Goal: Information Seeking & Learning: Learn about a topic

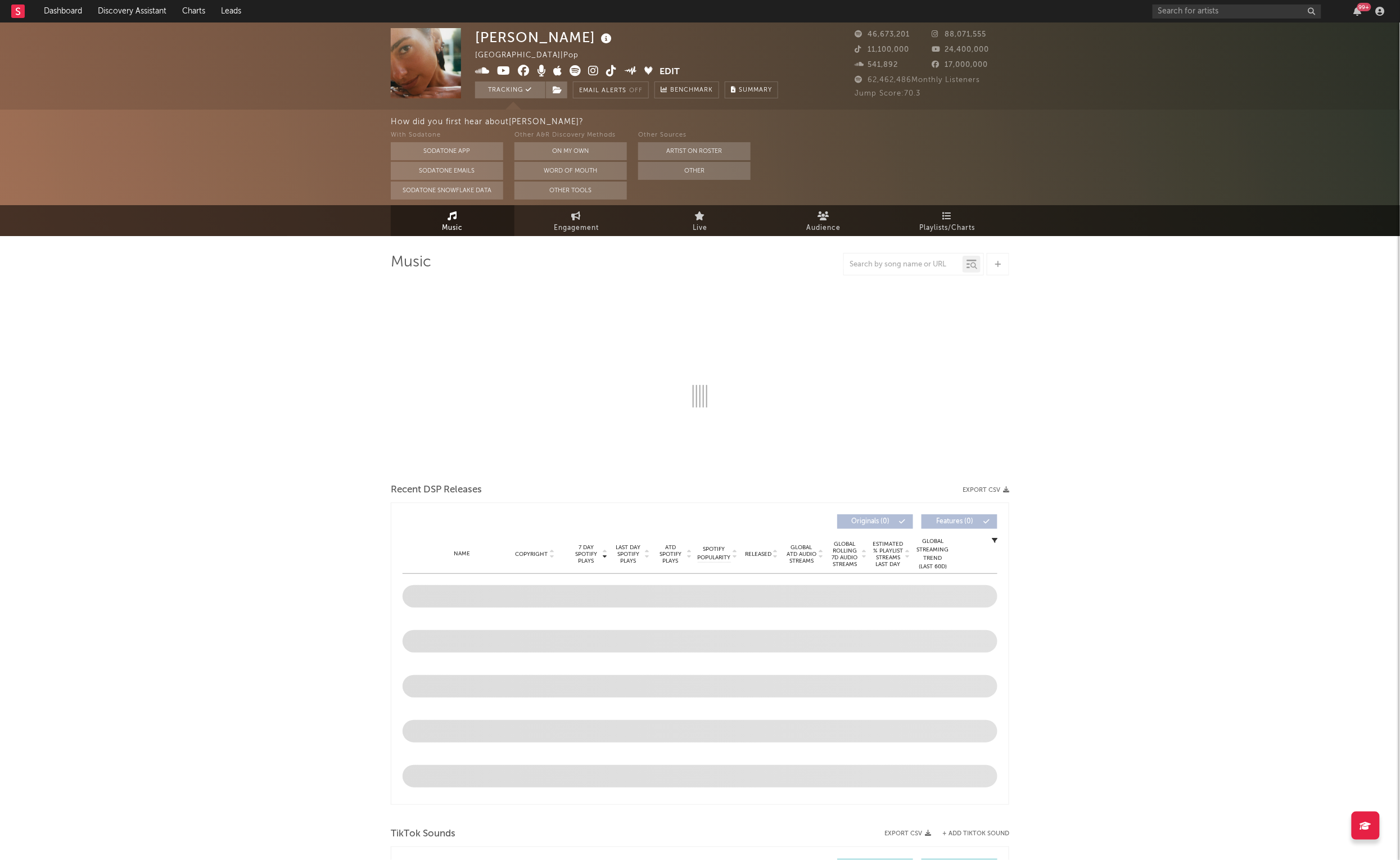
select select "6m"
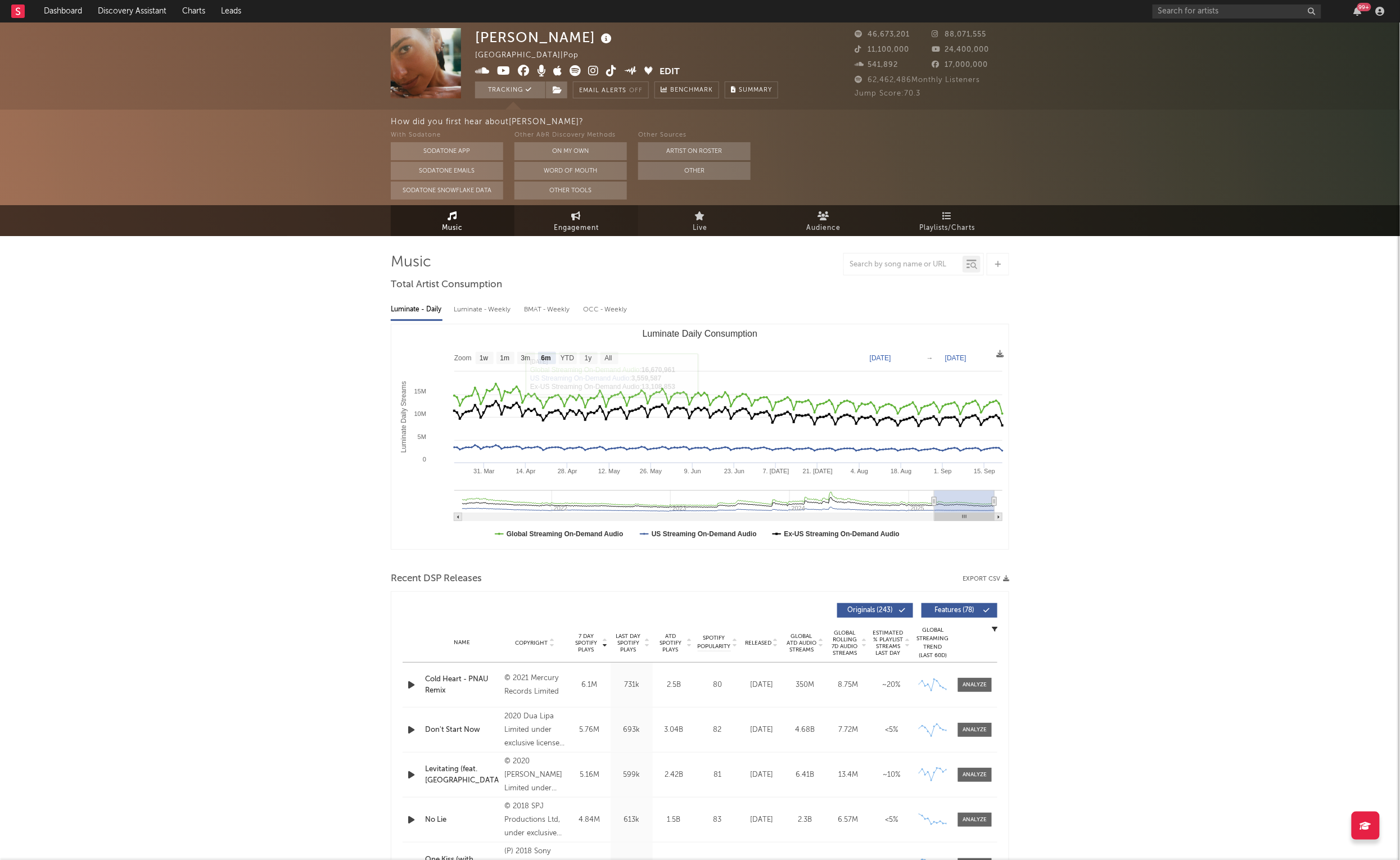
click at [591, 212] on link "Engagement" at bounding box center [576, 220] width 123 height 31
select select "1w"
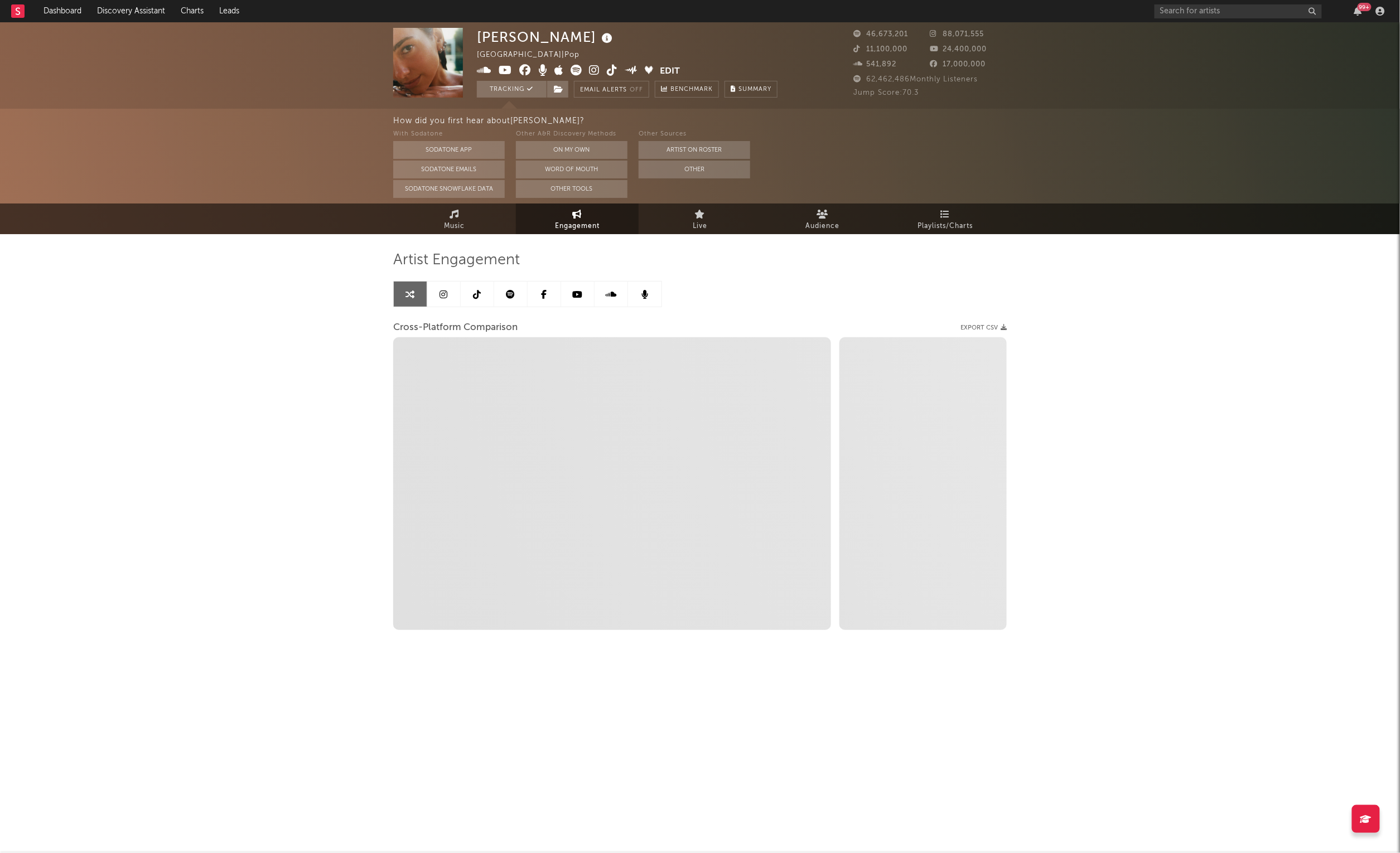
click at [471, 297] on link at bounding box center [477, 294] width 33 height 25
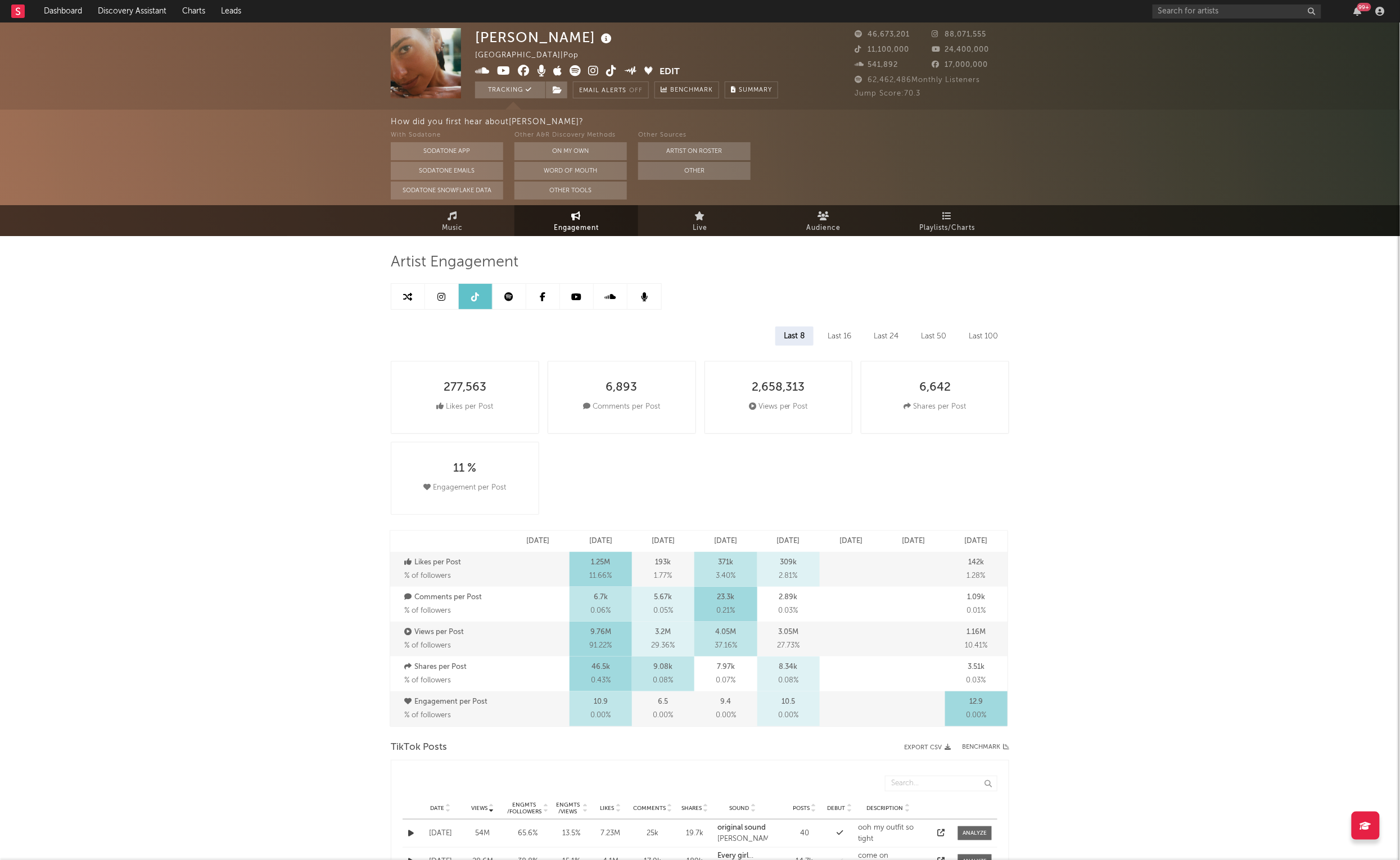
select select "6m"
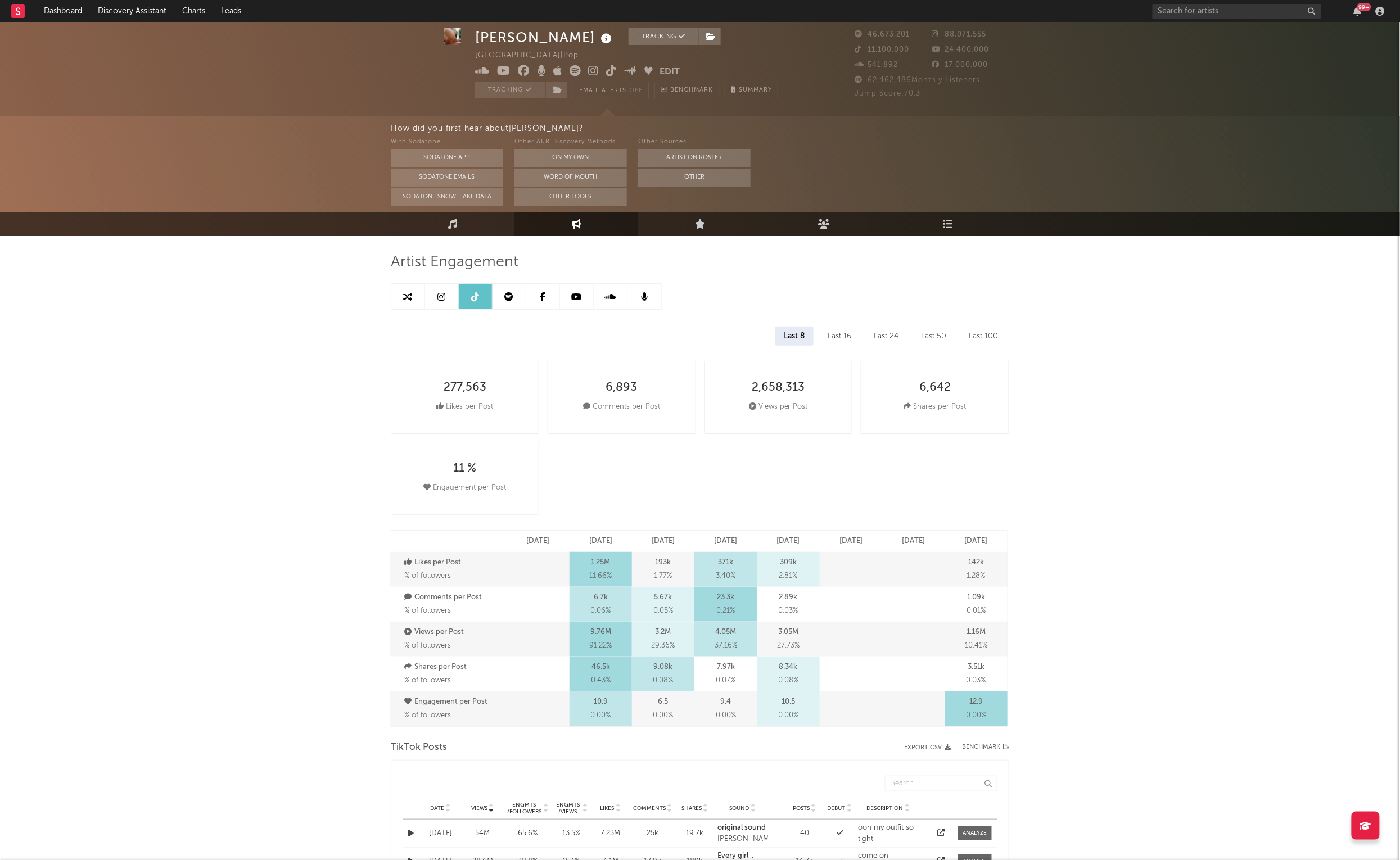
scroll to position [449, 0]
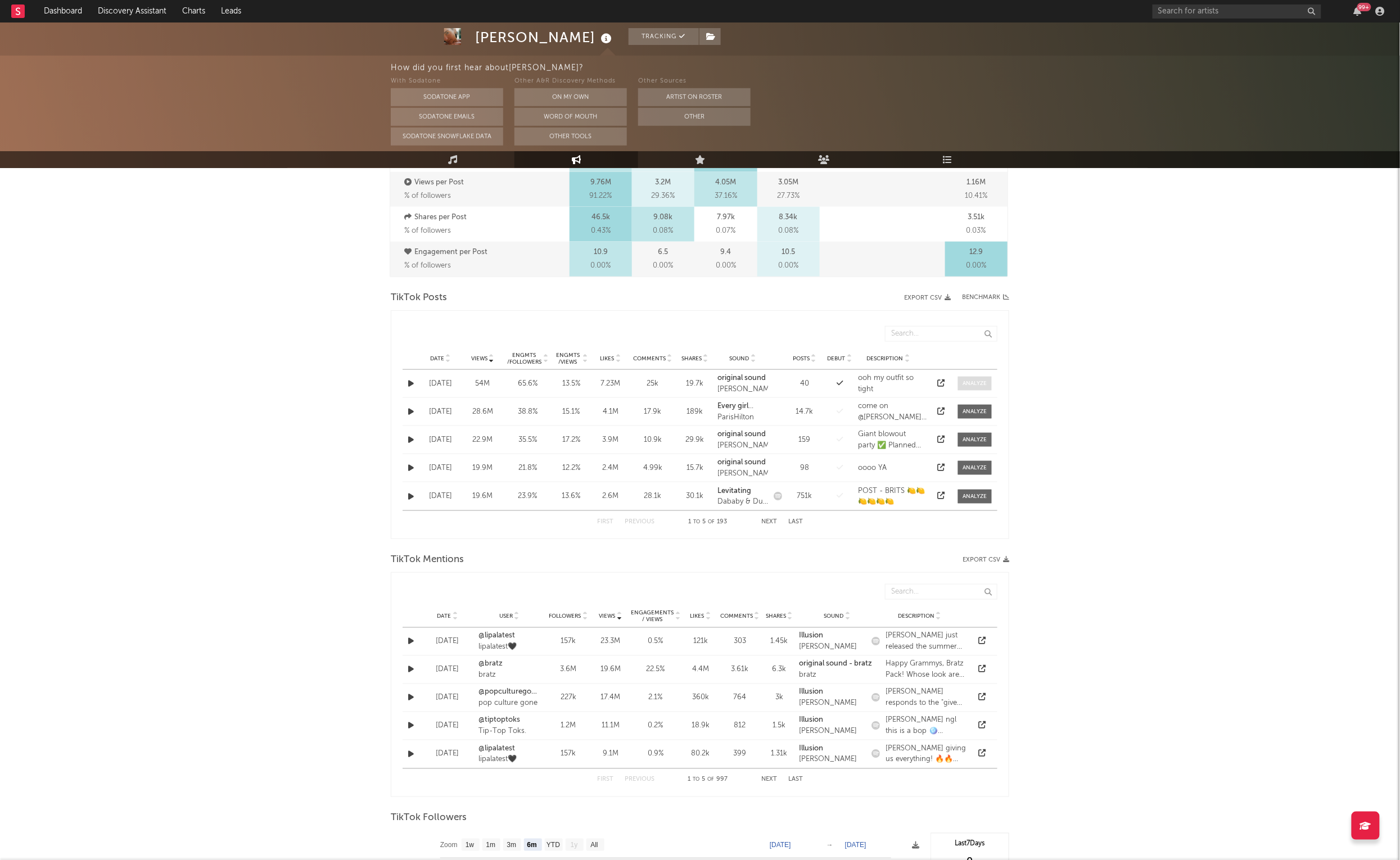
click at [989, 383] on span at bounding box center [974, 384] width 33 height 14
select select "1w"
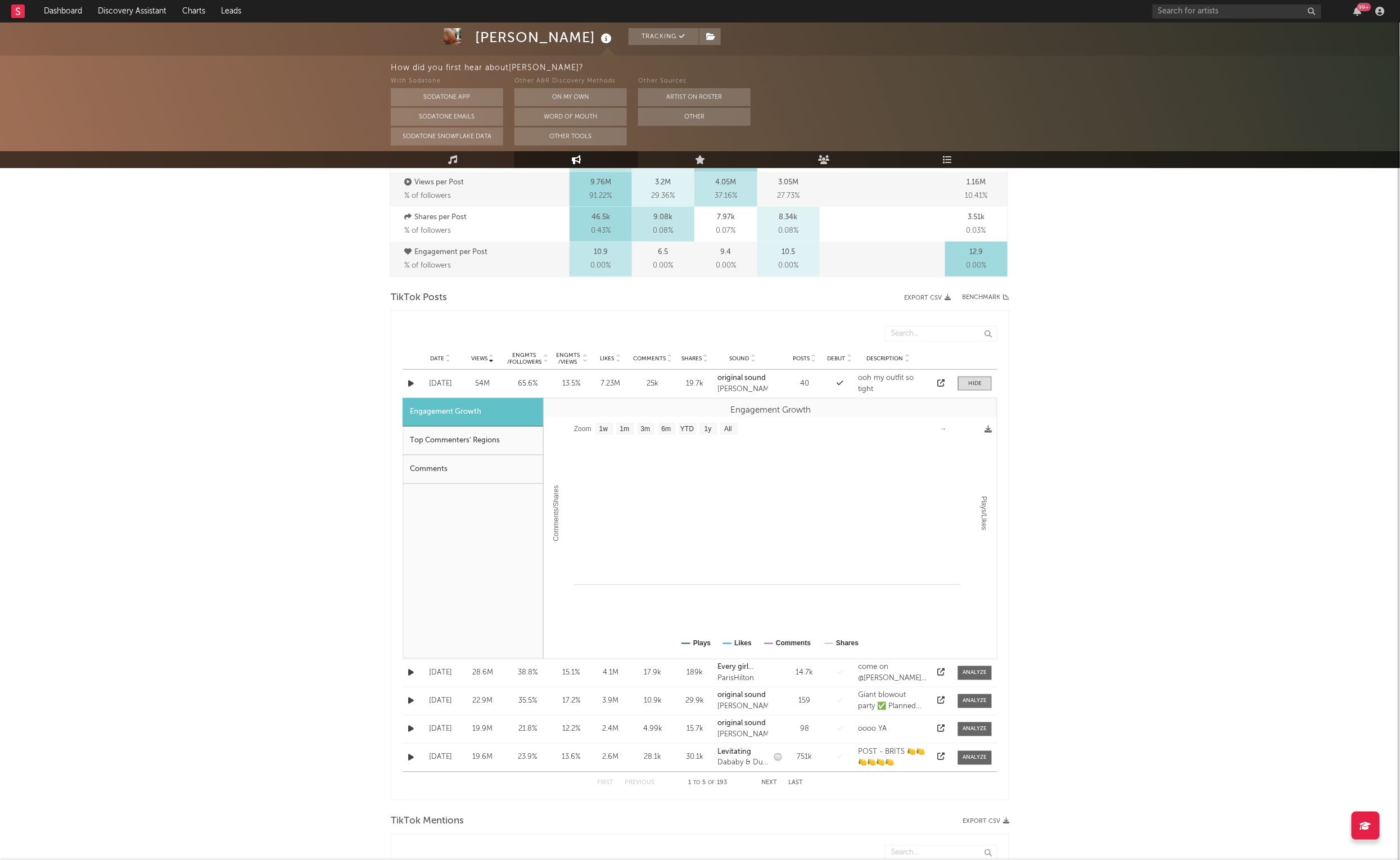
click at [469, 439] on div "Top Commenters' Regions" at bounding box center [473, 441] width 141 height 29
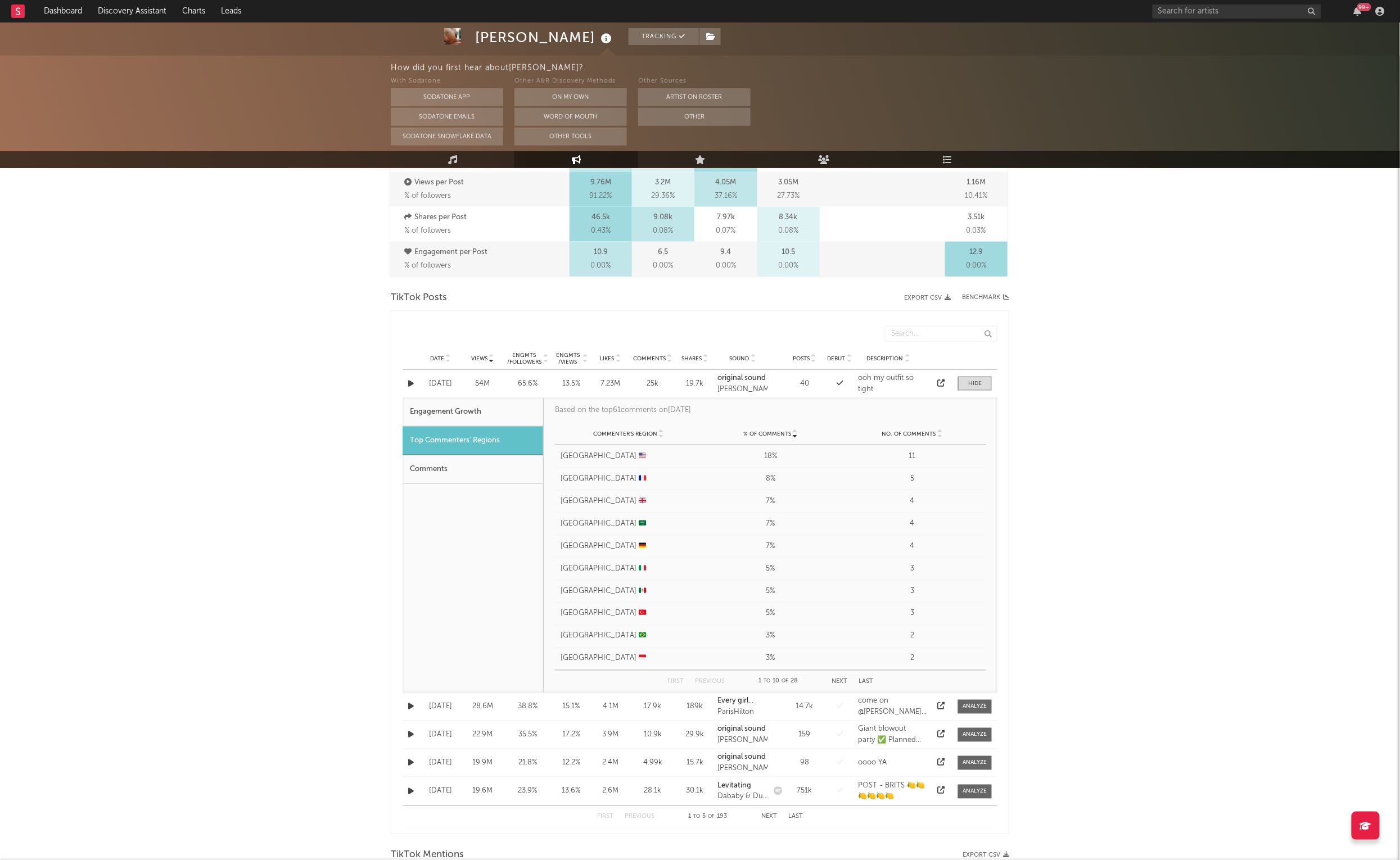
click at [469, 464] on div "Comments" at bounding box center [473, 470] width 141 height 29
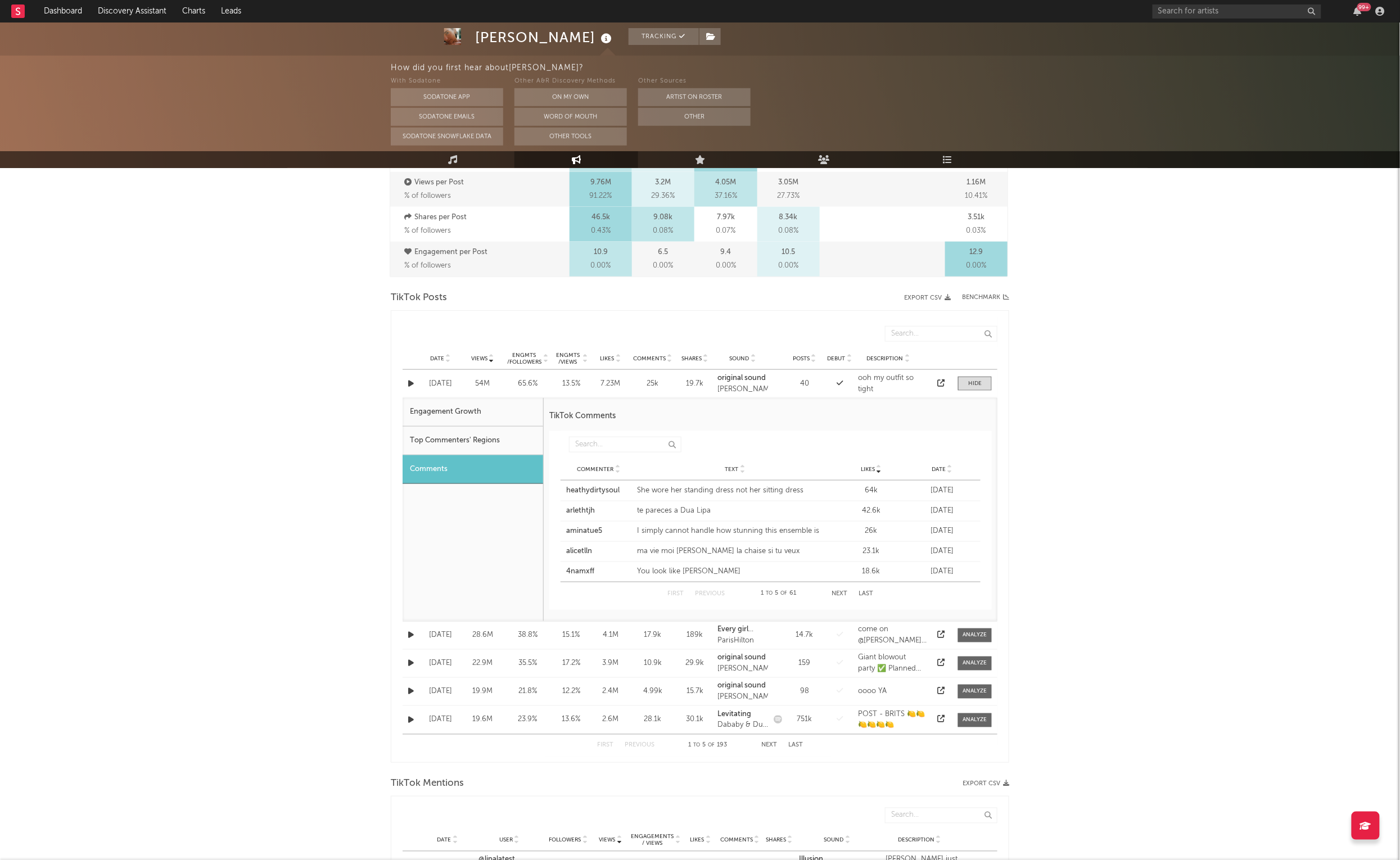
click at [462, 407] on div "Engagement Growth" at bounding box center [473, 412] width 141 height 29
select select "1w"
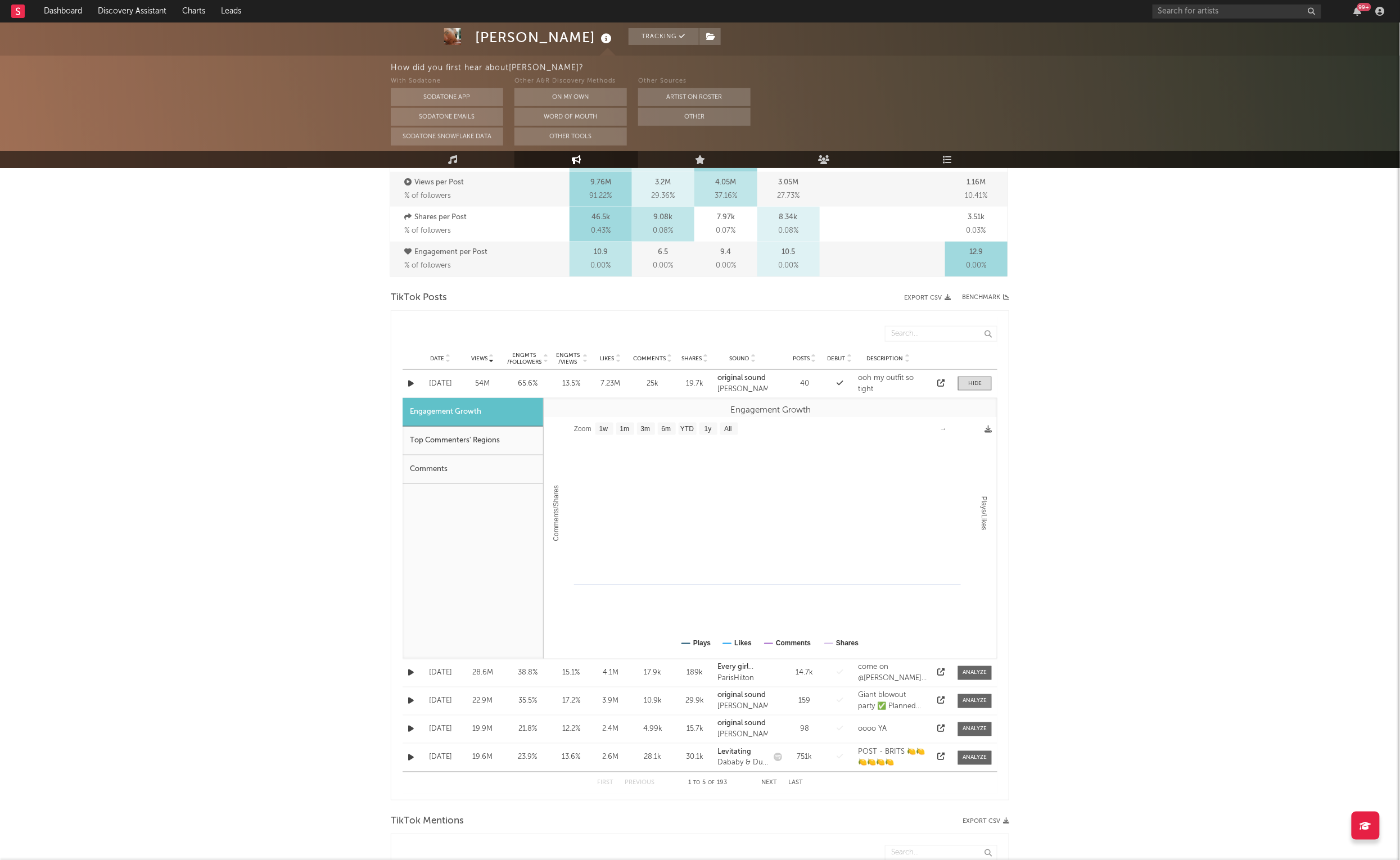
click at [462, 432] on div "Top Commenters' Regions" at bounding box center [473, 441] width 141 height 29
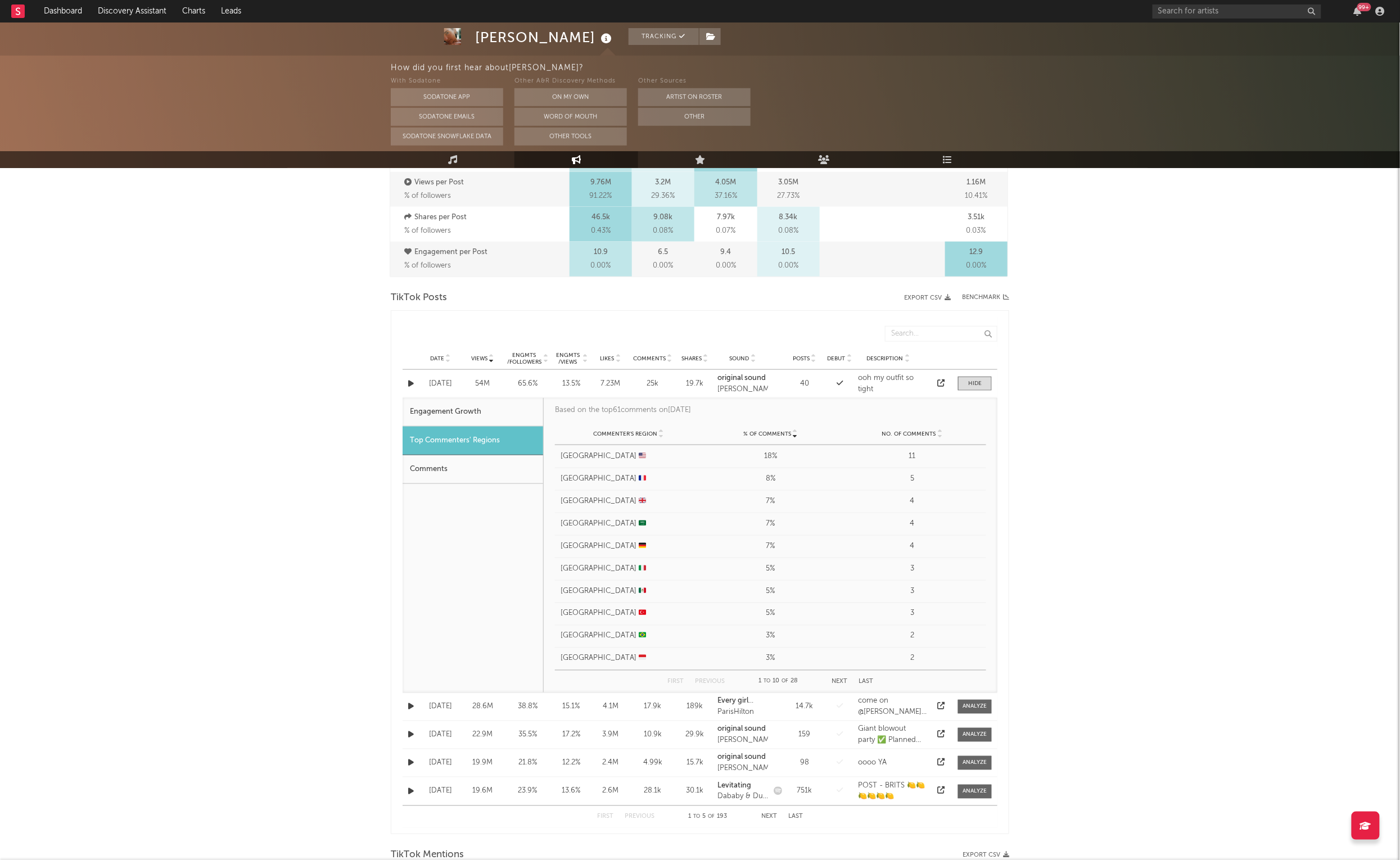
click at [462, 453] on div "Top Commenters' Regions" at bounding box center [473, 441] width 141 height 29
click at [462, 464] on div "Comments" at bounding box center [473, 470] width 141 height 29
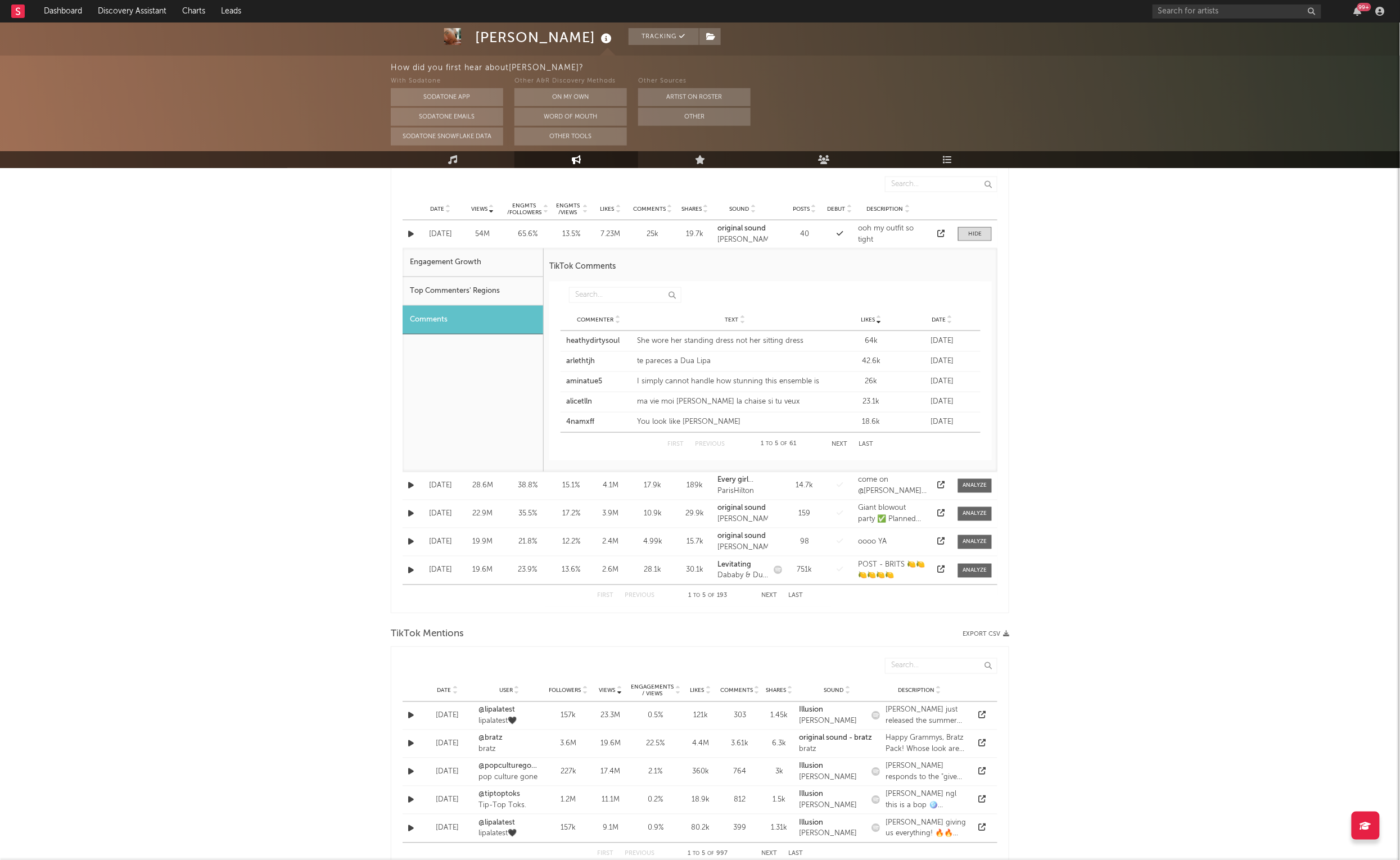
scroll to position [750, 0]
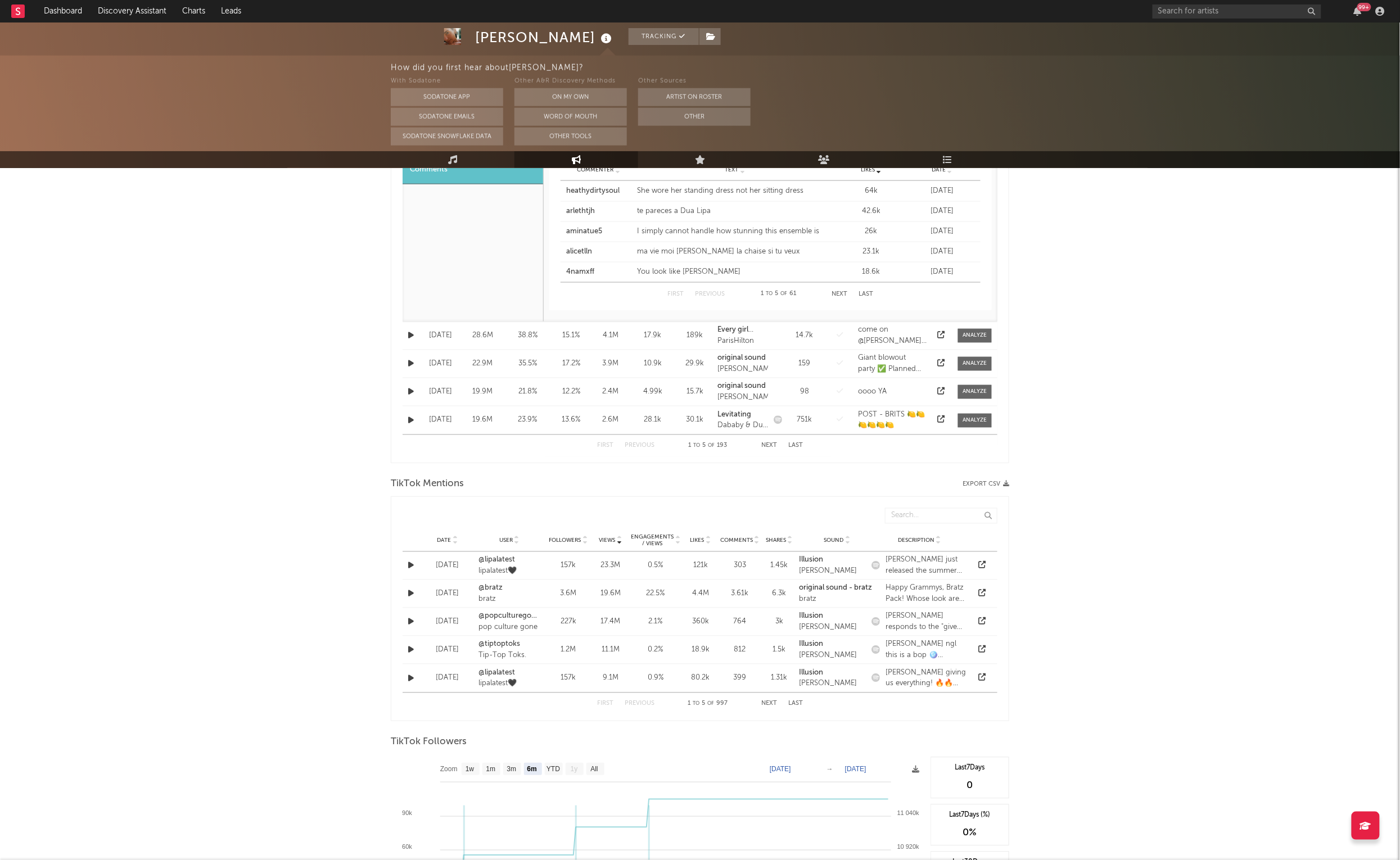
click at [410, 567] on icon "button" at bounding box center [411, 566] width 5 height 7
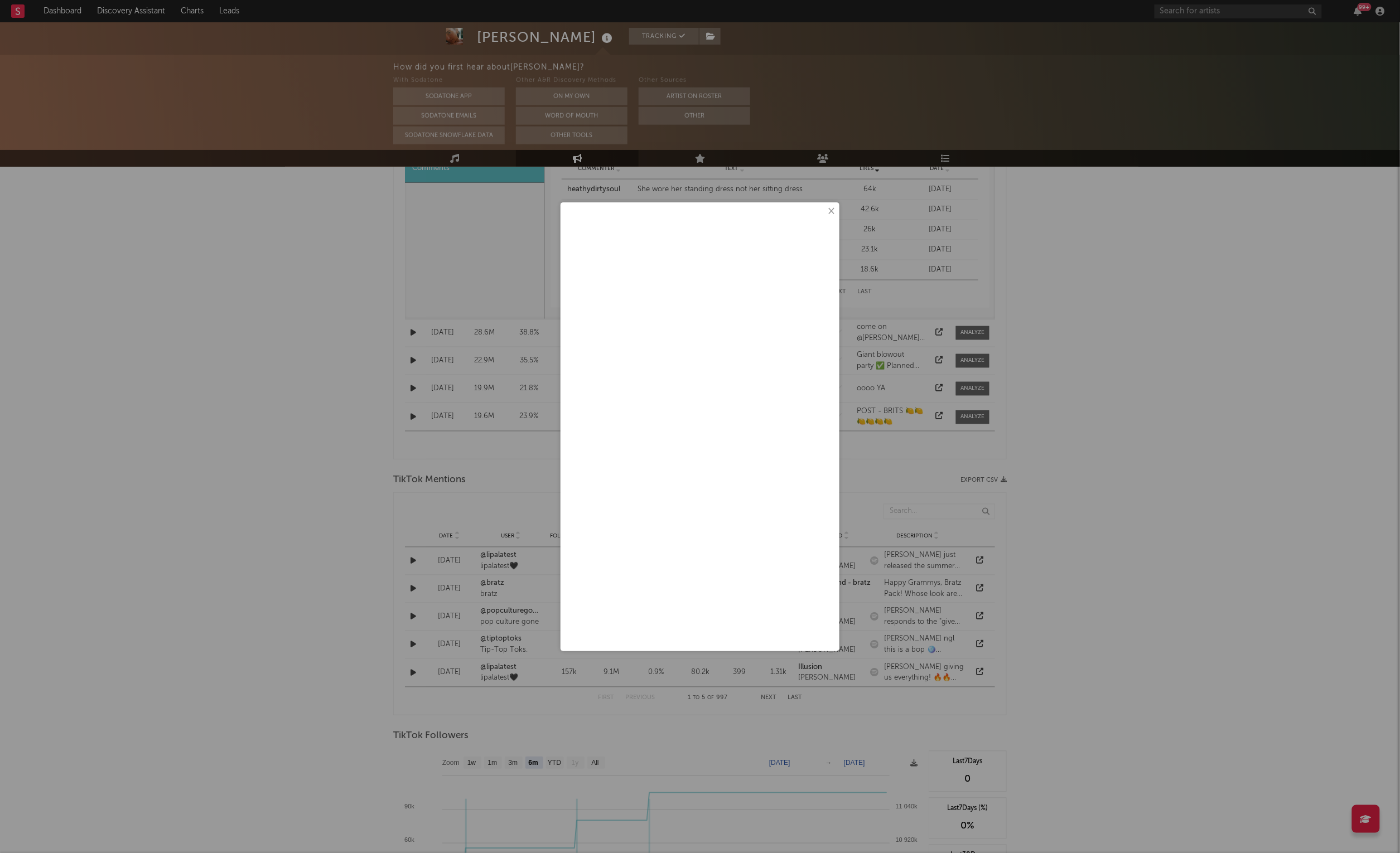
click at [830, 213] on button "×" at bounding box center [830, 212] width 12 height 12
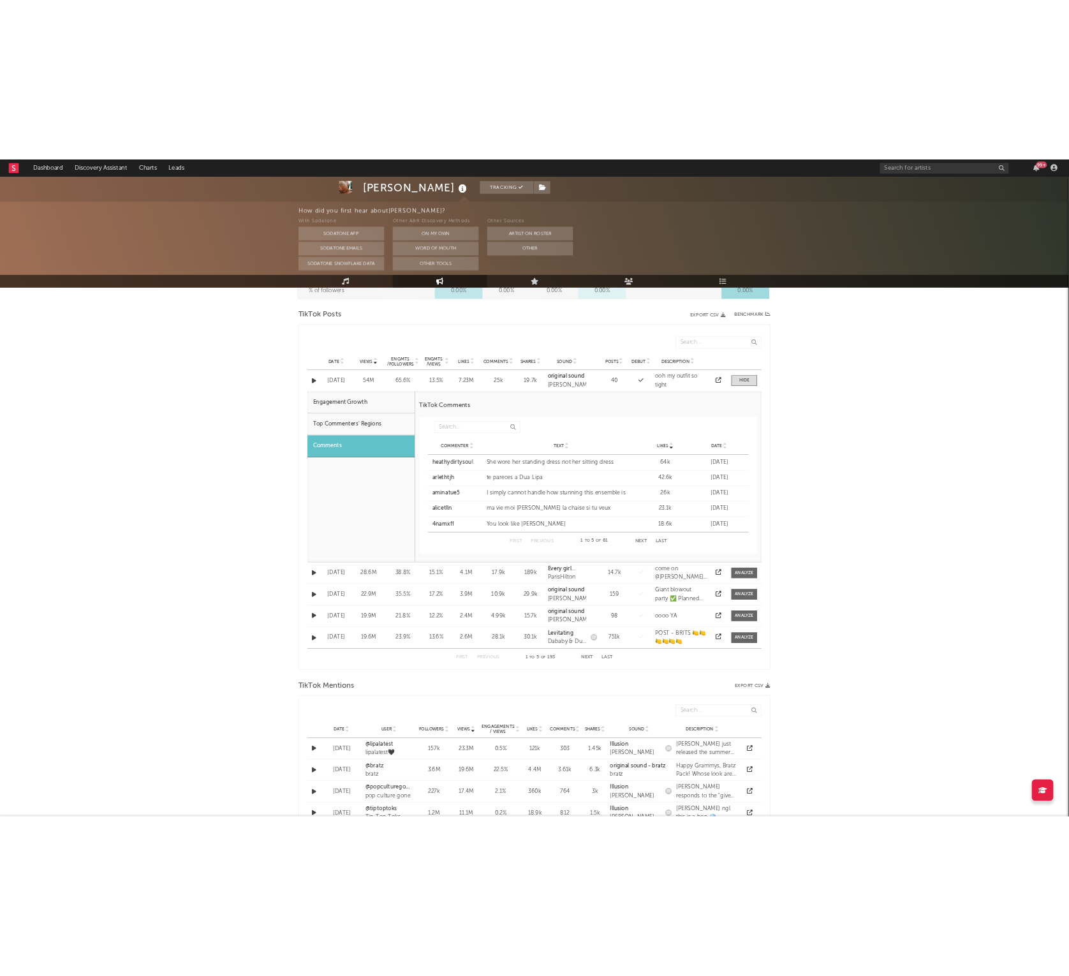
scroll to position [595, 0]
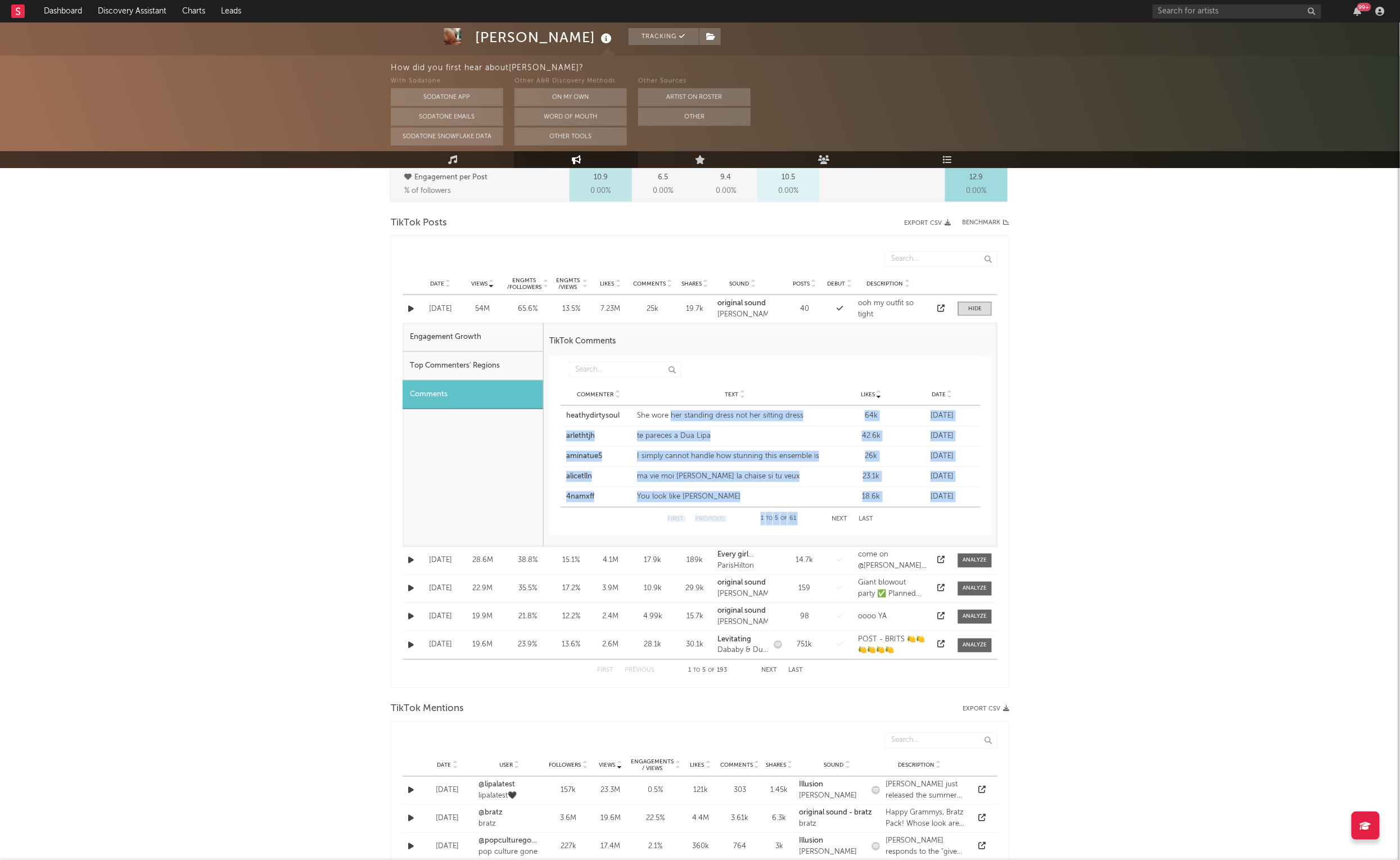
drag, startPoint x: 672, startPoint y: 414, endPoint x: 832, endPoint y: 517, distance: 190.3
click at [832, 517] on div "Likes Commenter Text Likes Date Commenter Text Likes Date Commenter heathydirty…" at bounding box center [770, 443] width 420 height 174
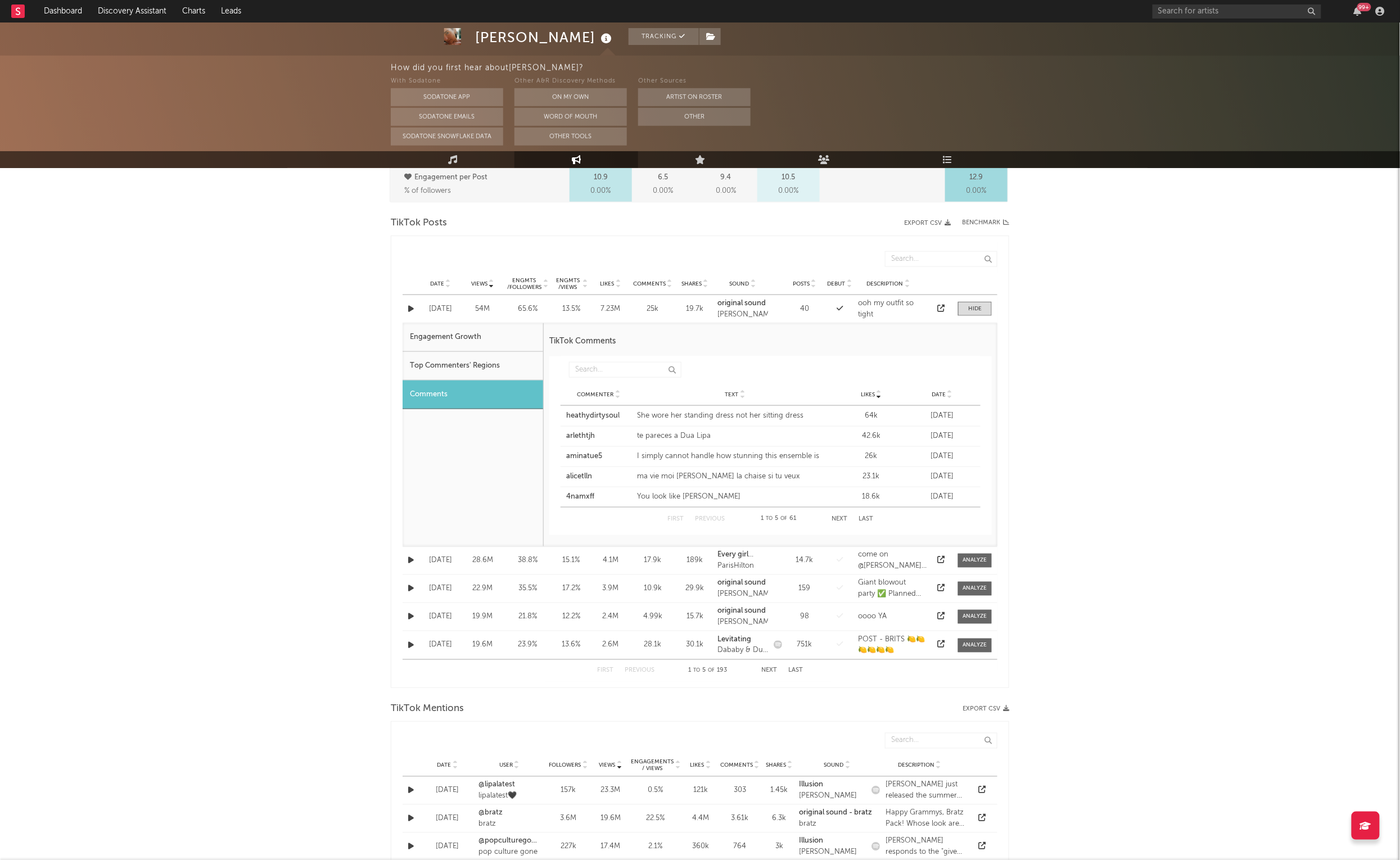
click at [885, 518] on div "First Previous 1 to 5 of 61 Next Last" at bounding box center [770, 519] width 420 height 23
click at [514, 358] on div "Top Commenters' Regions" at bounding box center [473, 366] width 141 height 29
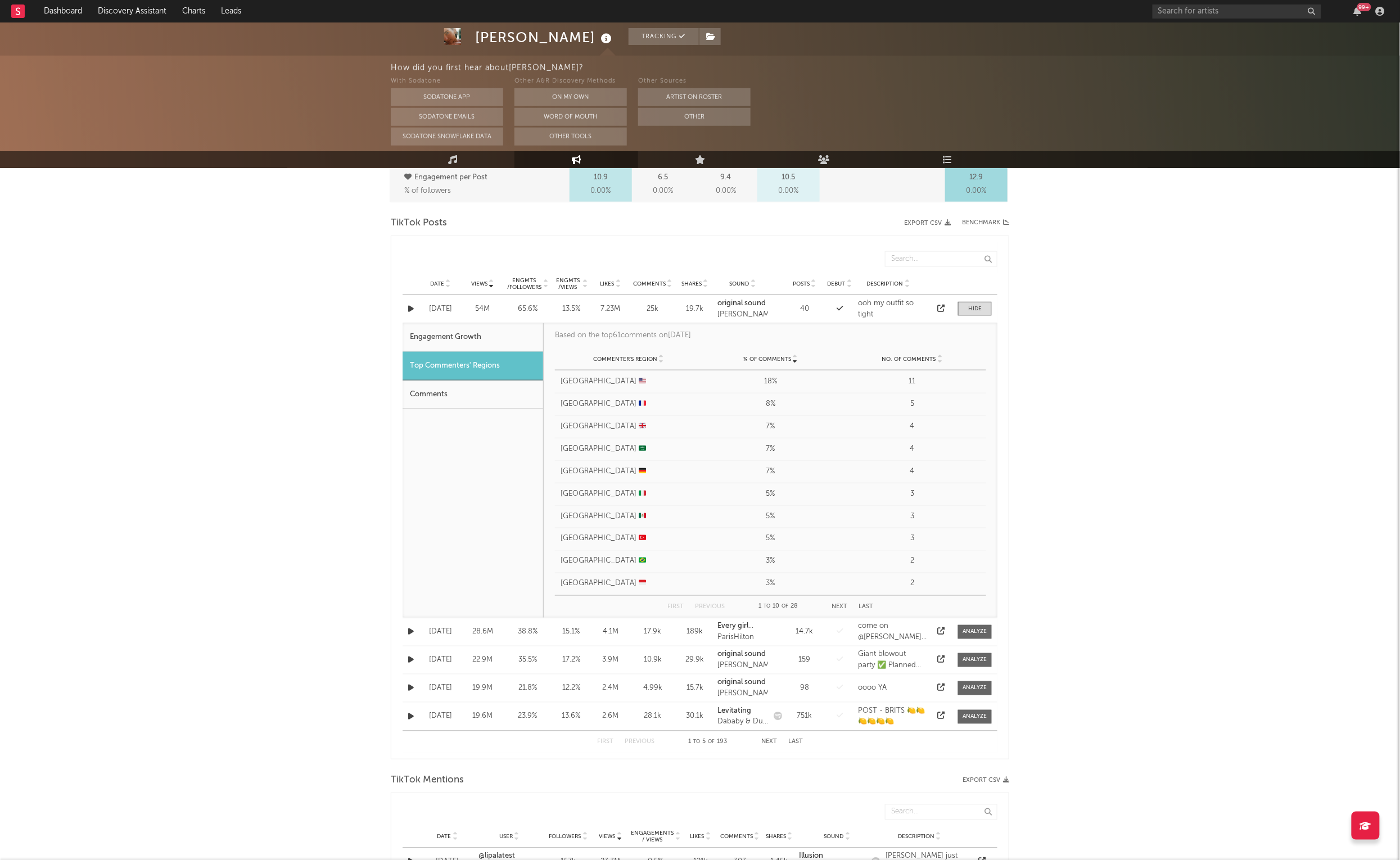
click at [509, 336] on div "Engagement Growth" at bounding box center [473, 337] width 141 height 29
select select "1w"
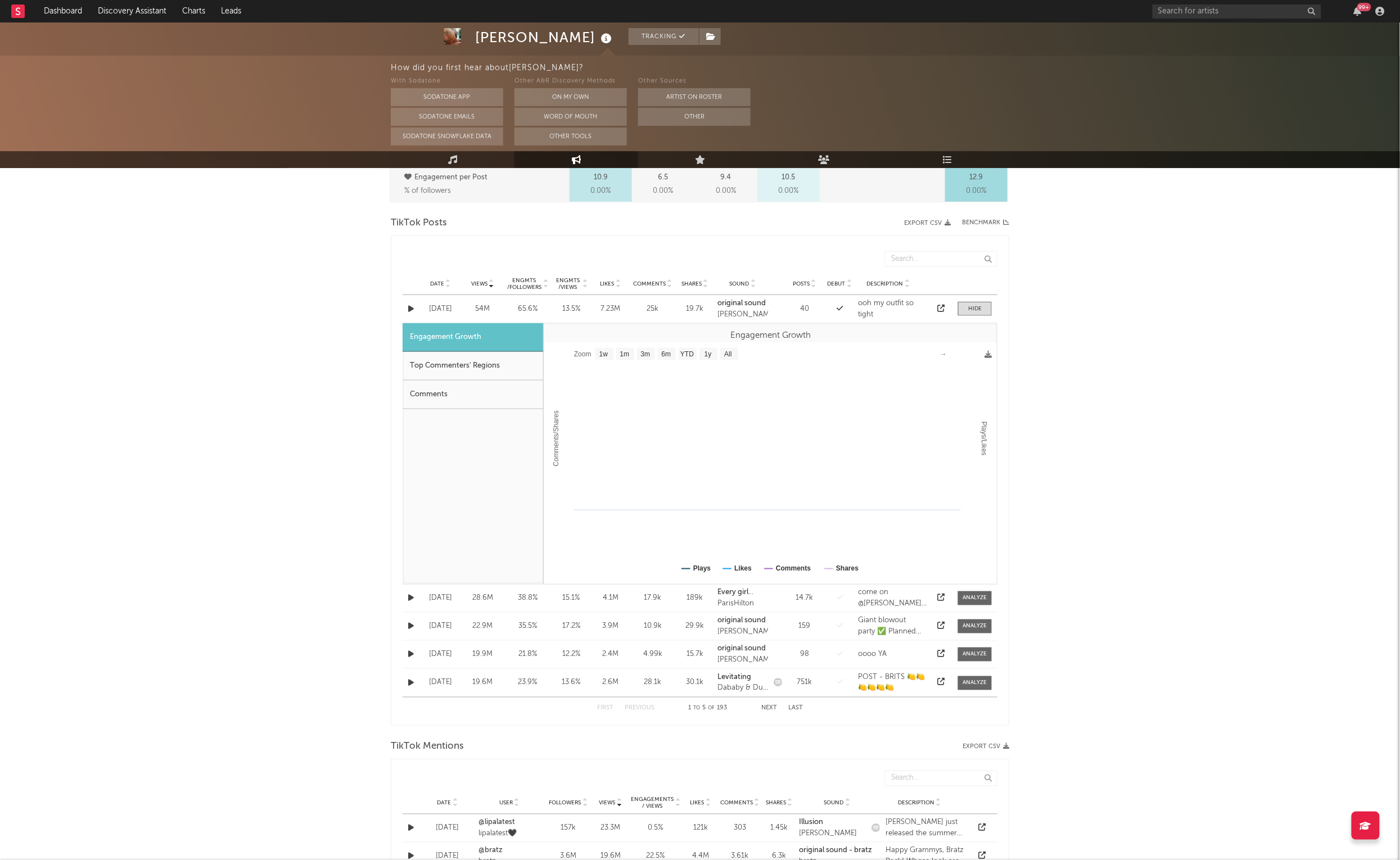
click at [507, 366] on div "Top Commenters' Regions" at bounding box center [473, 366] width 141 height 29
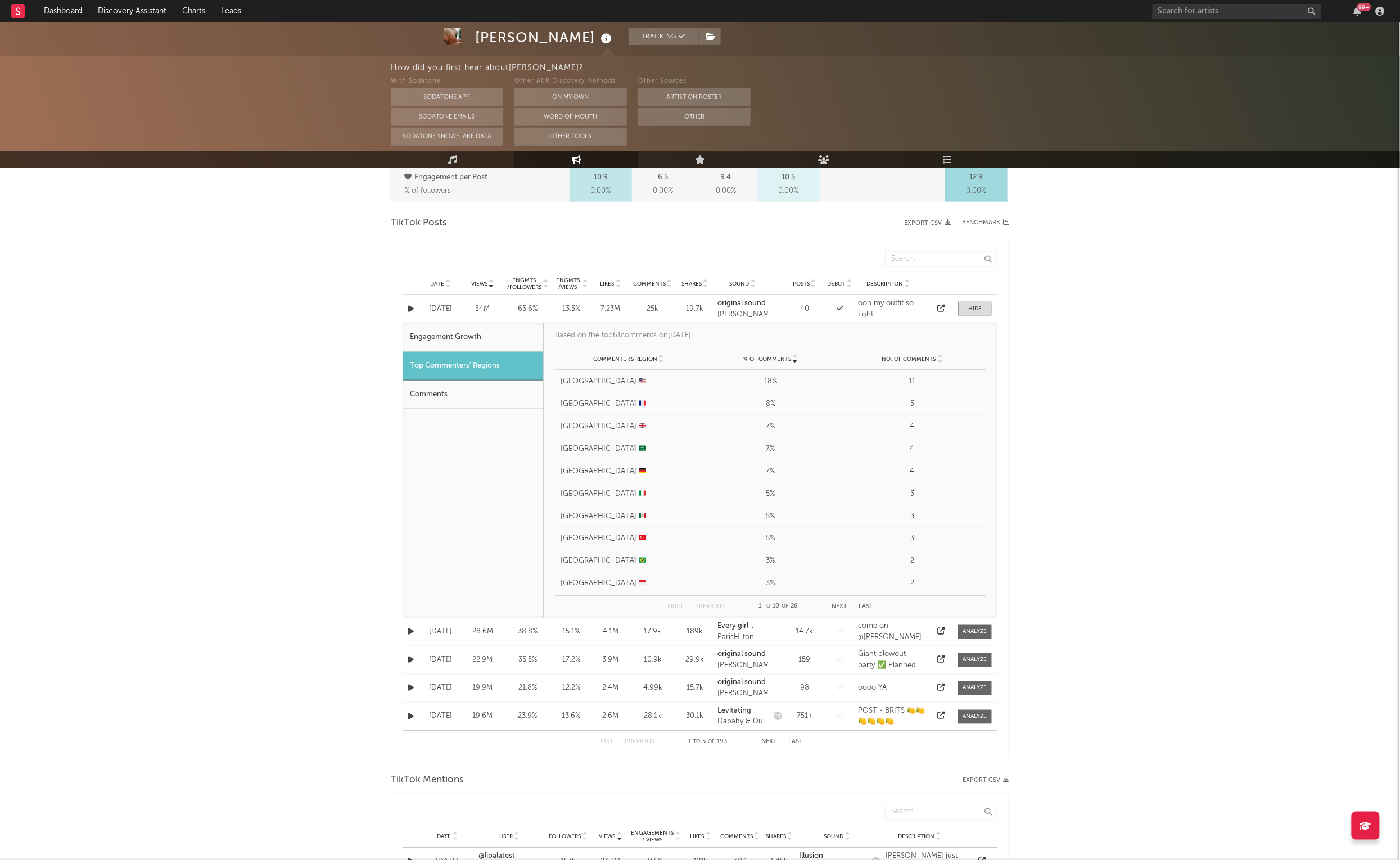
click at [496, 401] on div "Comments" at bounding box center [473, 395] width 141 height 29
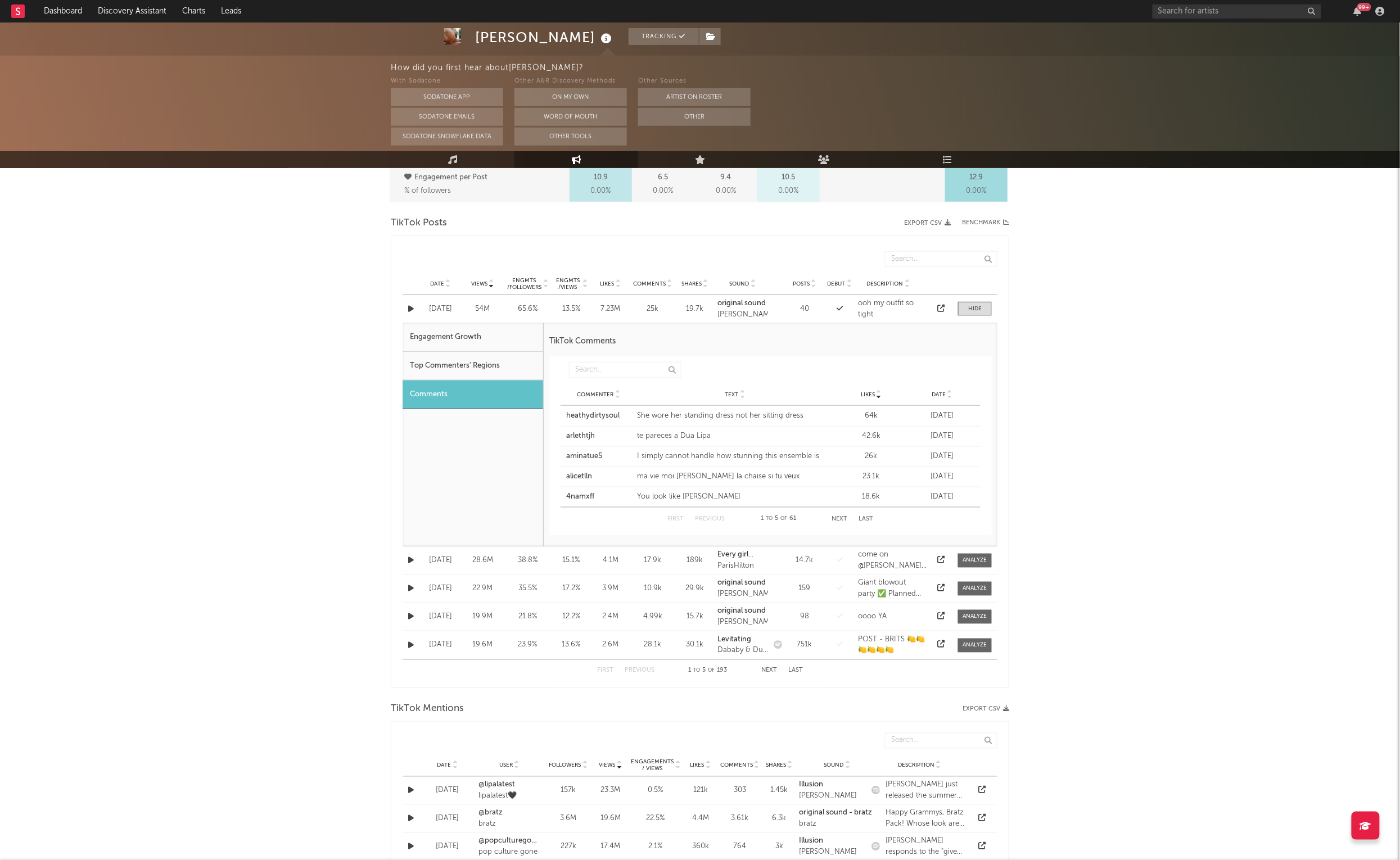
click at [1188, 385] on div "Dua Lipa Tracking [GEOGRAPHIC_DATA] | Pop Edit Tracking Email Alerts Off Benchm…" at bounding box center [700, 522] width 1400 height 2049
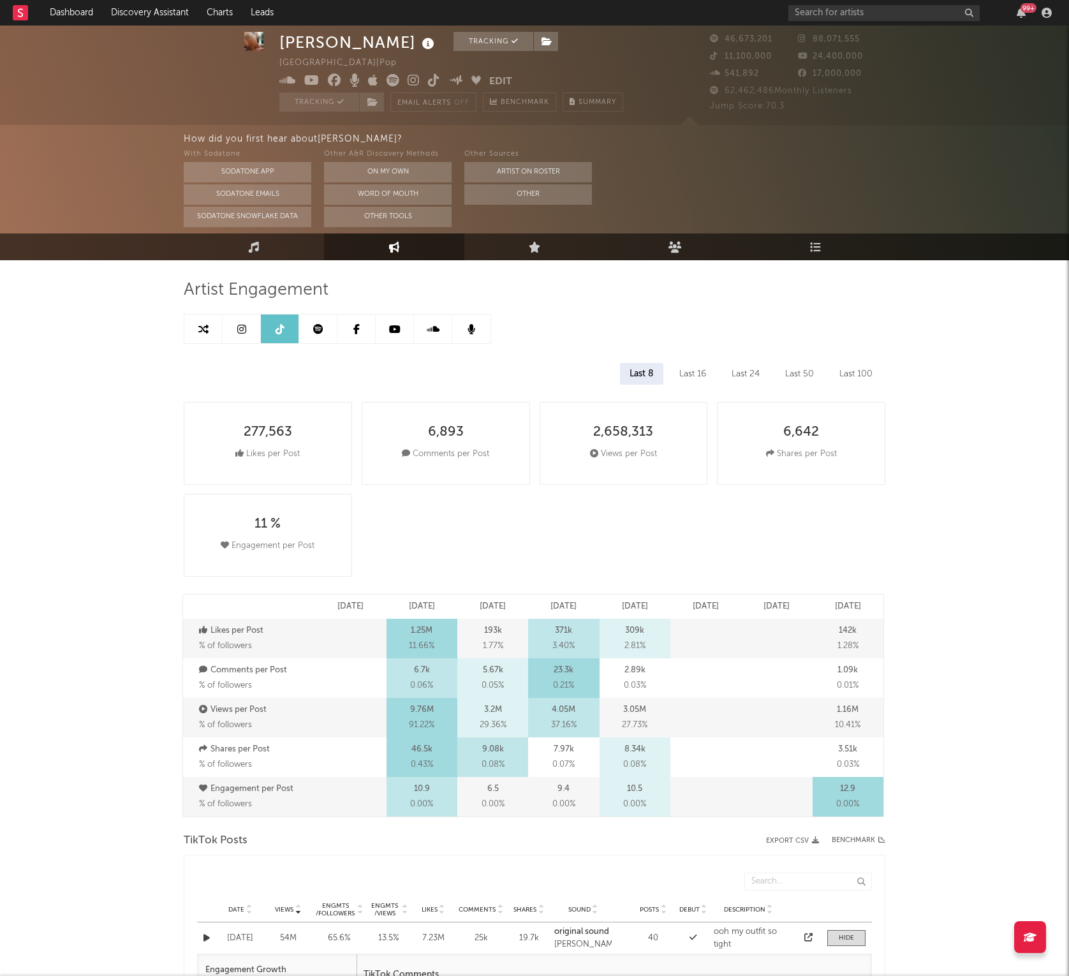
scroll to position [0, 0]
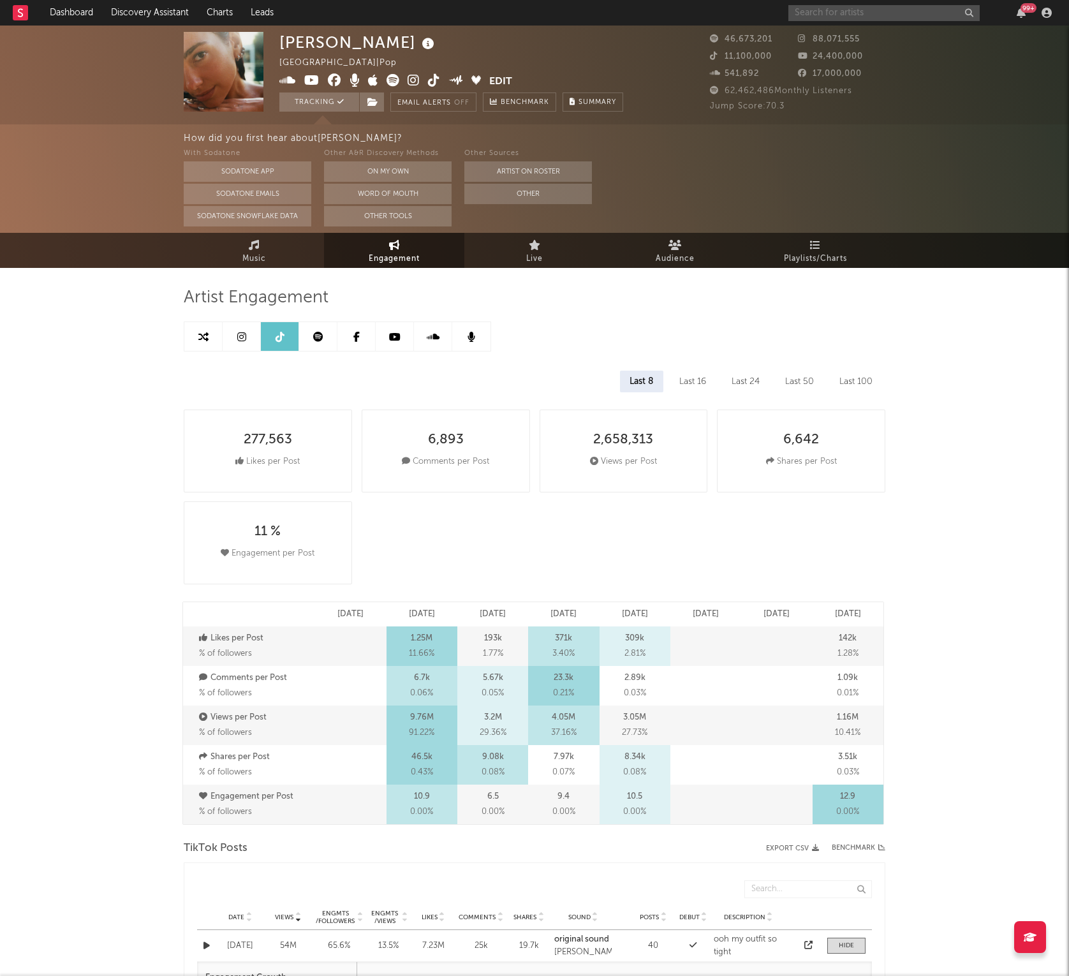
click at [817, 11] on input "text" at bounding box center [884, 13] width 191 height 16
type input "w"
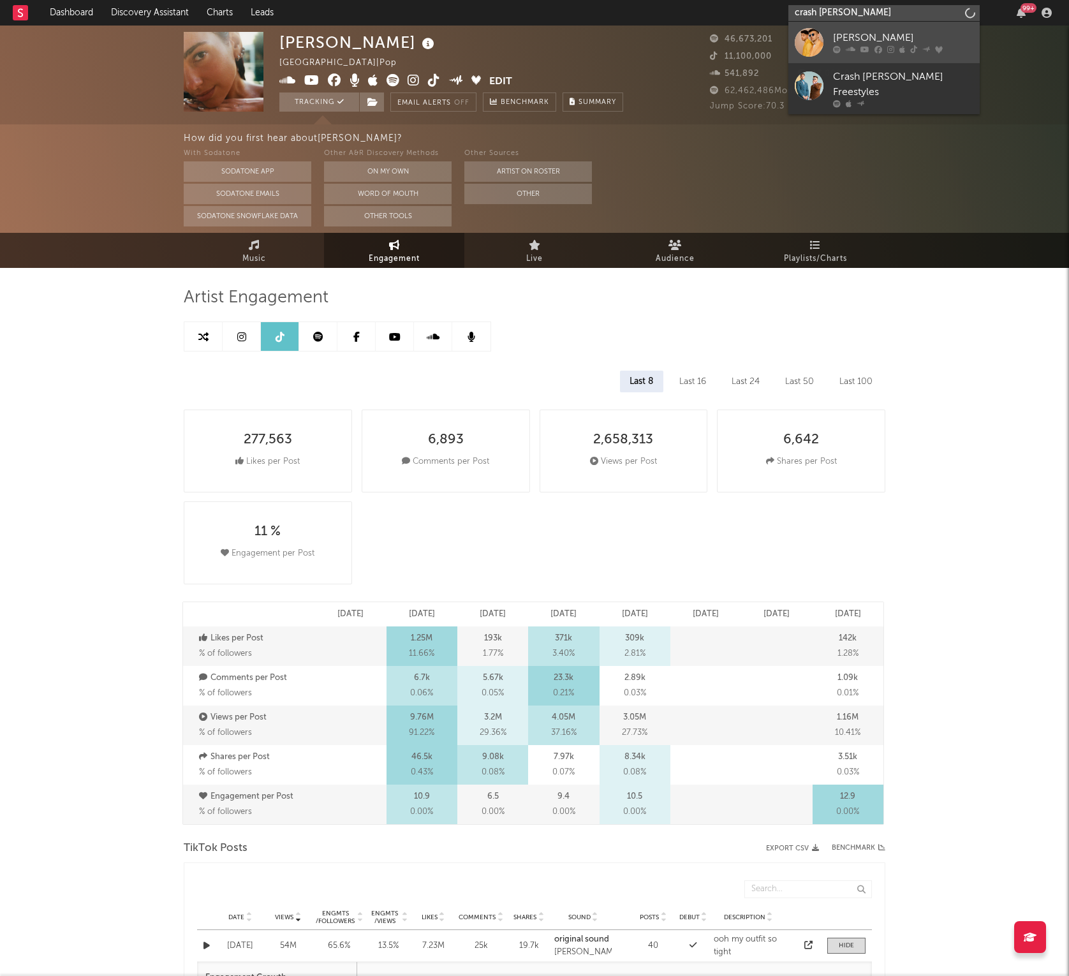
type input "crash [PERSON_NAME]"
click at [836, 26] on link "[PERSON_NAME]" at bounding box center [884, 42] width 191 height 41
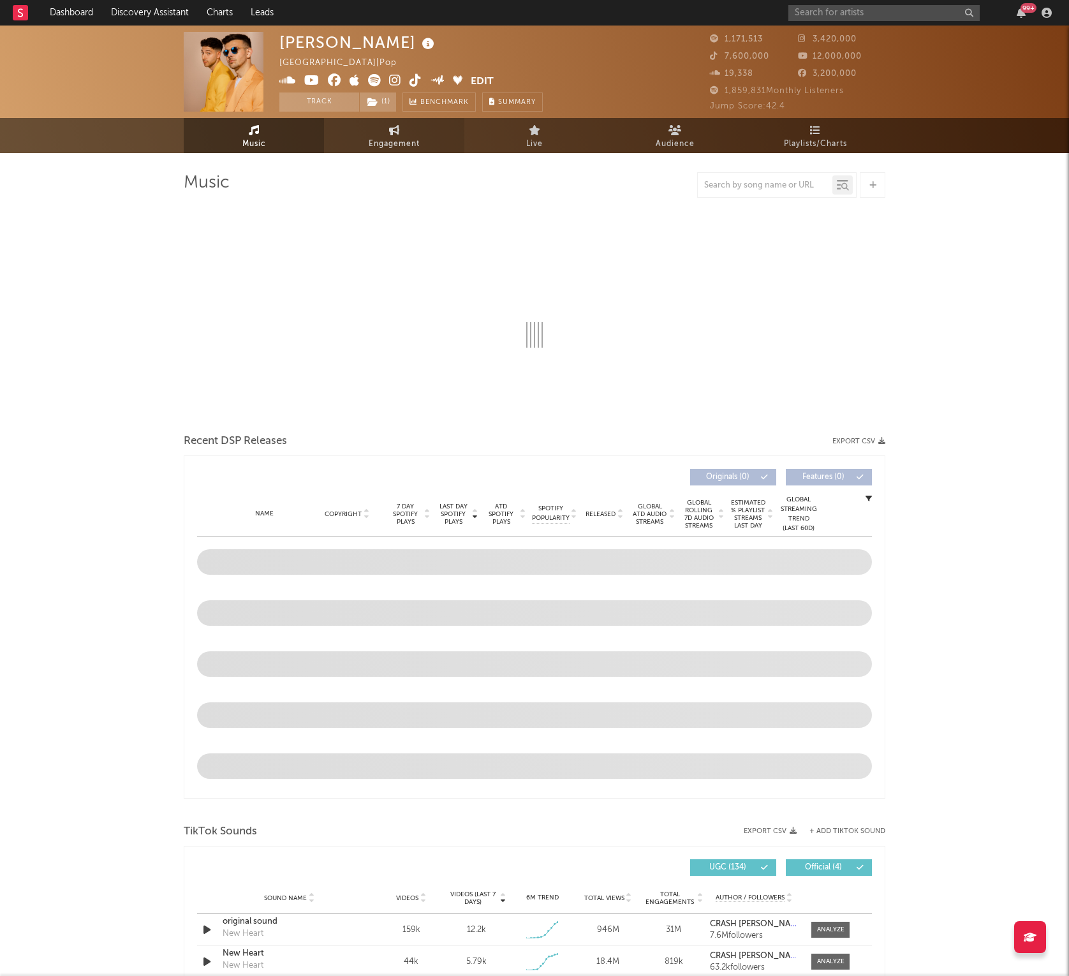
click at [424, 149] on link "Engagement" at bounding box center [394, 135] width 140 height 35
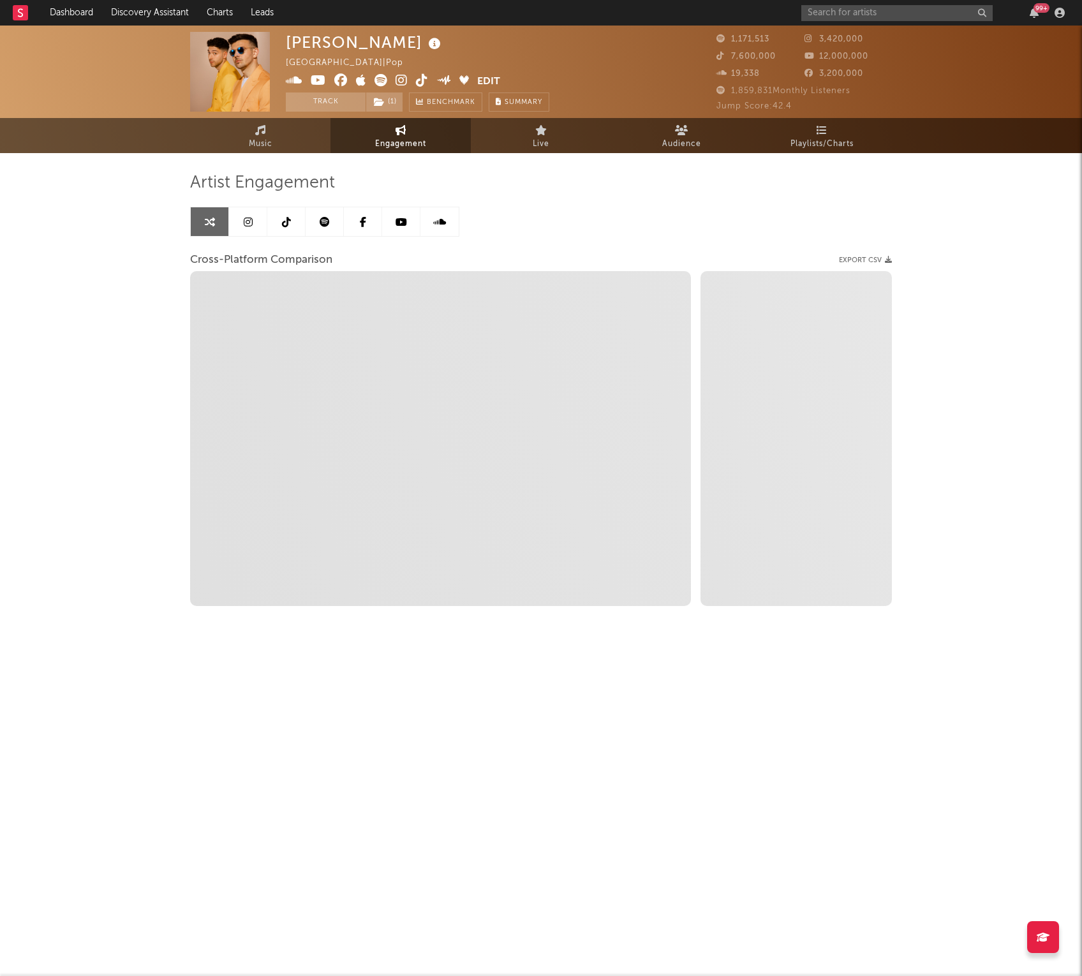
select select "1w"
click at [255, 223] on link at bounding box center [248, 221] width 38 height 29
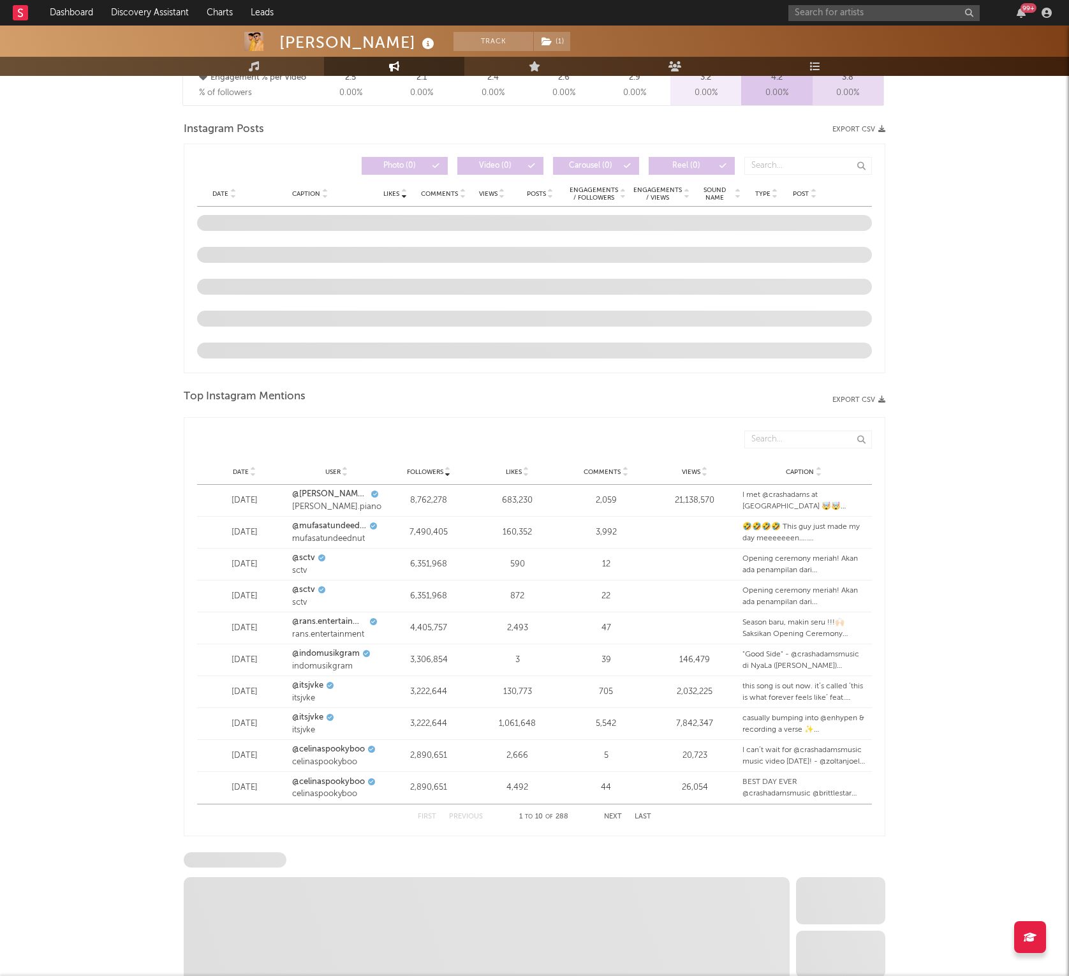
scroll to position [1021, 0]
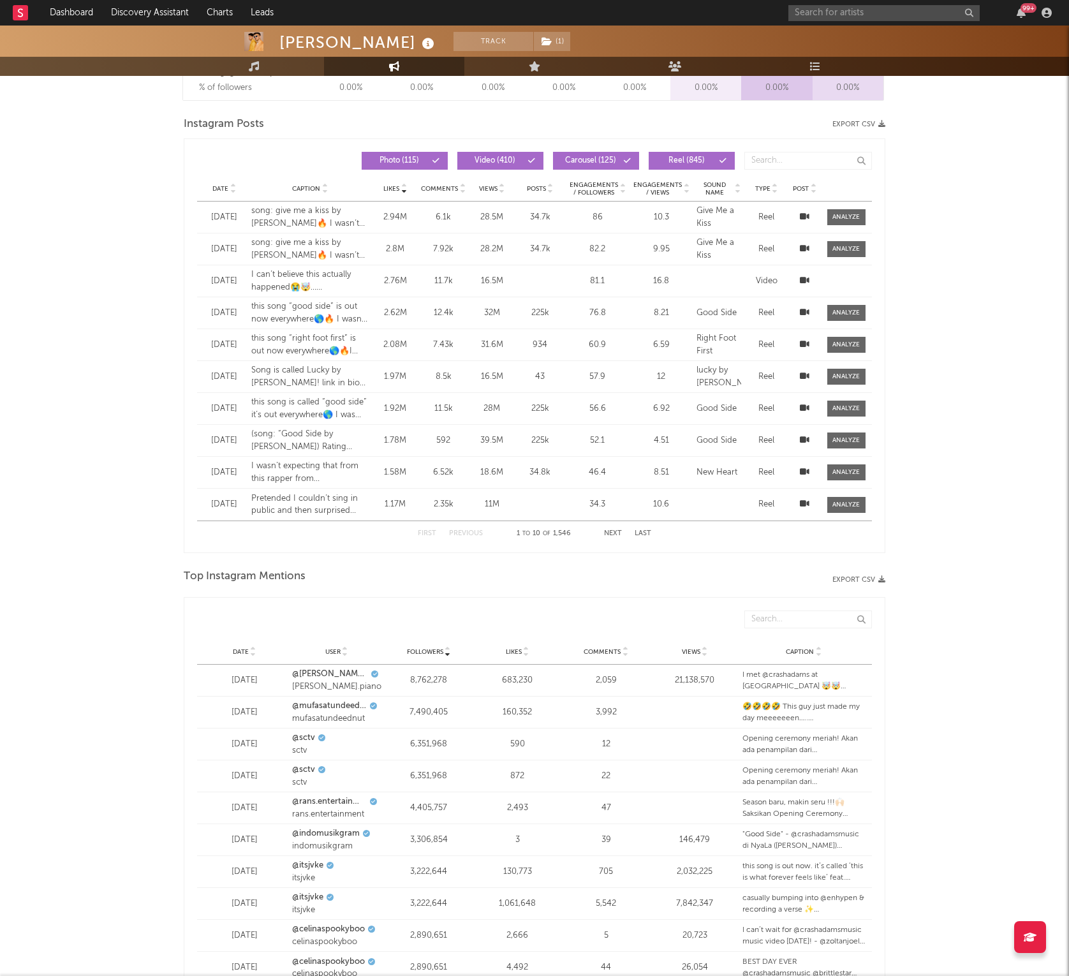
select select "6m"
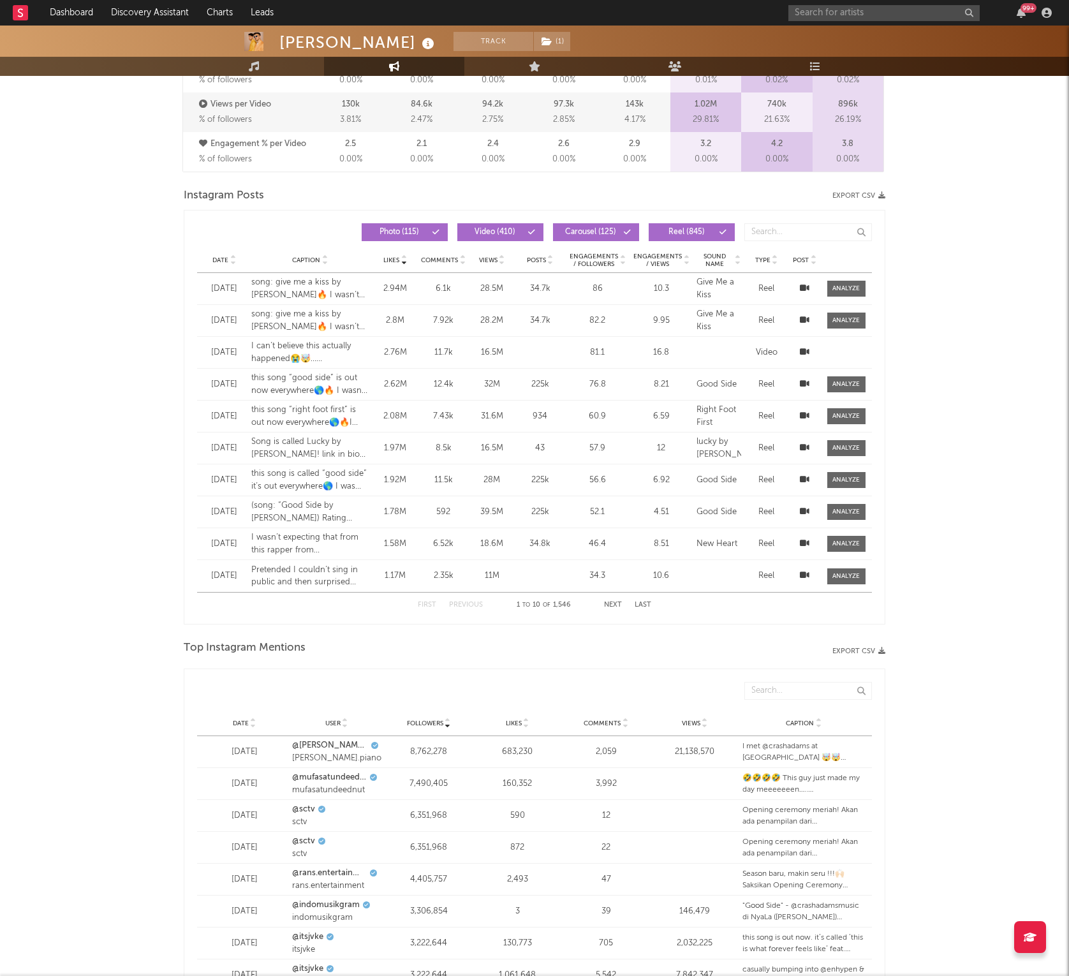
scroll to position [851, 0]
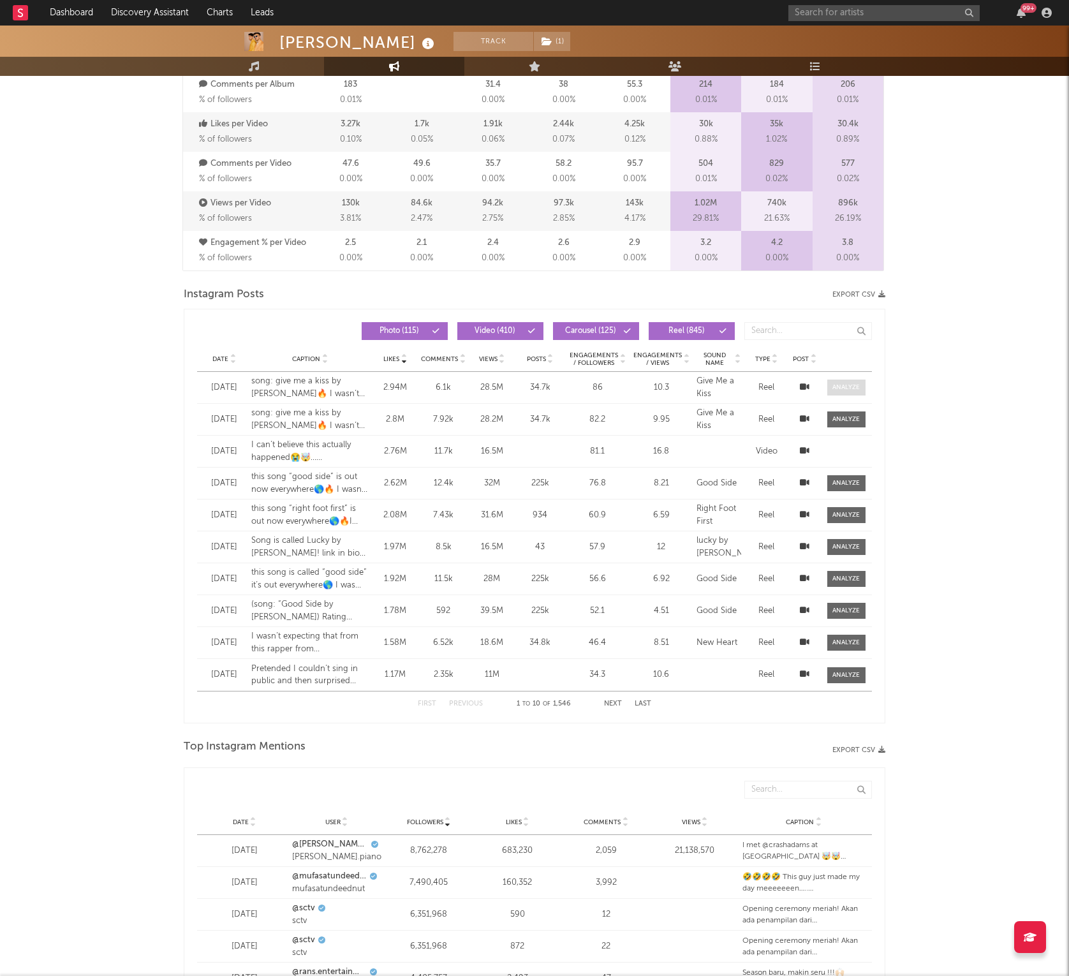
click at [847, 394] on span at bounding box center [847, 388] width 38 height 16
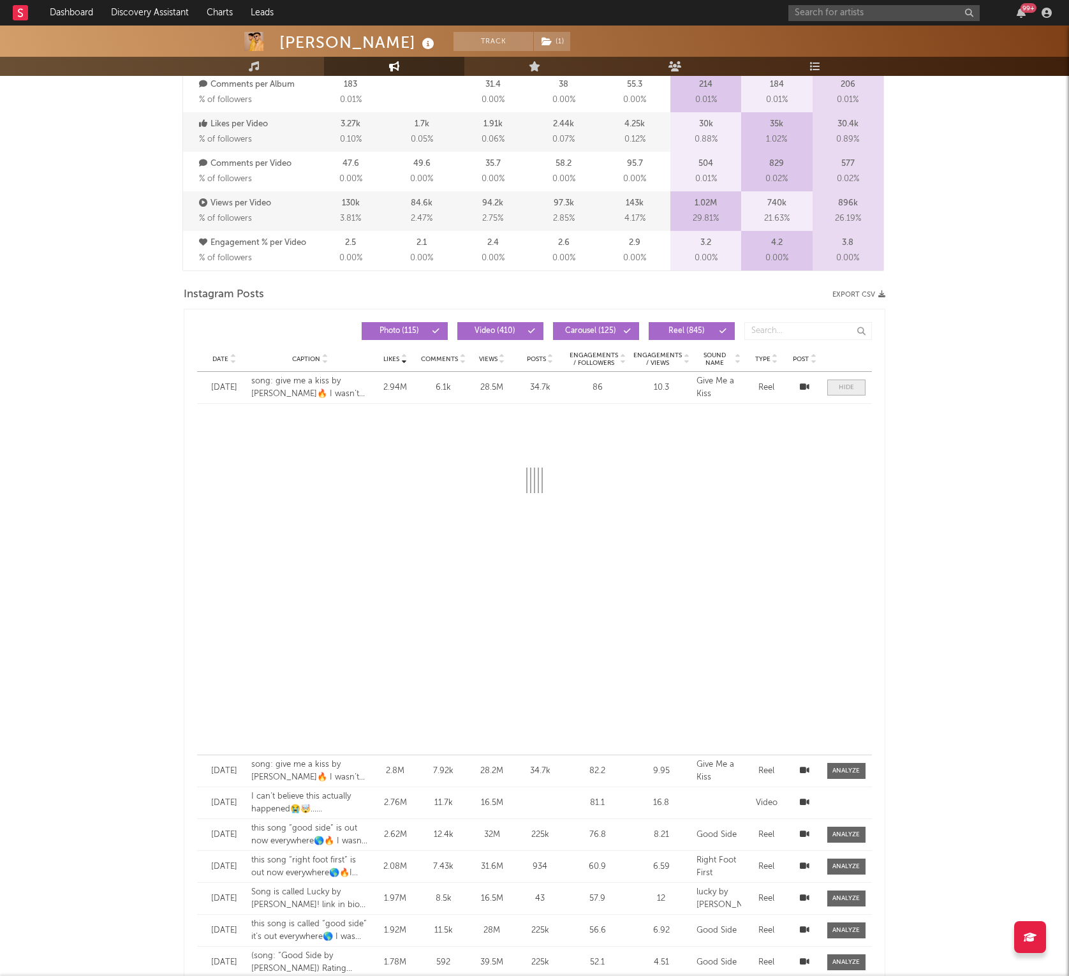
select select "1w"
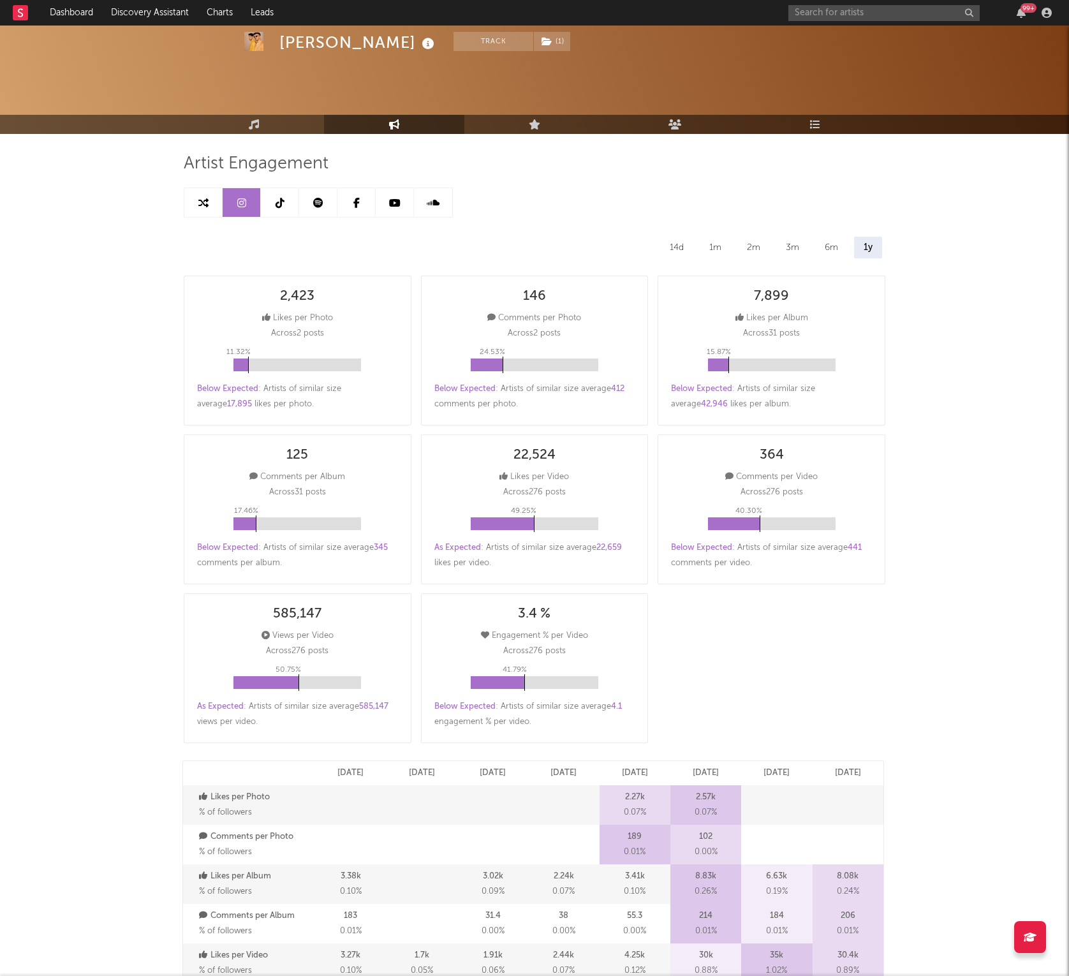
scroll to position [0, 0]
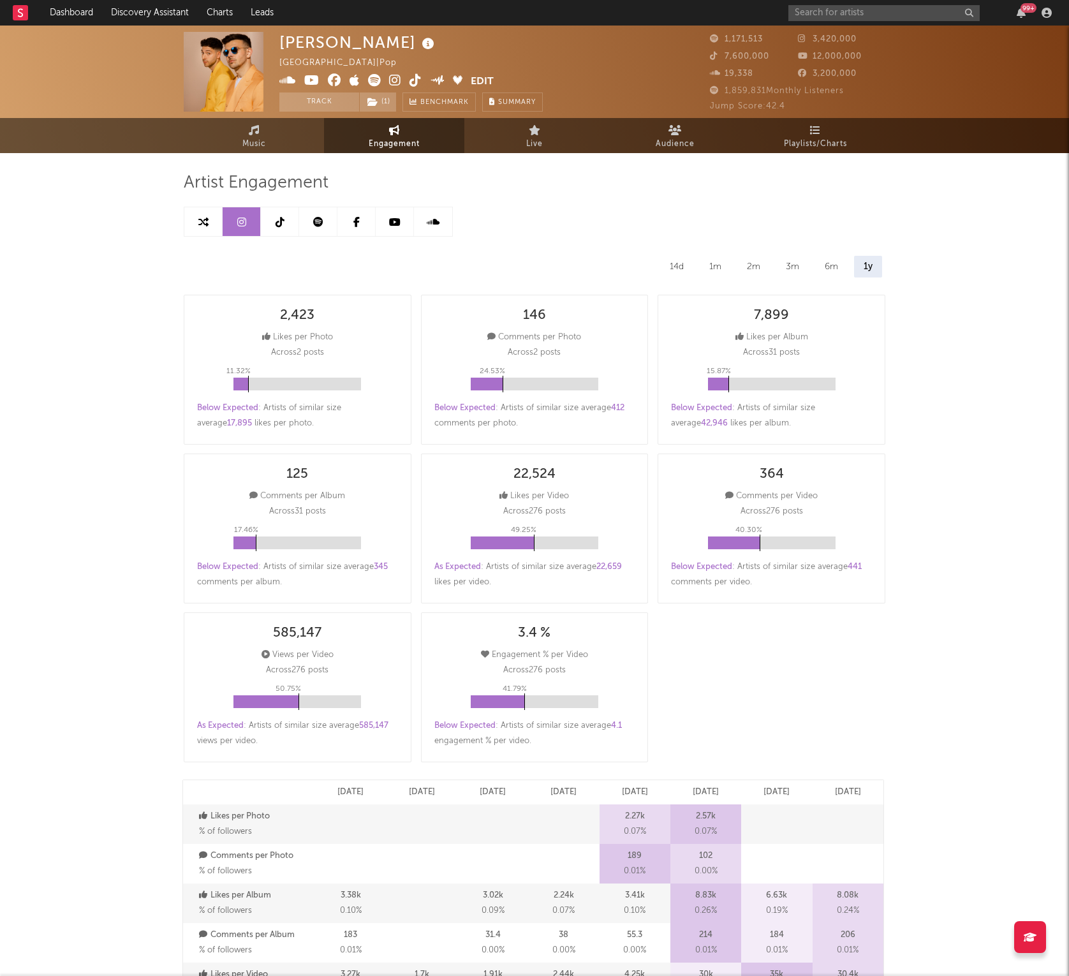
click at [292, 218] on link at bounding box center [280, 221] width 38 height 29
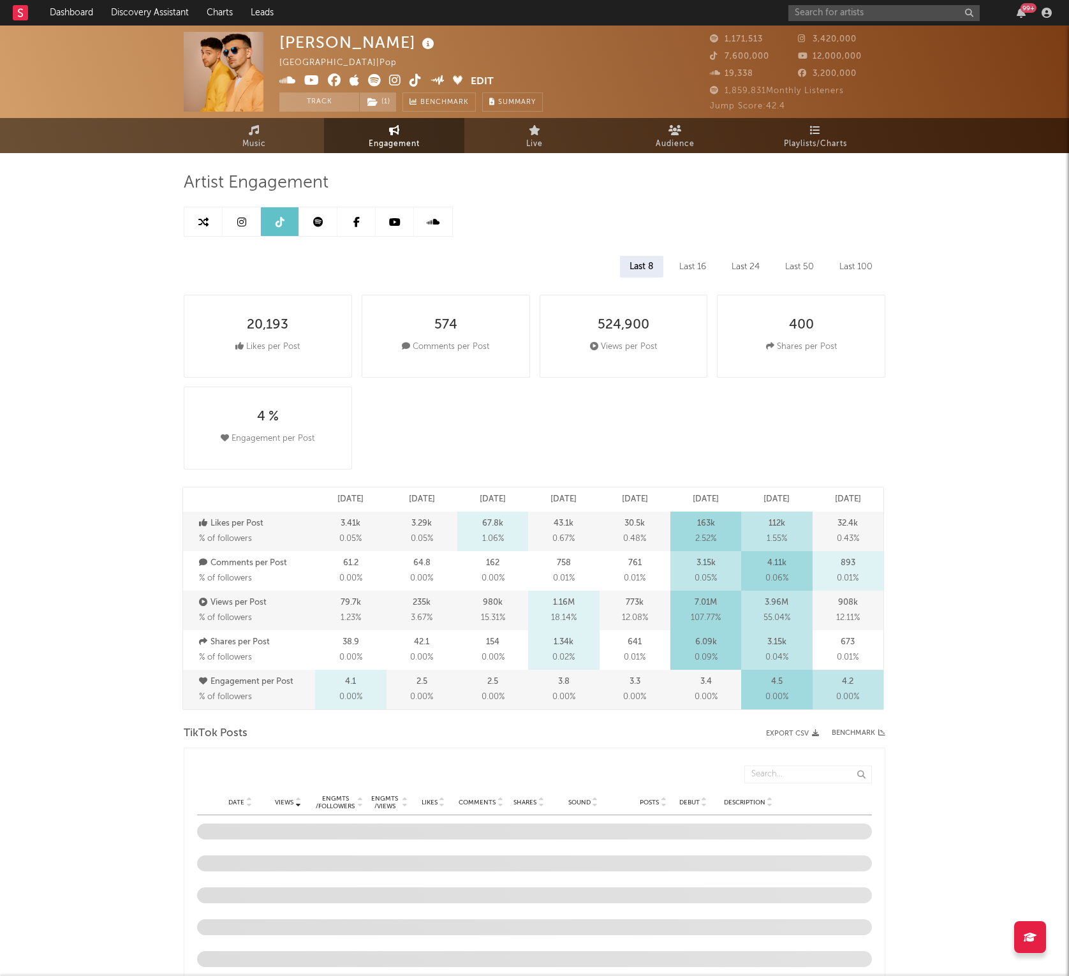
select select "6m"
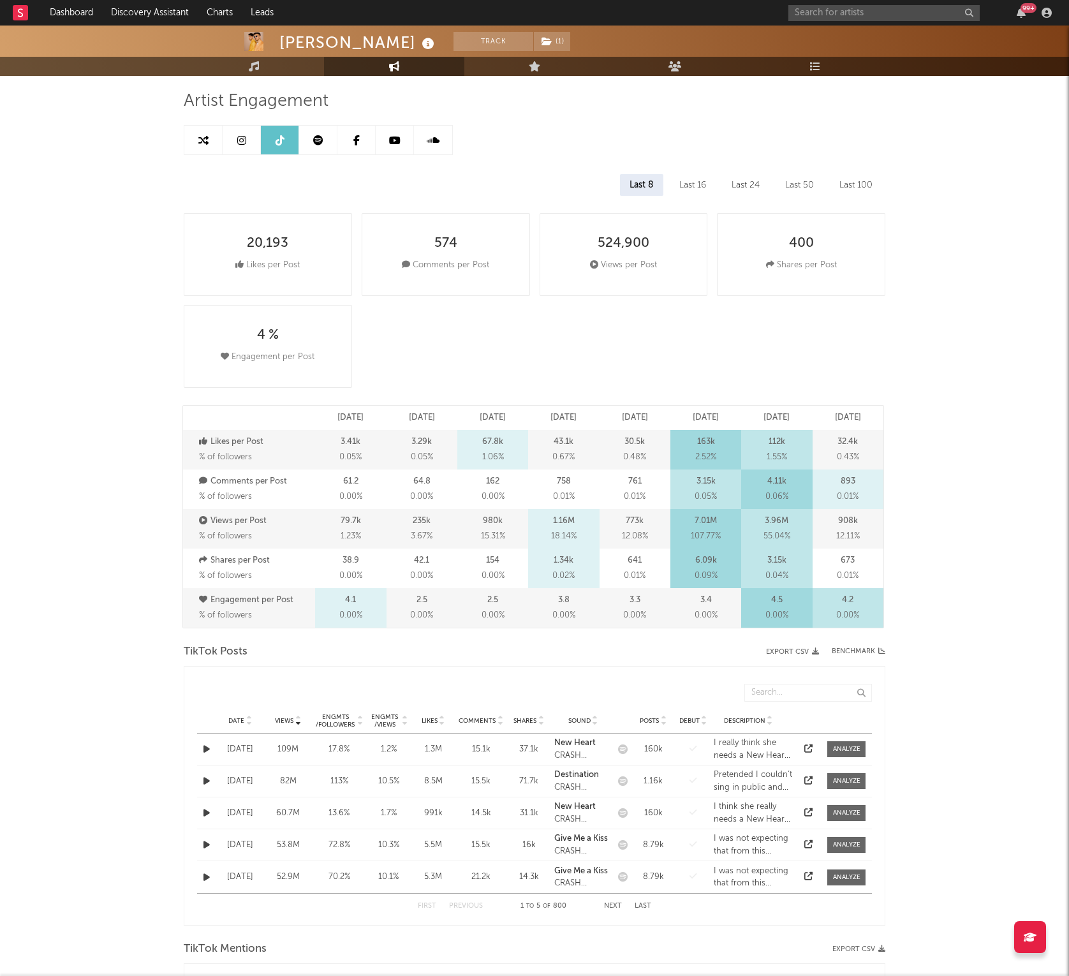
scroll to position [340, 0]
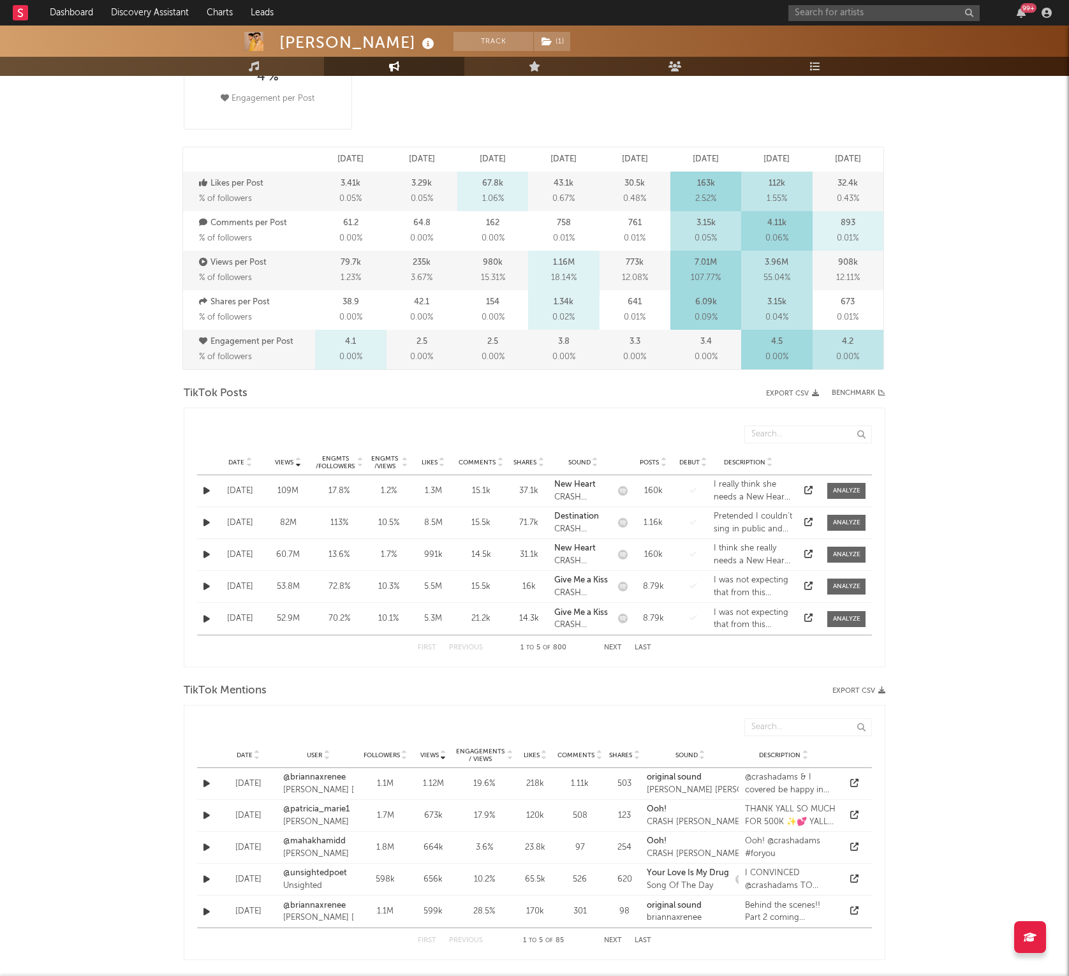
click at [838, 475] on div "Date Views Engmts / Followers Engmts / Views Likes Comments Shares Sound Posts …" at bounding box center [534, 463] width 675 height 26
click at [844, 491] on div at bounding box center [846, 491] width 27 height 10
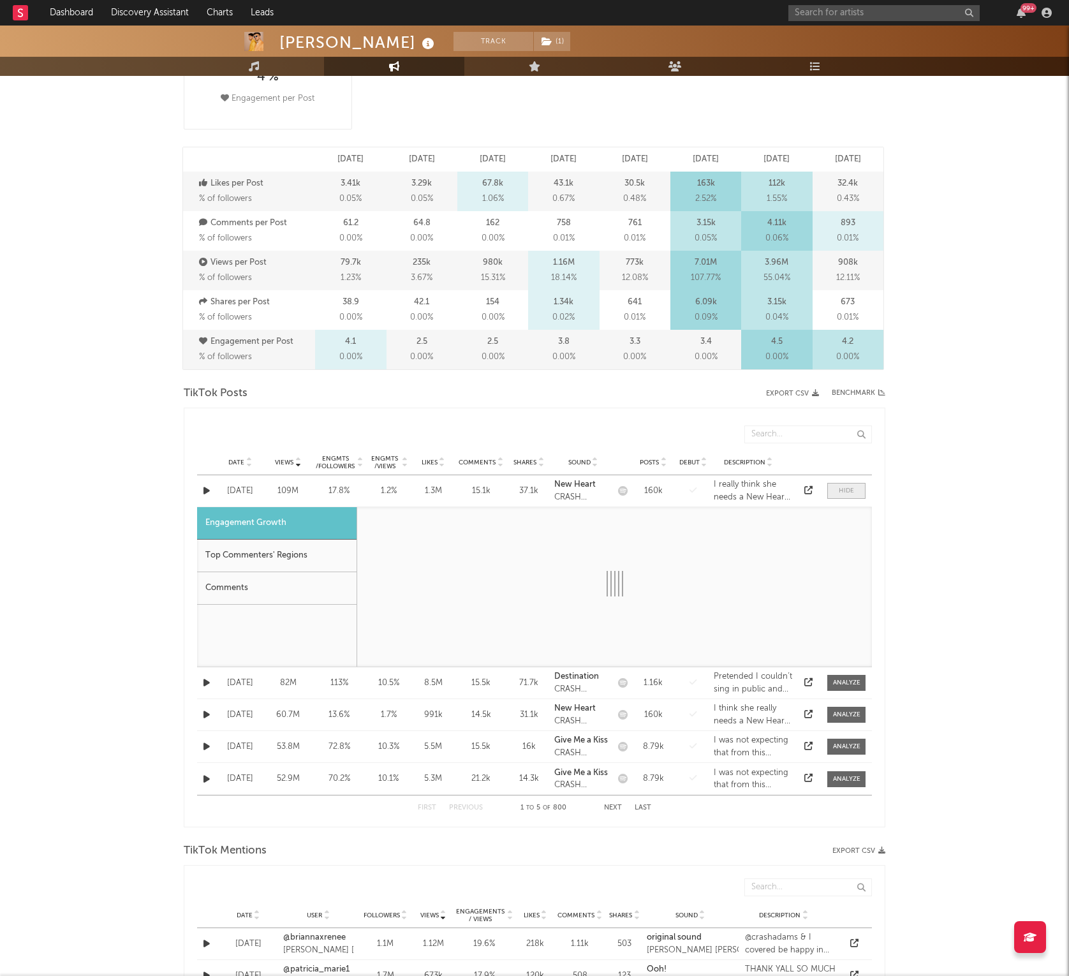
select select "1m"
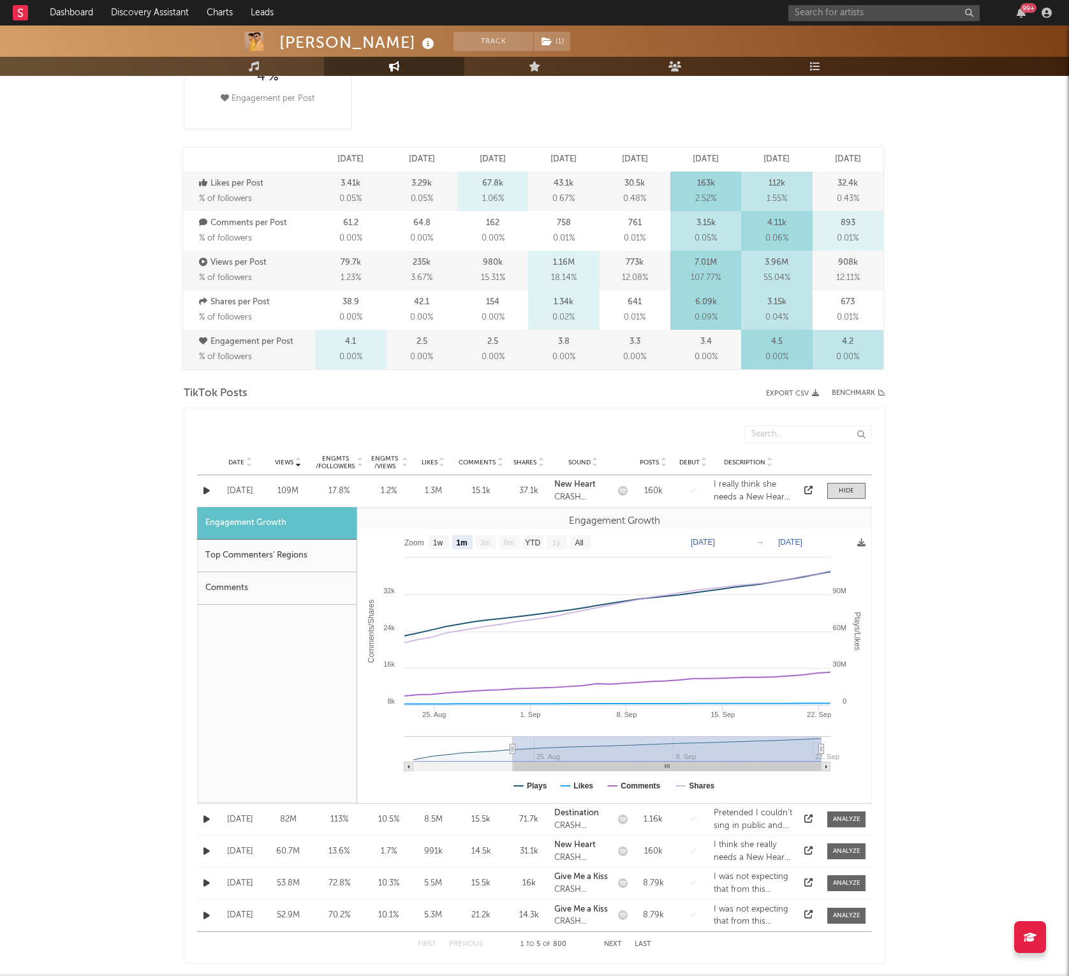
click at [313, 542] on div "Top Commenters' Regions" at bounding box center [277, 556] width 160 height 33
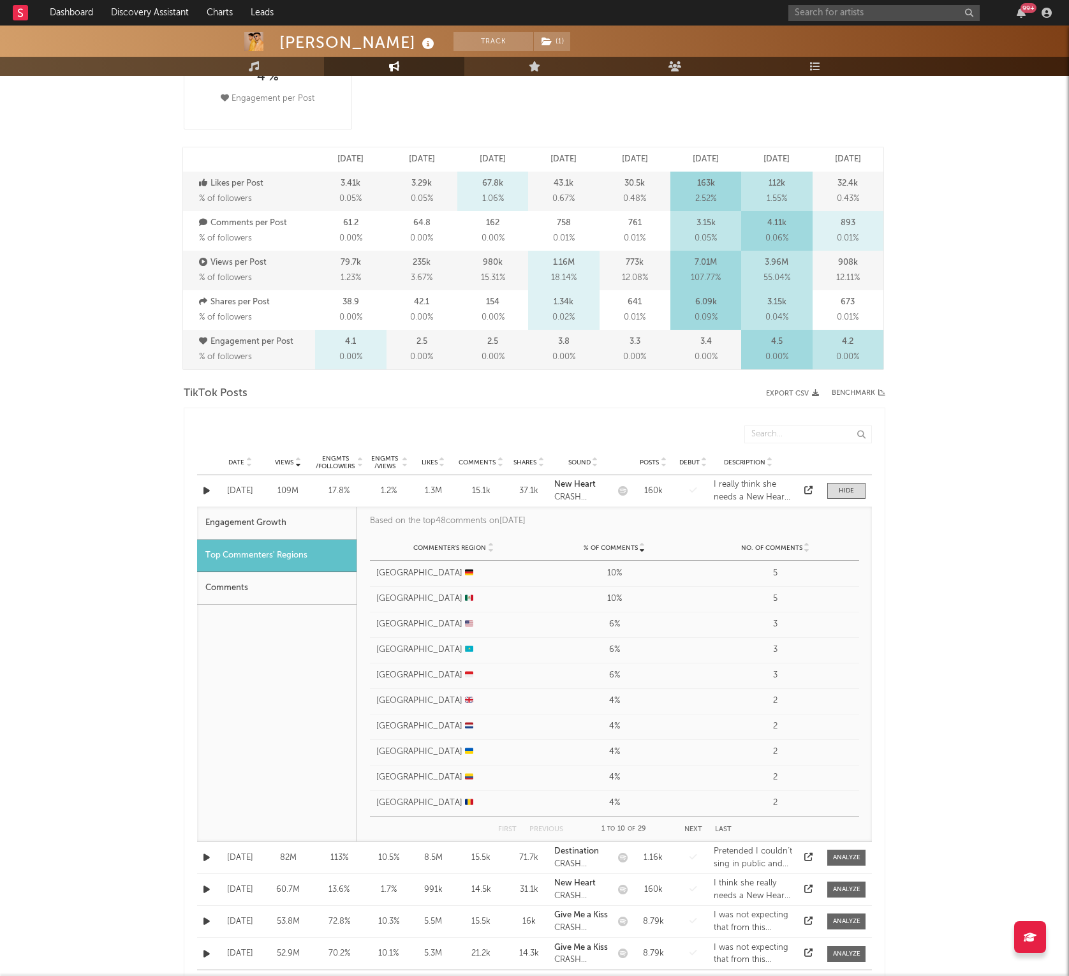
click at [308, 588] on div "Comments" at bounding box center [277, 588] width 160 height 33
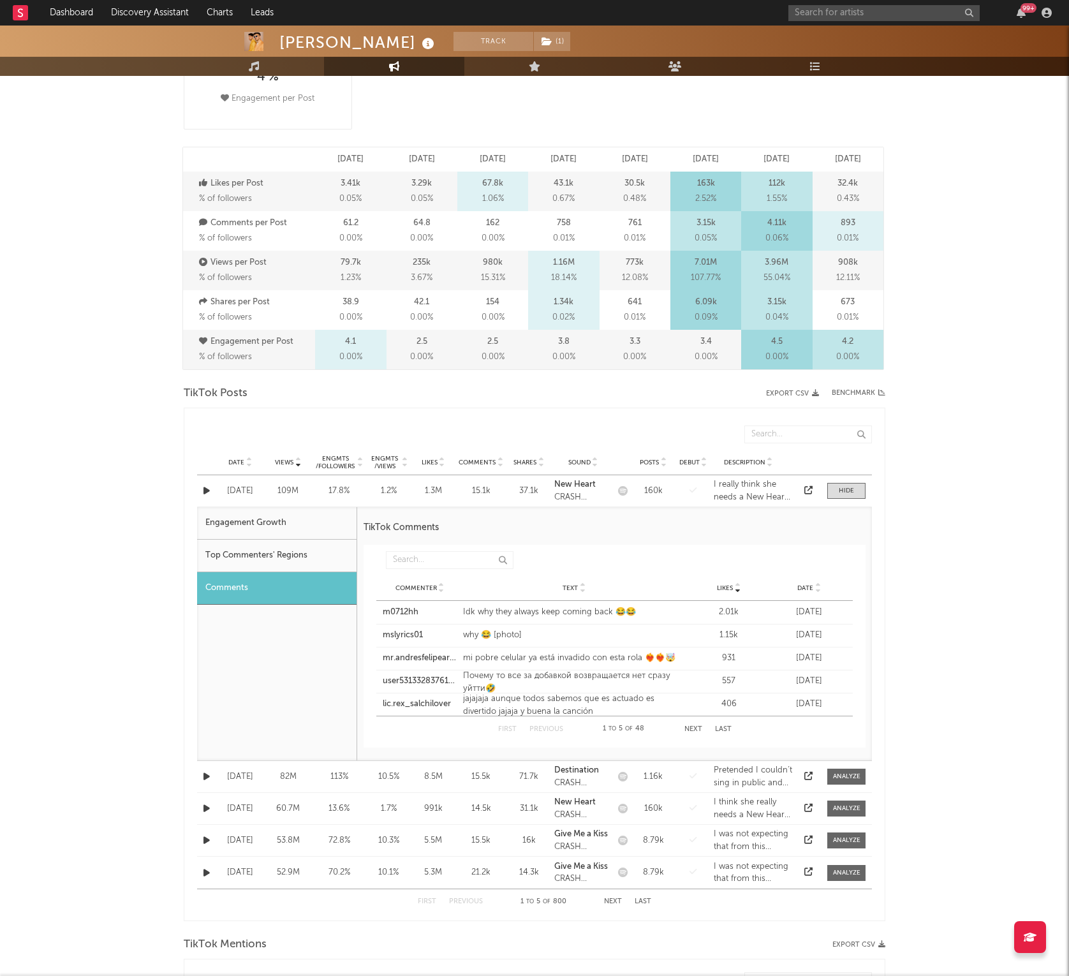
click at [722, 727] on button "Last" at bounding box center [723, 729] width 17 height 7
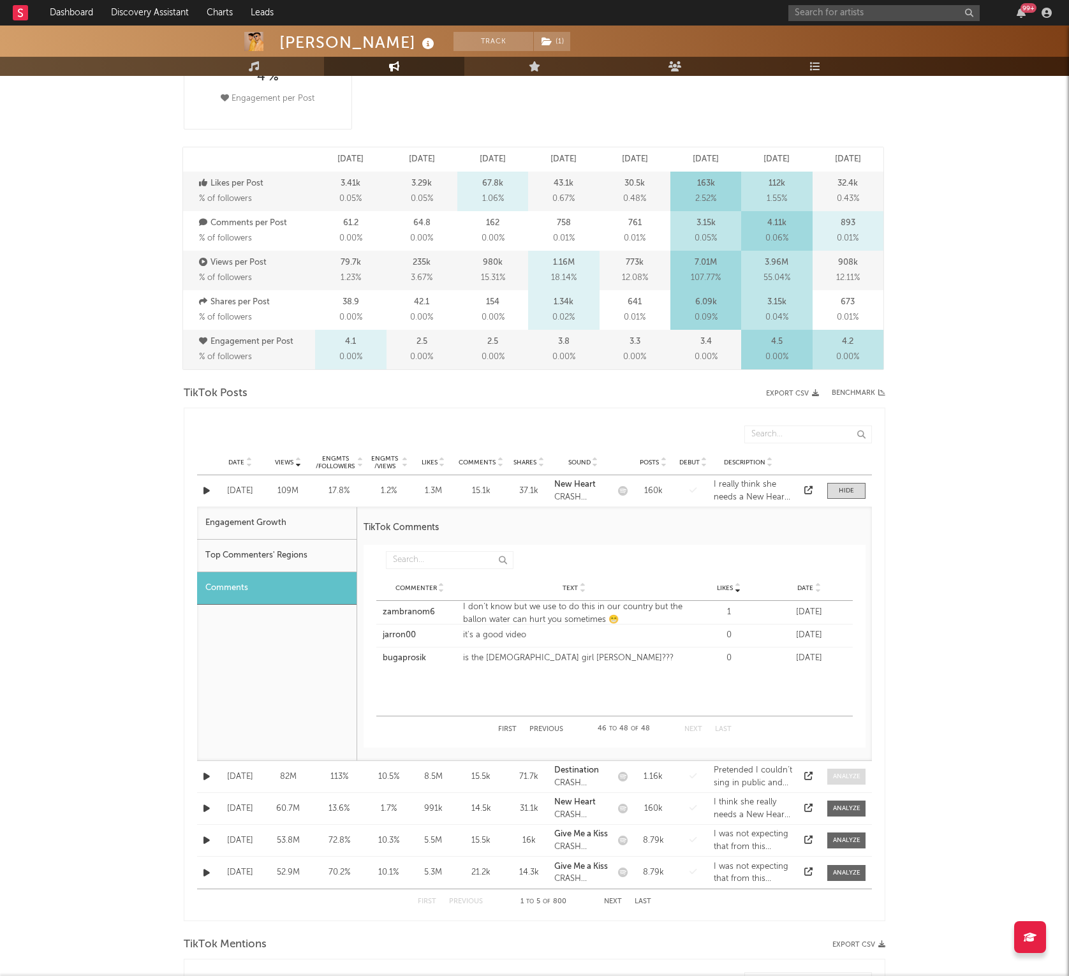
click at [861, 780] on span at bounding box center [847, 777] width 38 height 16
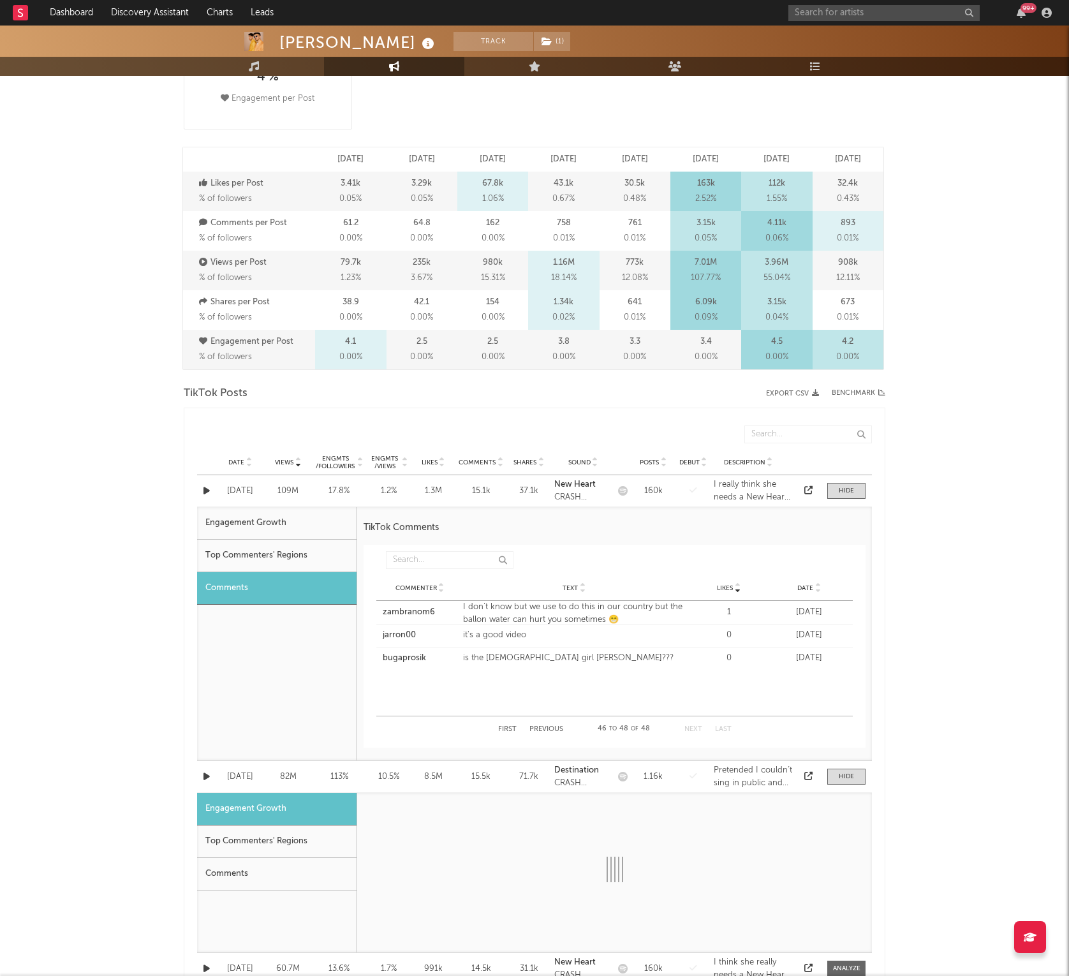
select select "1m"
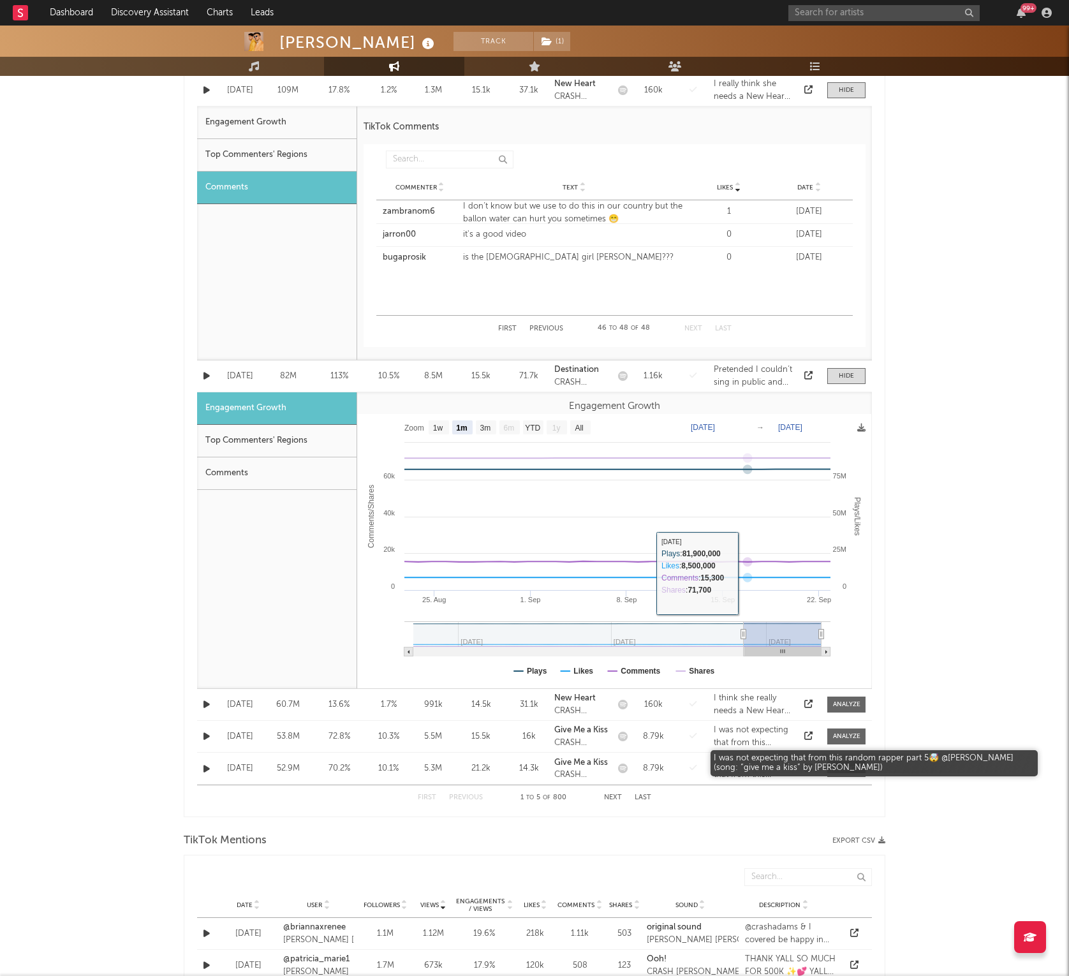
scroll to position [766, 0]
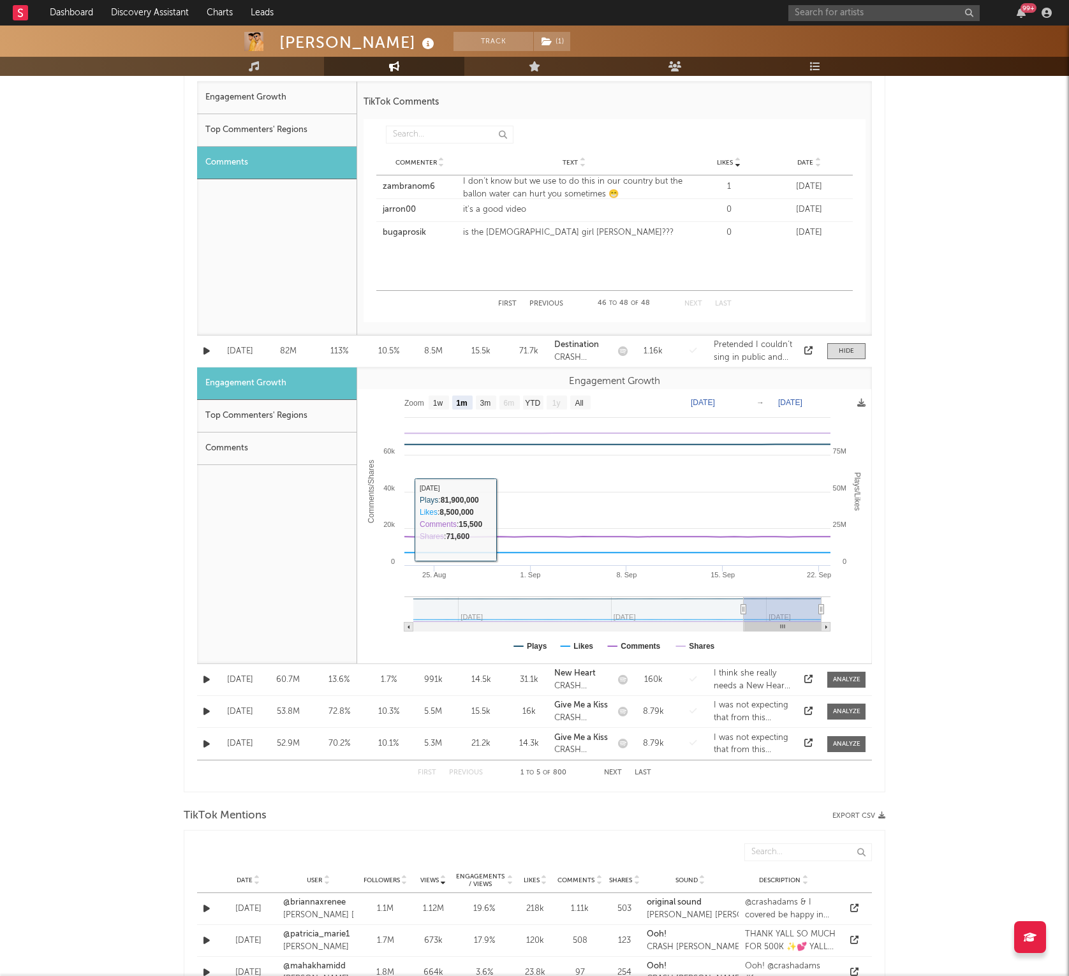
click at [291, 459] on div "Comments" at bounding box center [277, 449] width 160 height 33
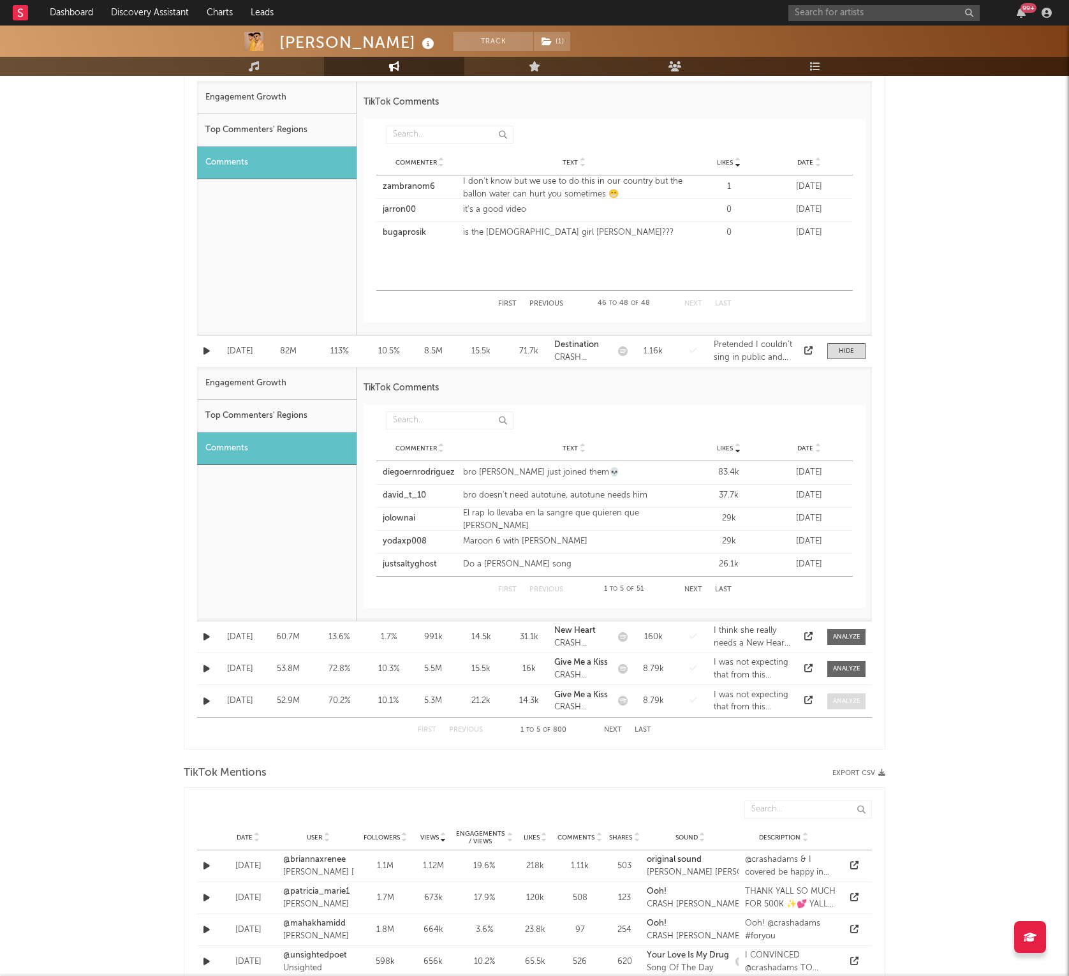
click at [831, 703] on span at bounding box center [847, 702] width 38 height 16
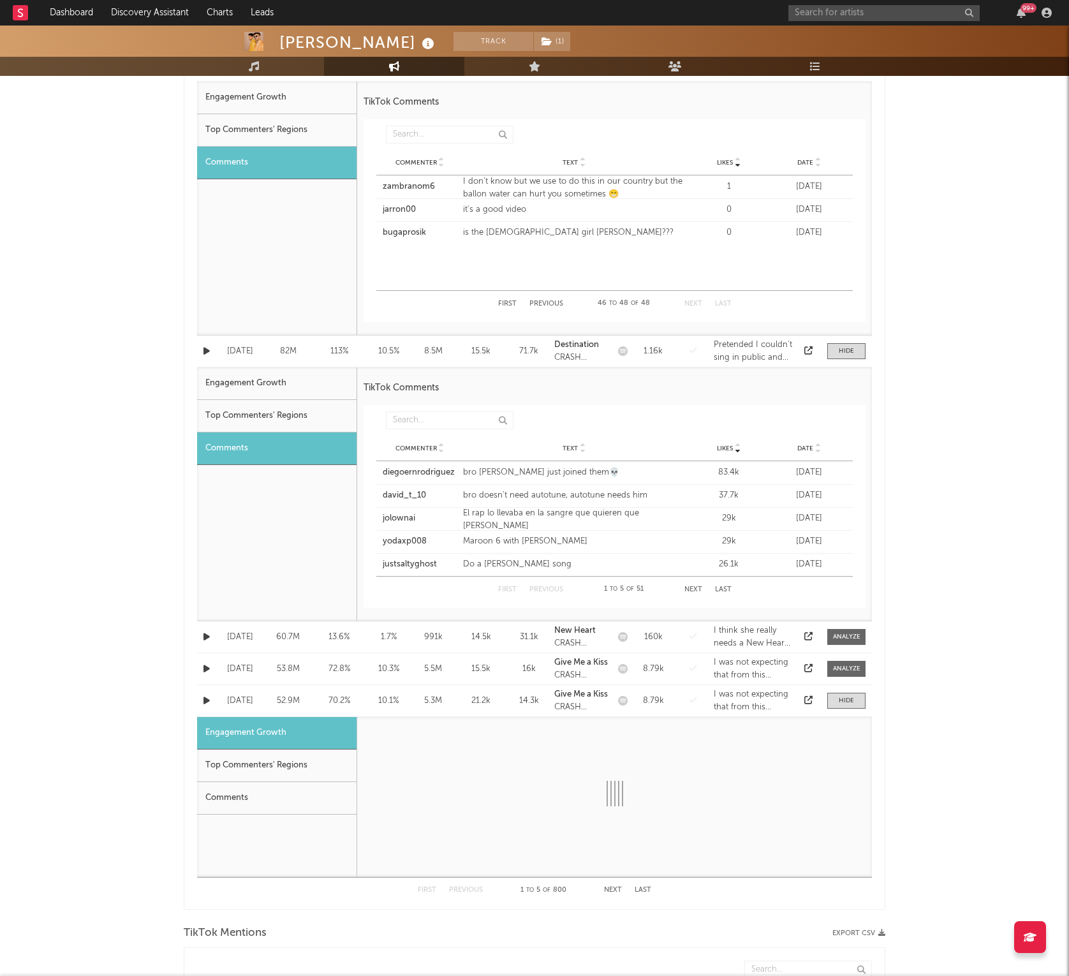
select select "1m"
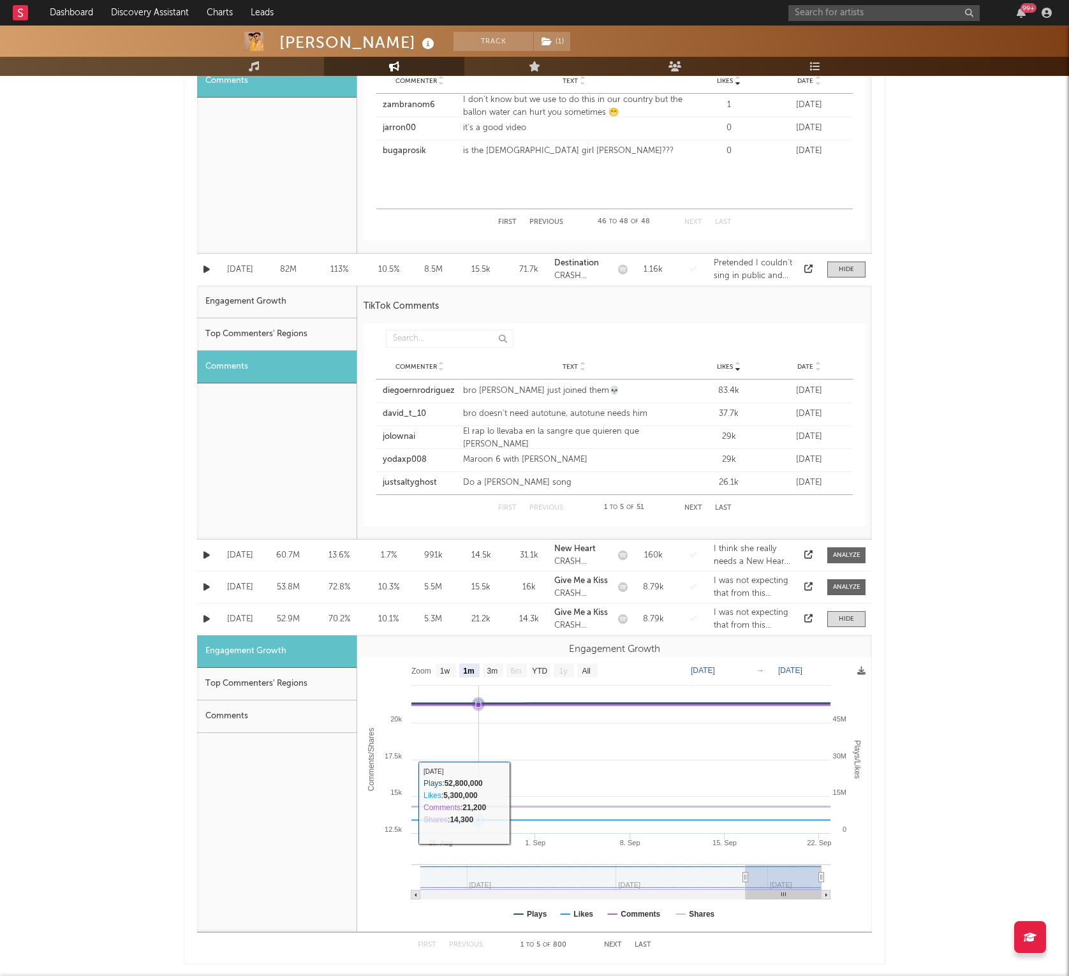
scroll to position [935, 0]
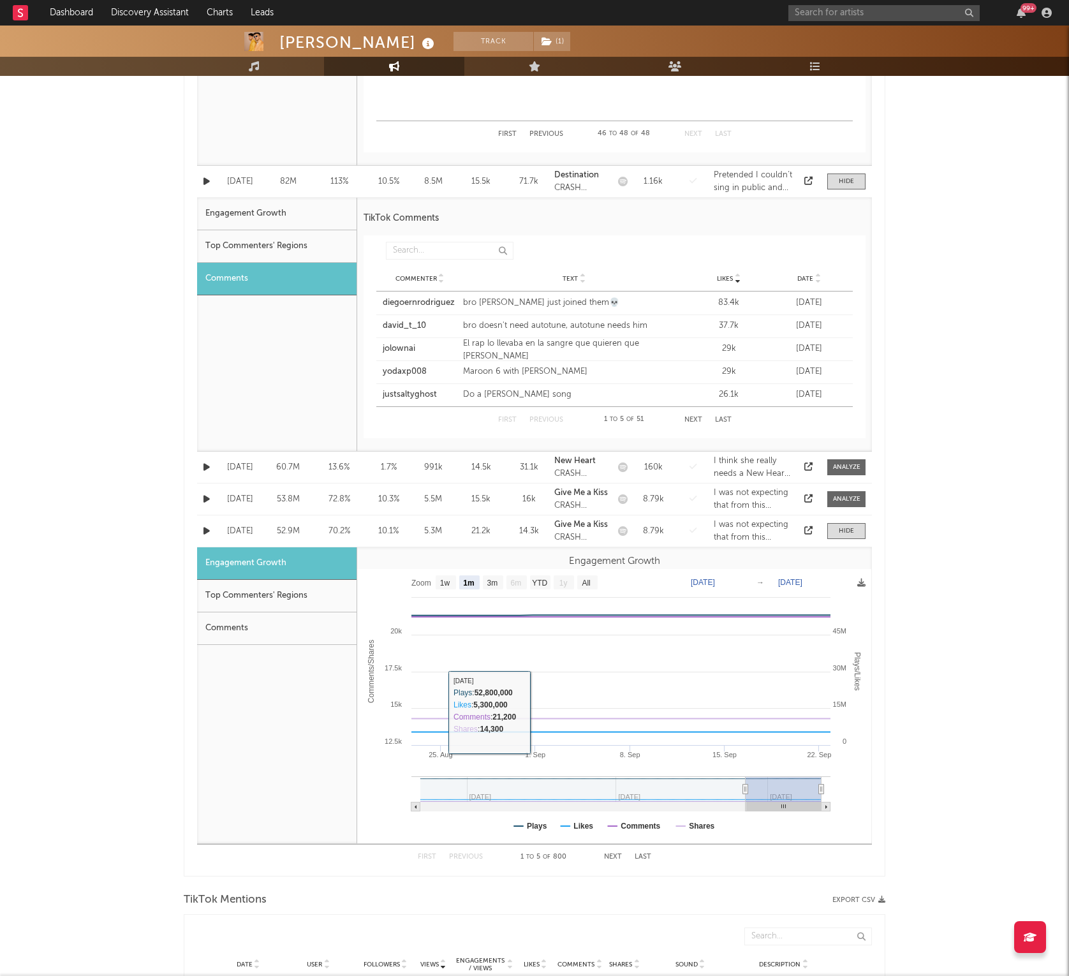
click at [309, 626] on div "Comments" at bounding box center [277, 629] width 160 height 33
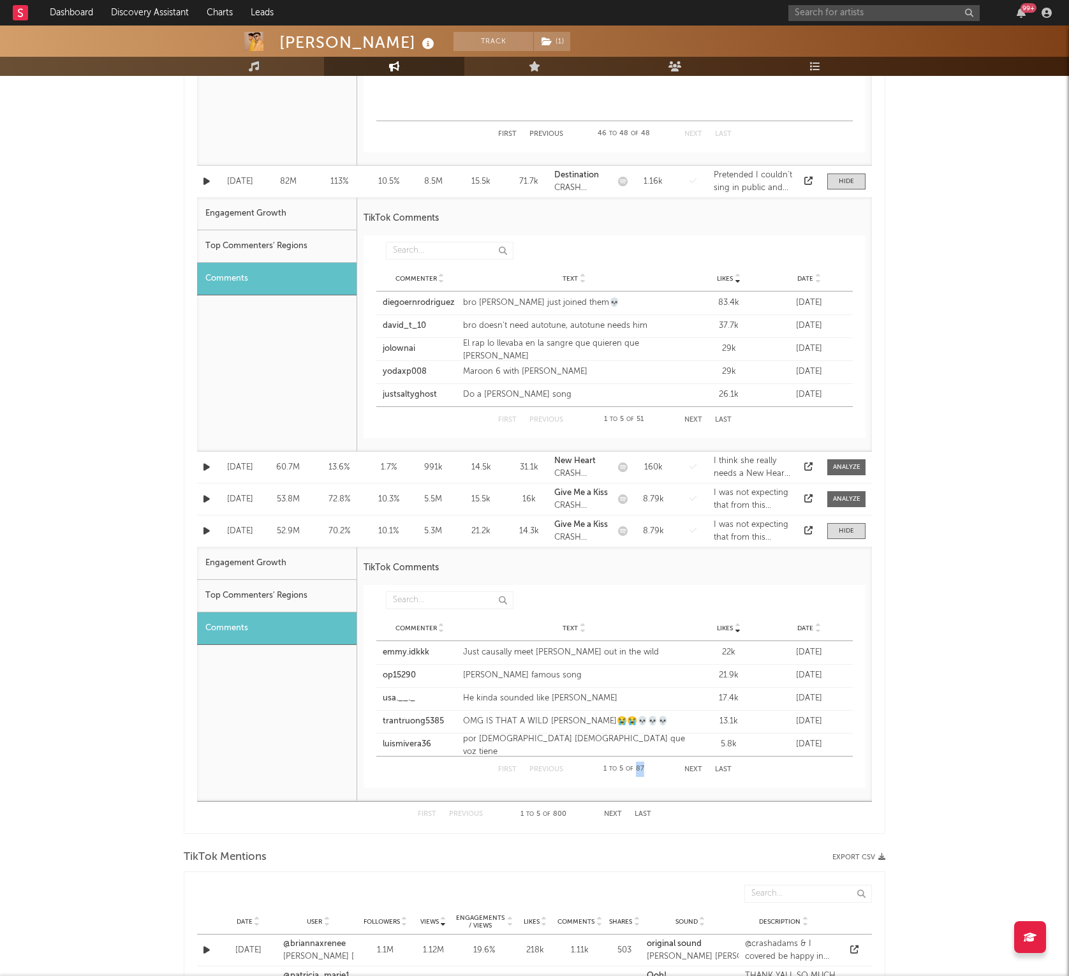
drag, startPoint x: 638, startPoint y: 769, endPoint x: 662, endPoint y: 768, distance: 23.6
click at [662, 768] on div "First Previous 1 to 5 of 87 Next Last" at bounding box center [615, 770] width 234 height 26
click at [717, 771] on button "Last" at bounding box center [723, 769] width 17 height 7
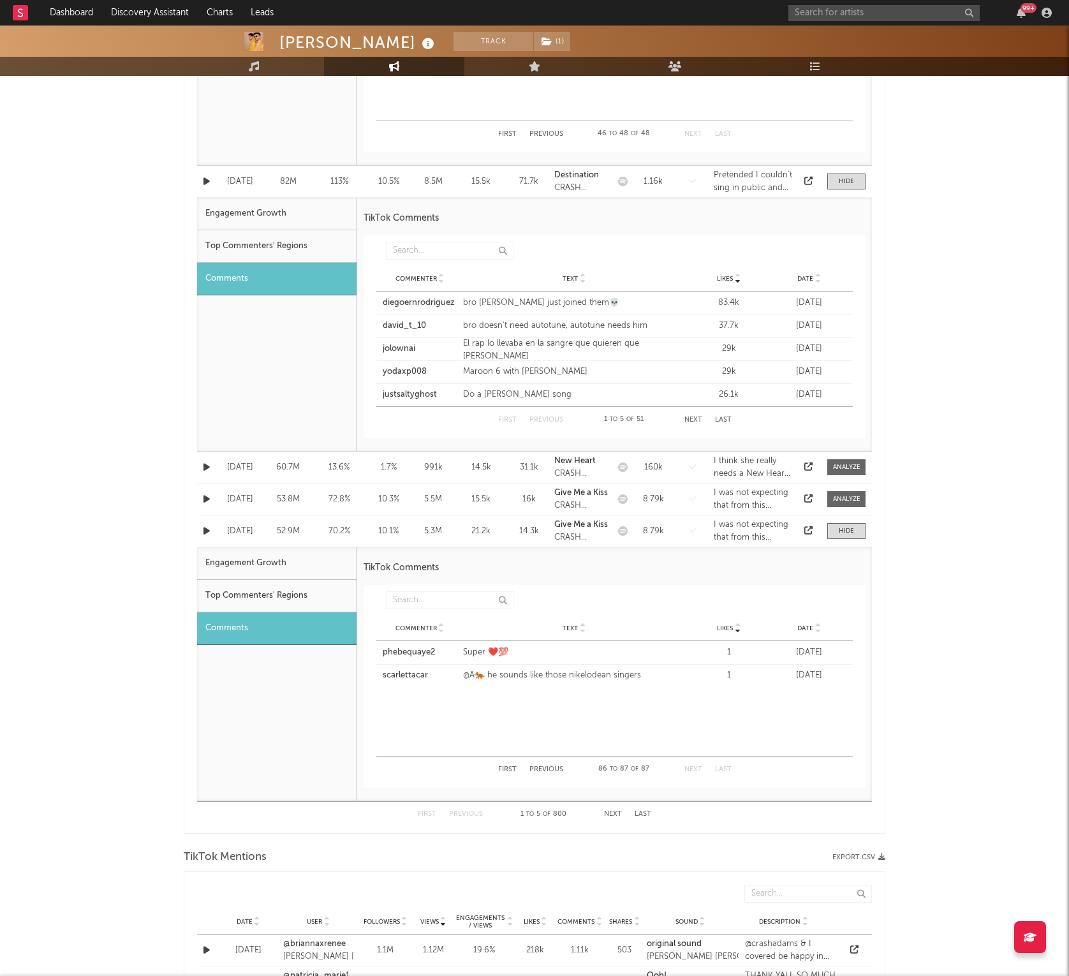
click at [296, 465] on div "60.7M" at bounding box center [287, 467] width 41 height 13
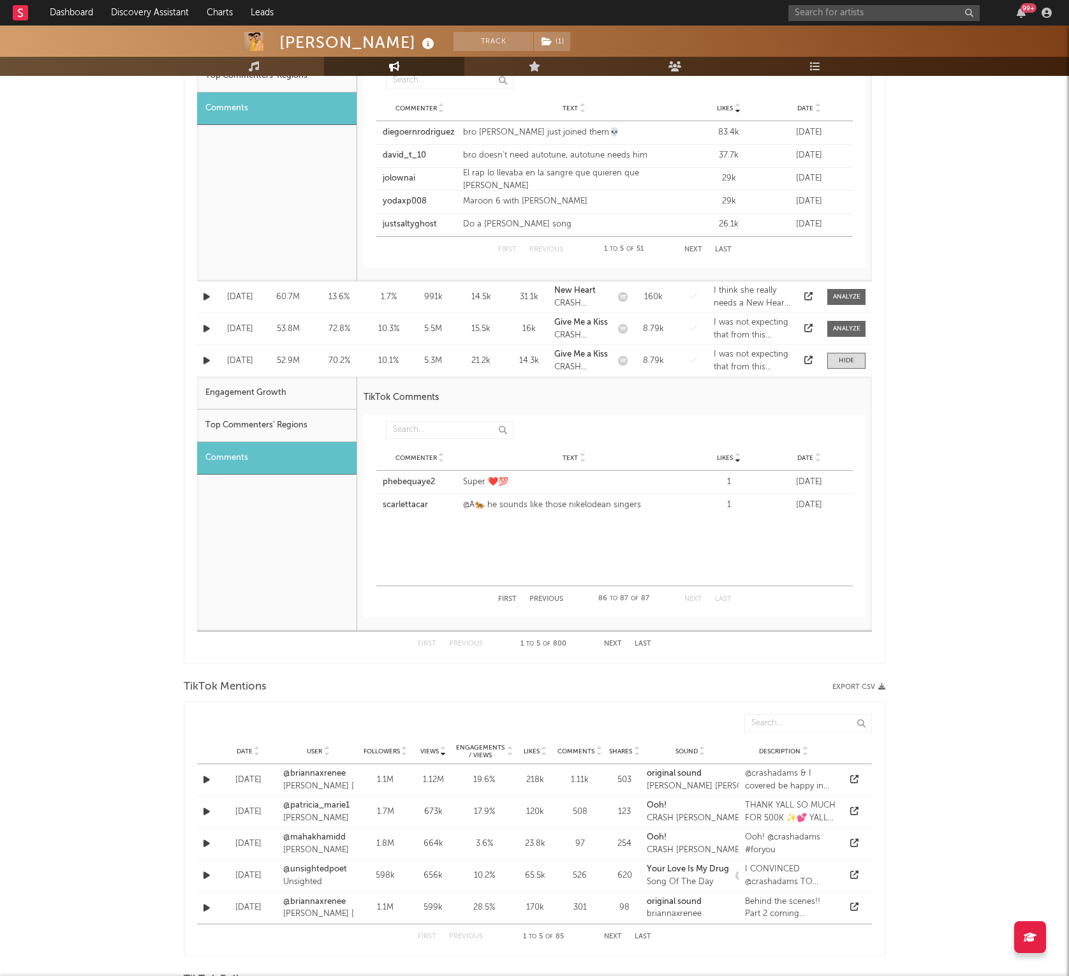
scroll to position [1531, 0]
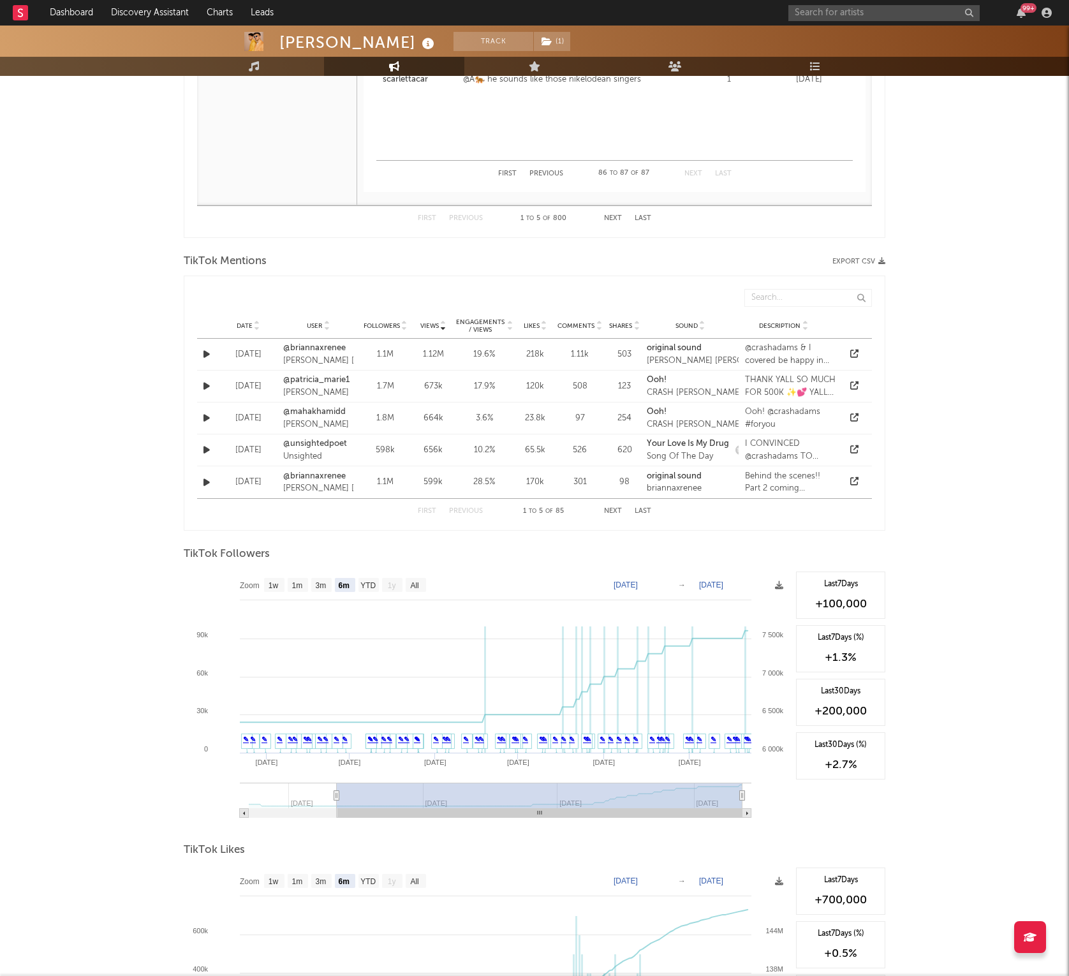
click at [240, 319] on div "Date User Followers Views Engagements / Views Likes Comments Shares Sound Descr…" at bounding box center [534, 326] width 675 height 26
click at [241, 325] on span "Date" at bounding box center [245, 326] width 16 height 8
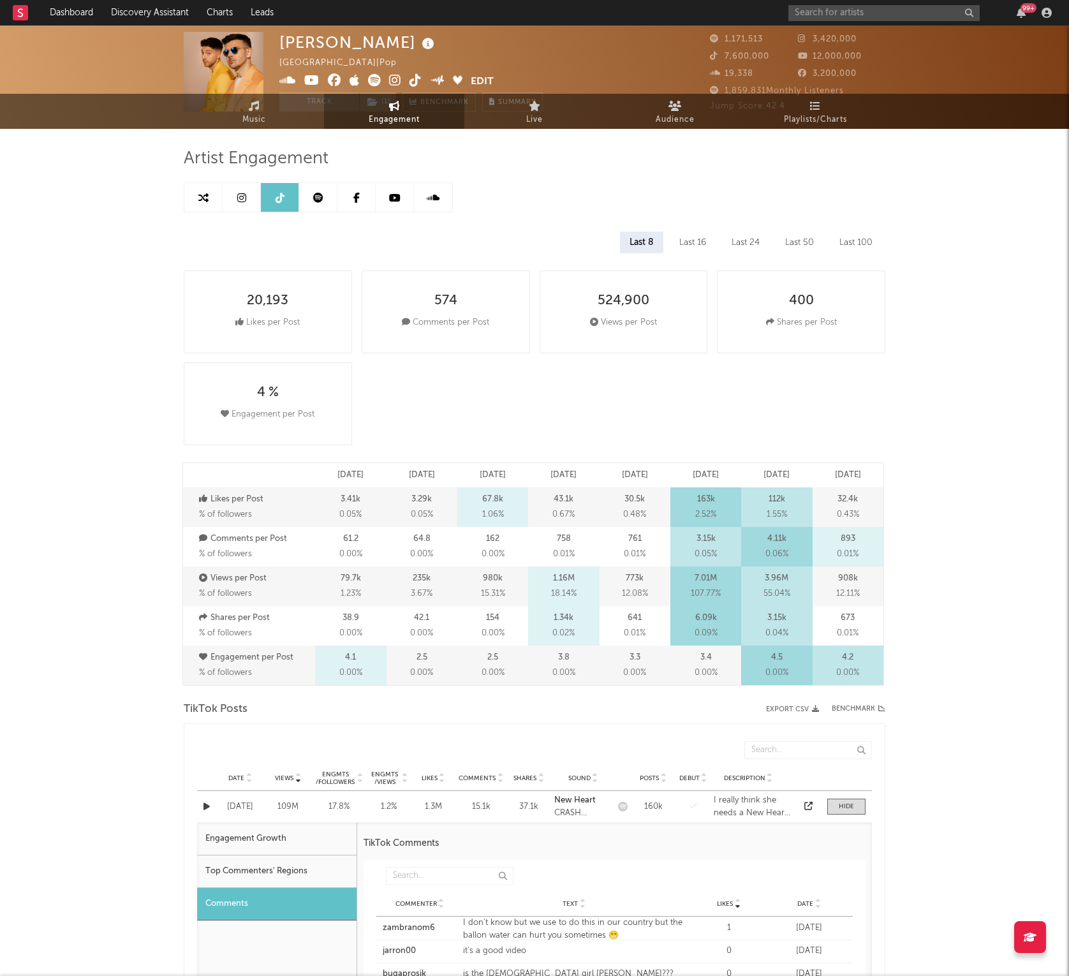
scroll to position [0, 0]
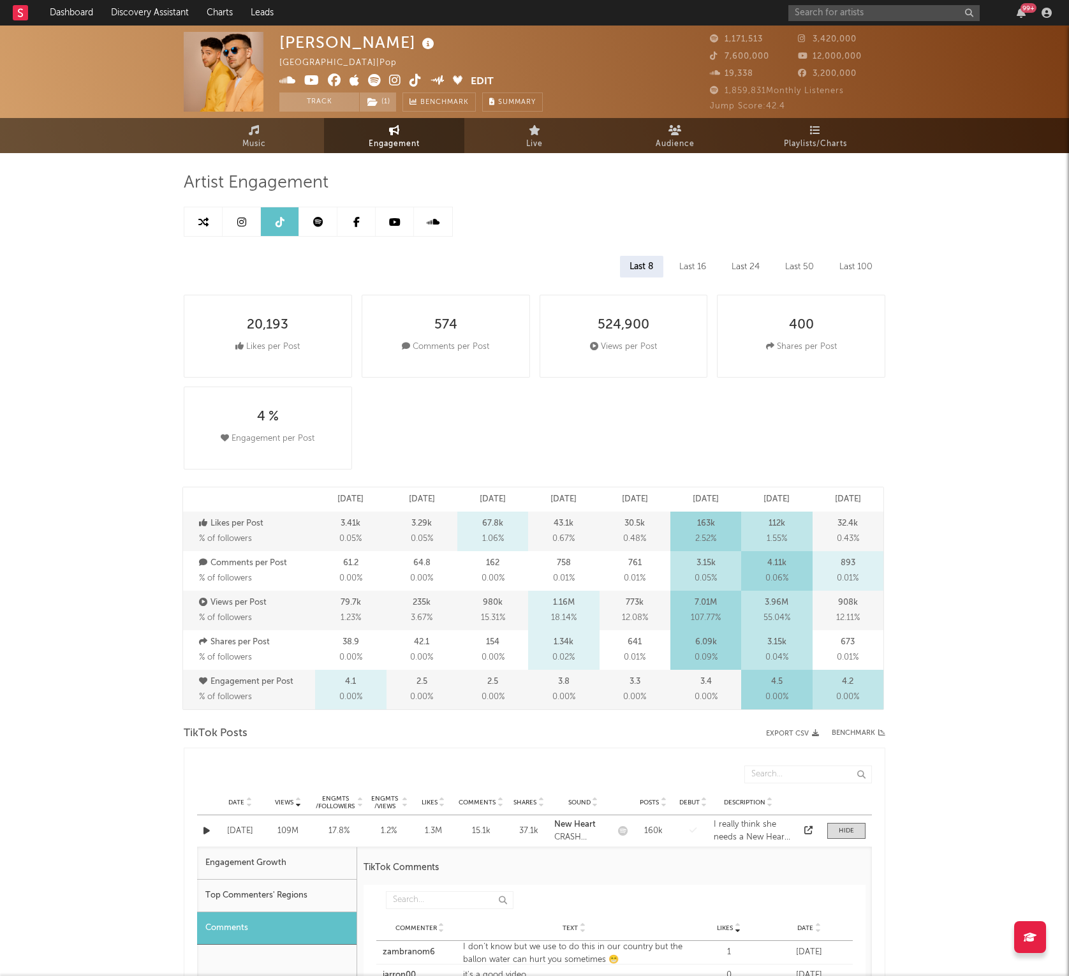
click at [313, 222] on icon at bounding box center [318, 222] width 10 height 10
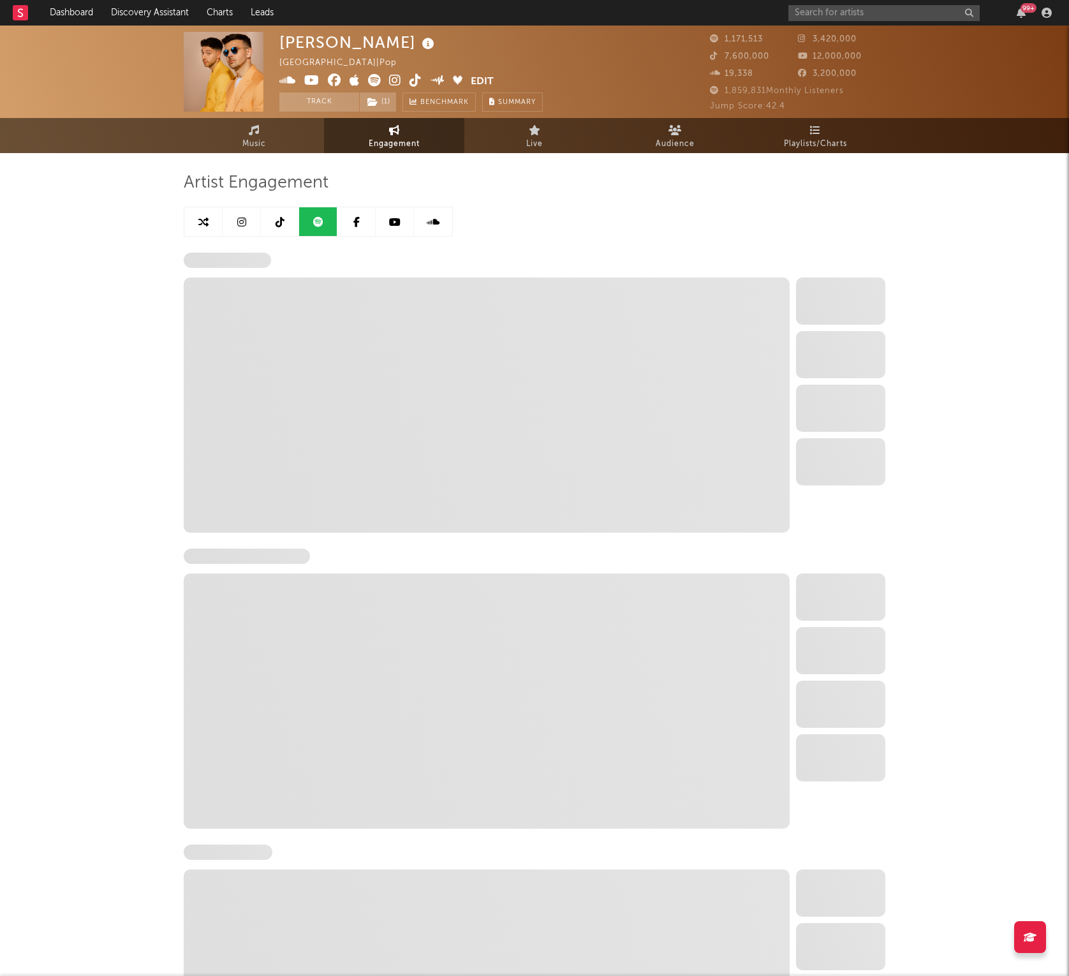
select select "6m"
select select "1w"
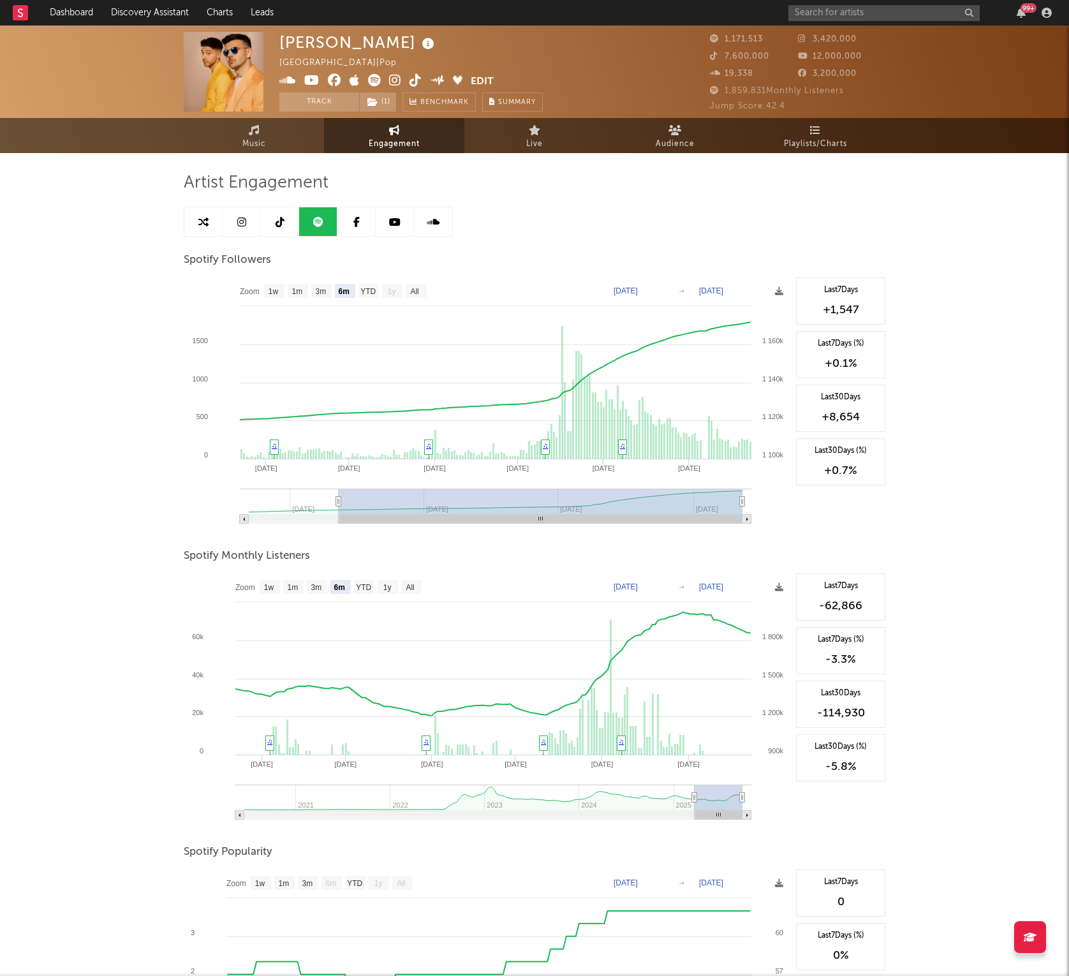
click at [355, 232] on link at bounding box center [357, 221] width 38 height 29
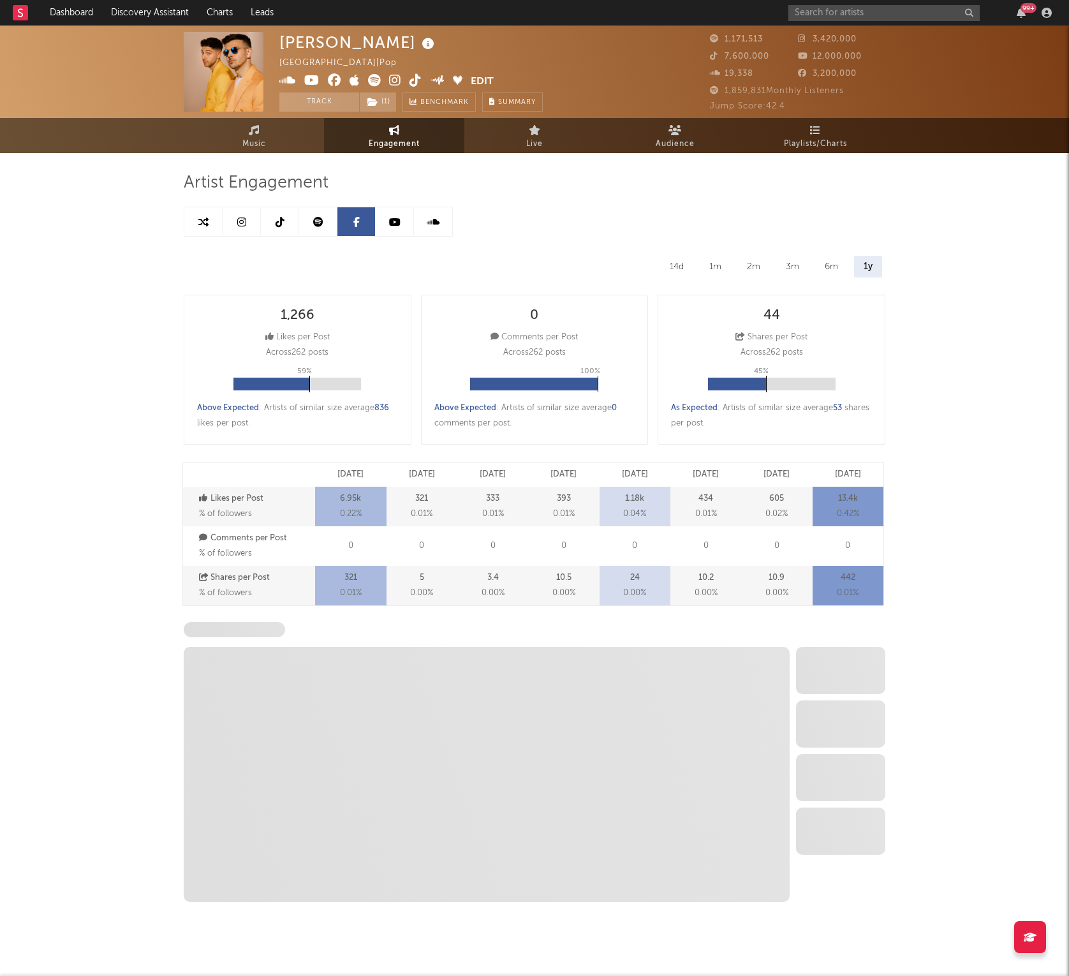
scroll to position [13, 0]
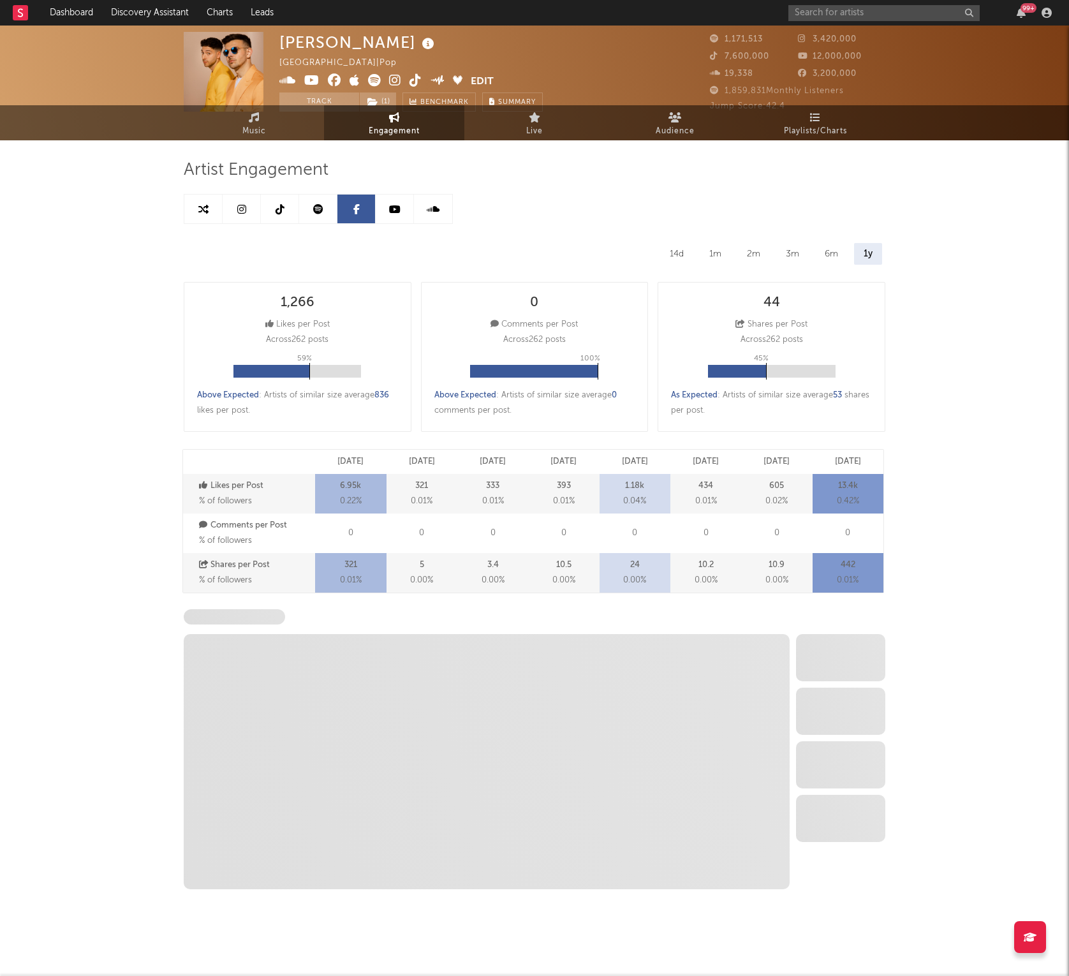
select select "6m"
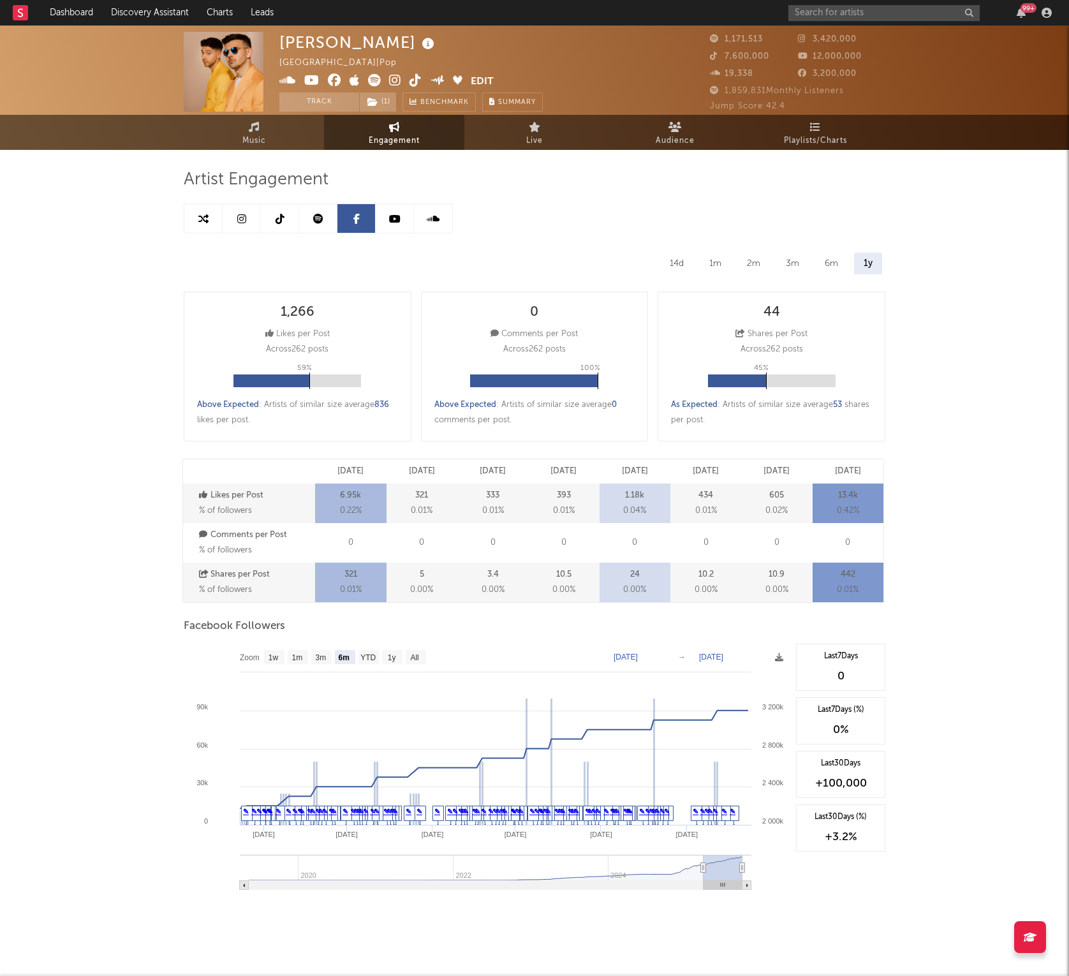
scroll to position [0, 0]
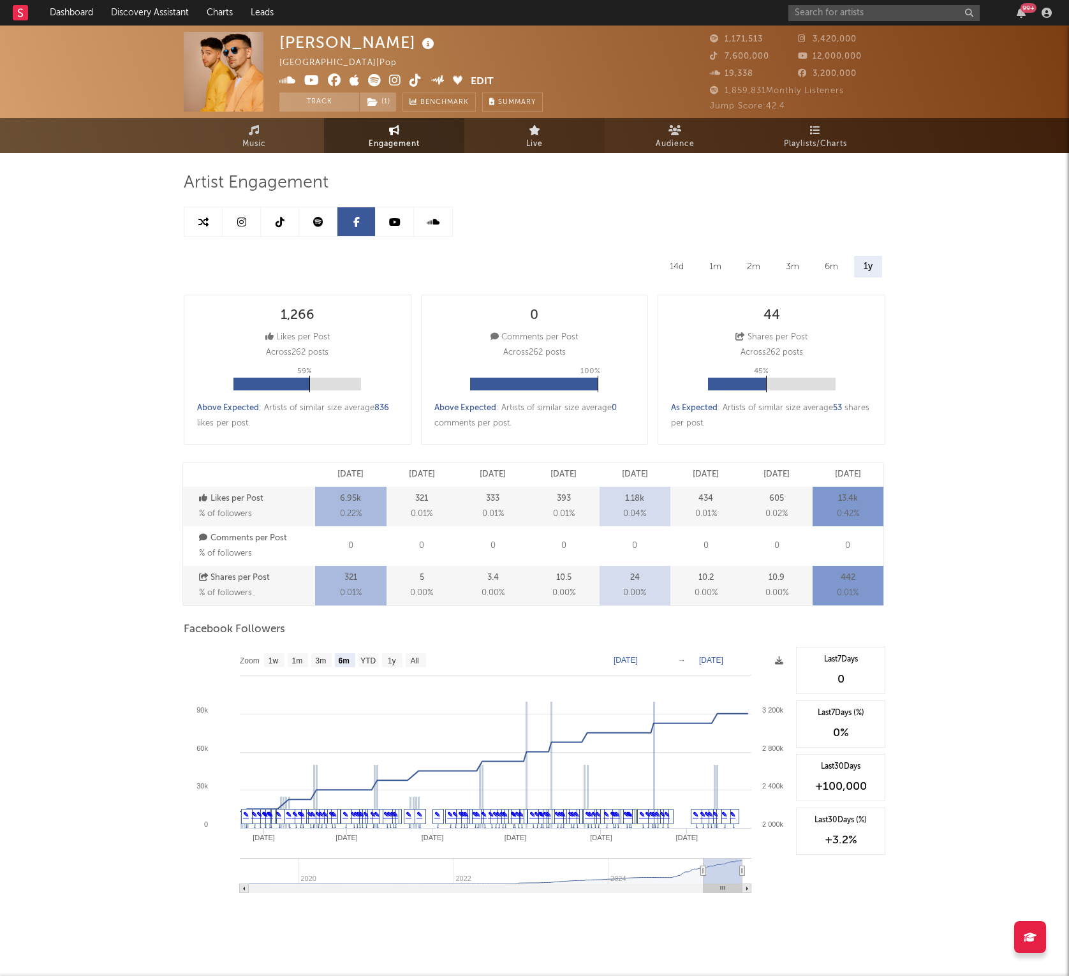
click at [524, 140] on link "Live" at bounding box center [535, 135] width 140 height 35
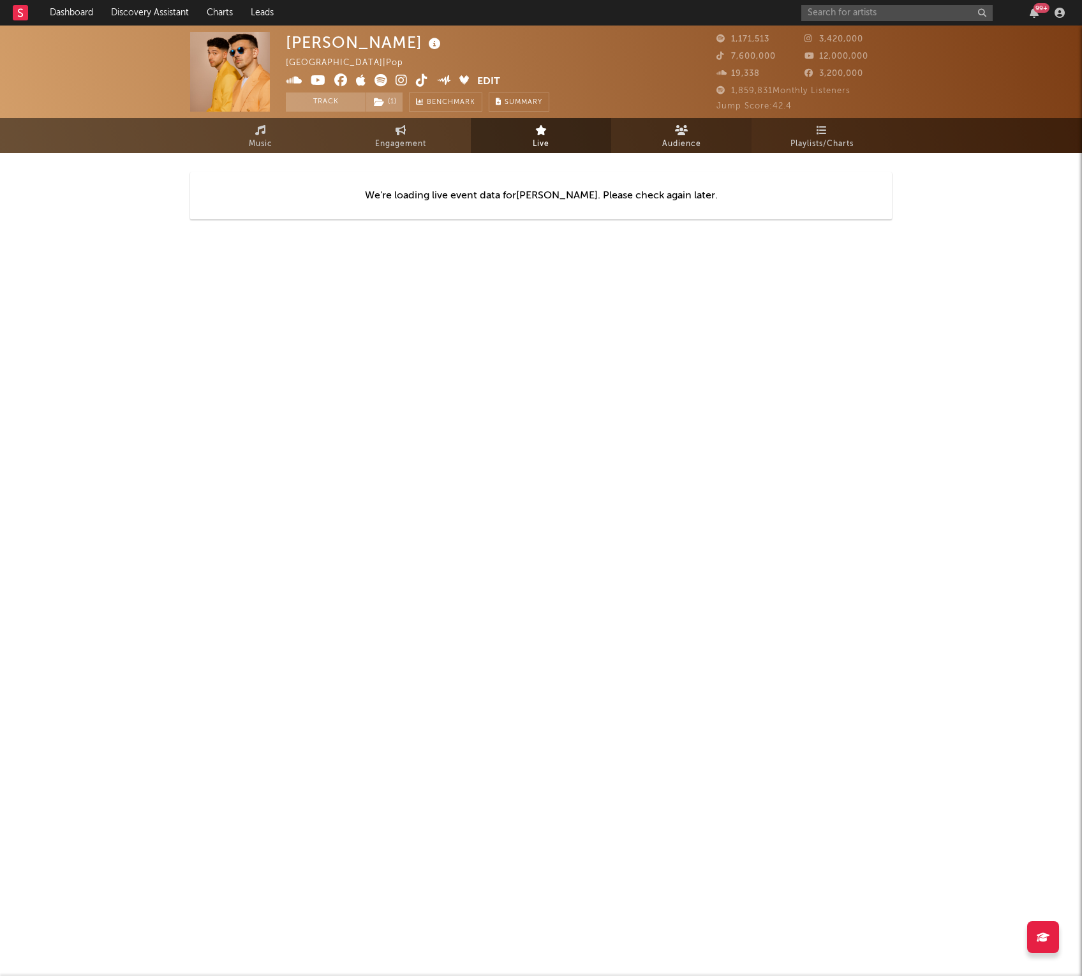
click at [634, 140] on link "Audience" at bounding box center [681, 135] width 140 height 35
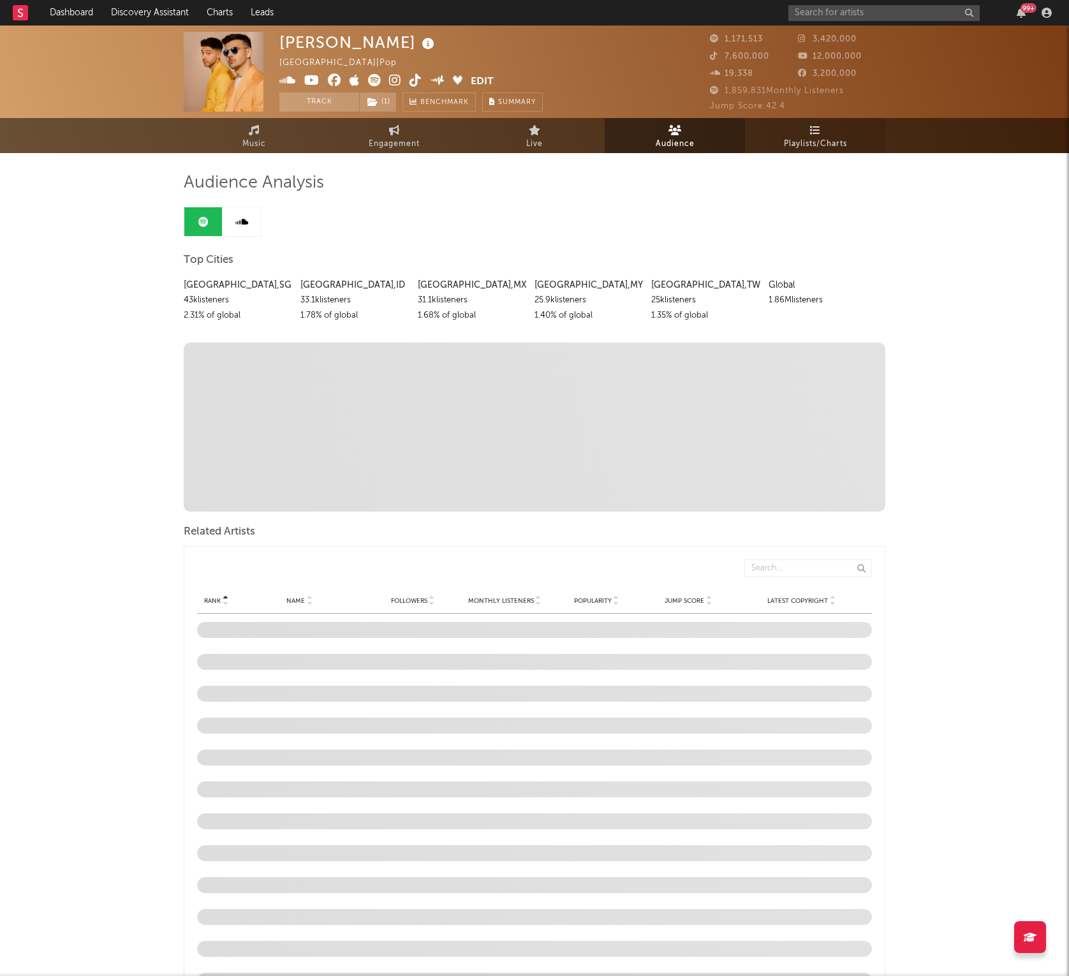
click at [759, 138] on link "Playlists/Charts" at bounding box center [815, 135] width 140 height 35
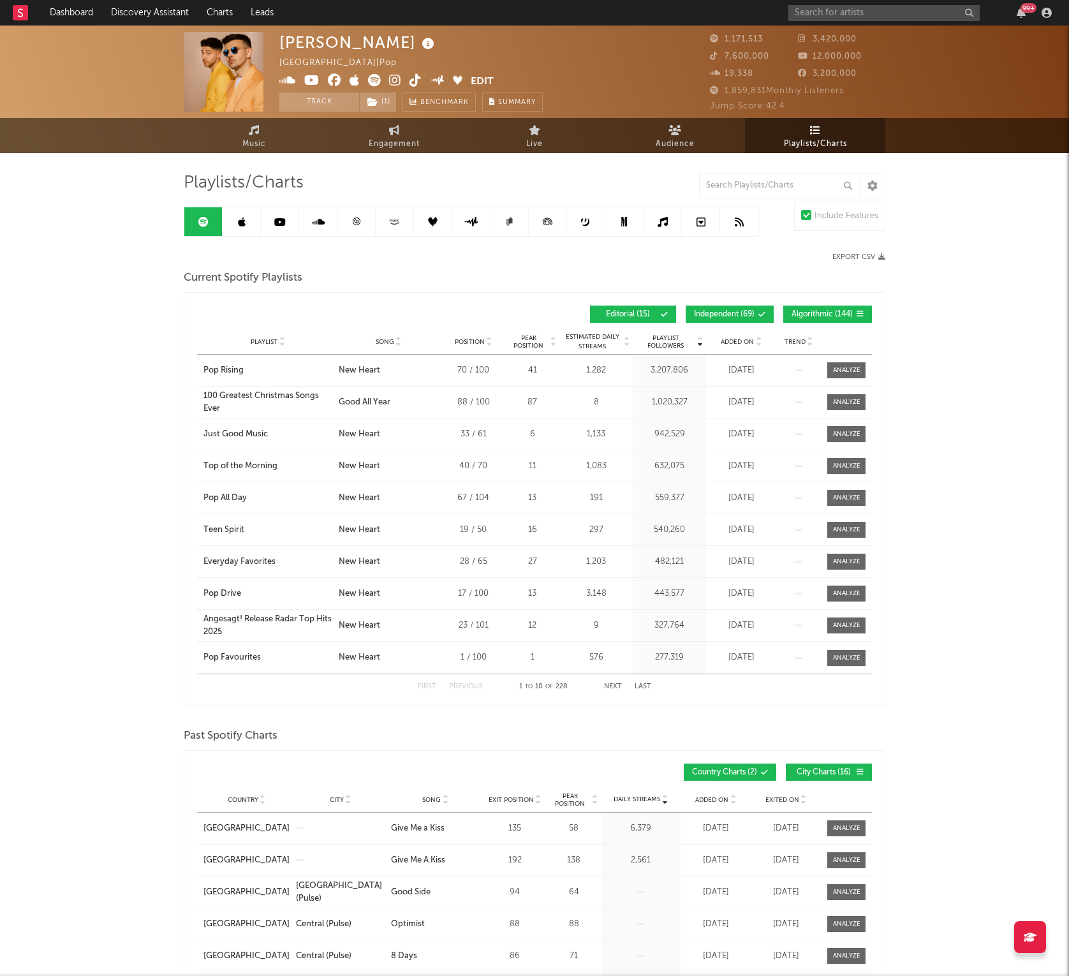
click at [244, 223] on icon at bounding box center [242, 222] width 8 height 10
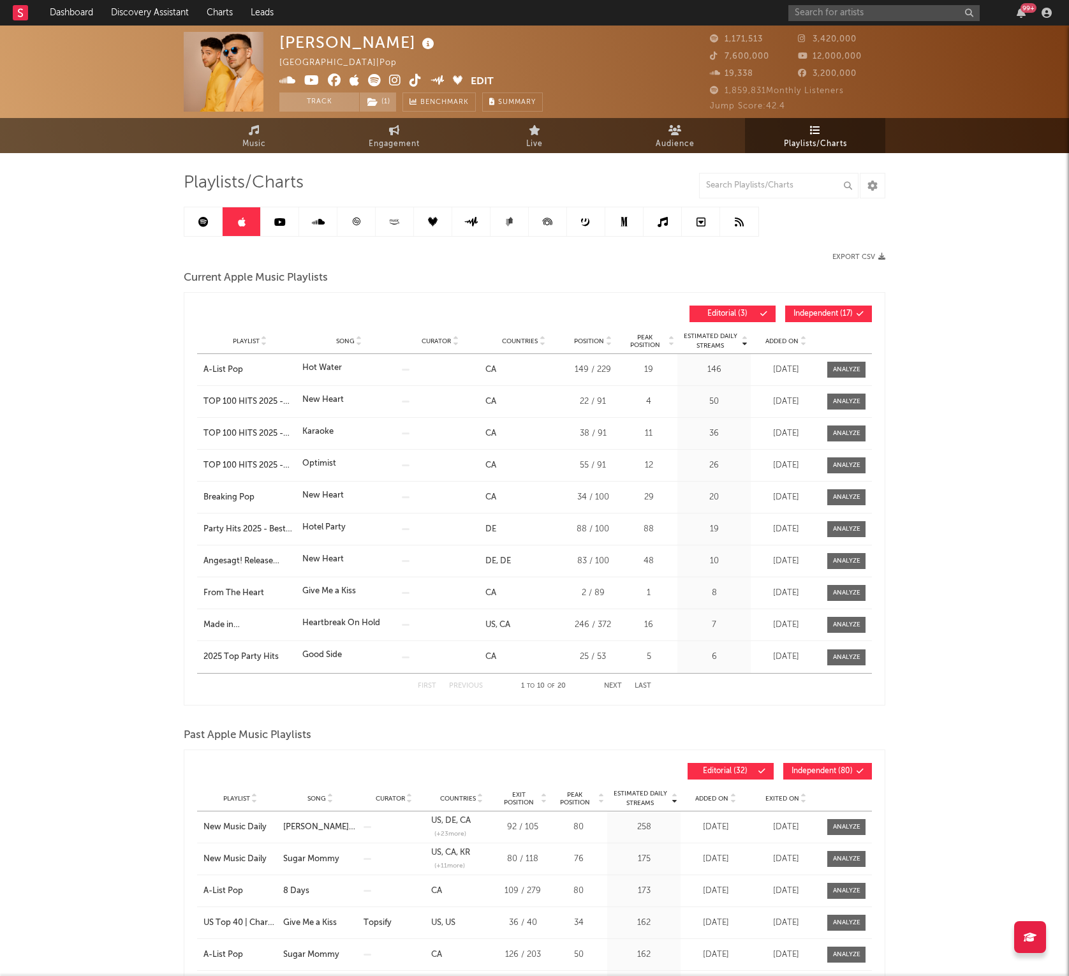
click at [199, 218] on icon at bounding box center [203, 222] width 10 height 10
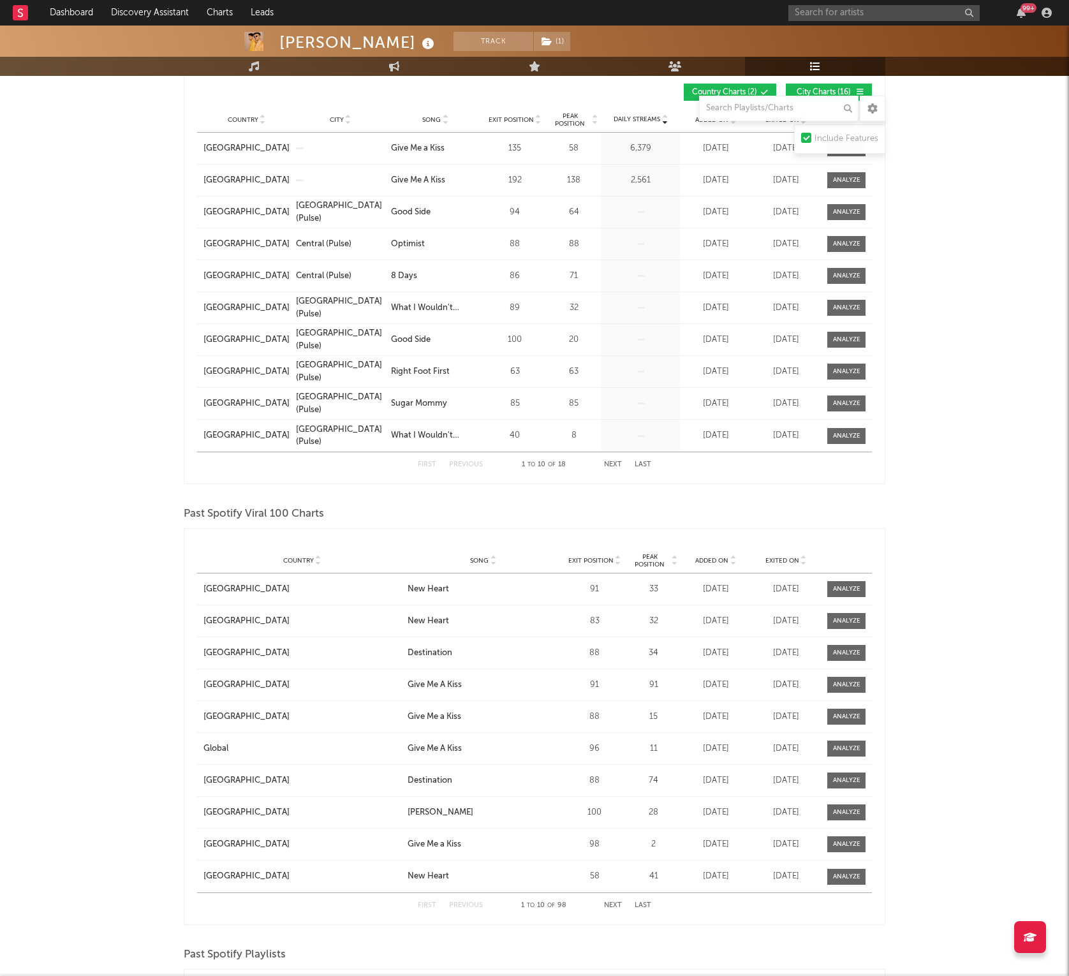
scroll to position [595, 0]
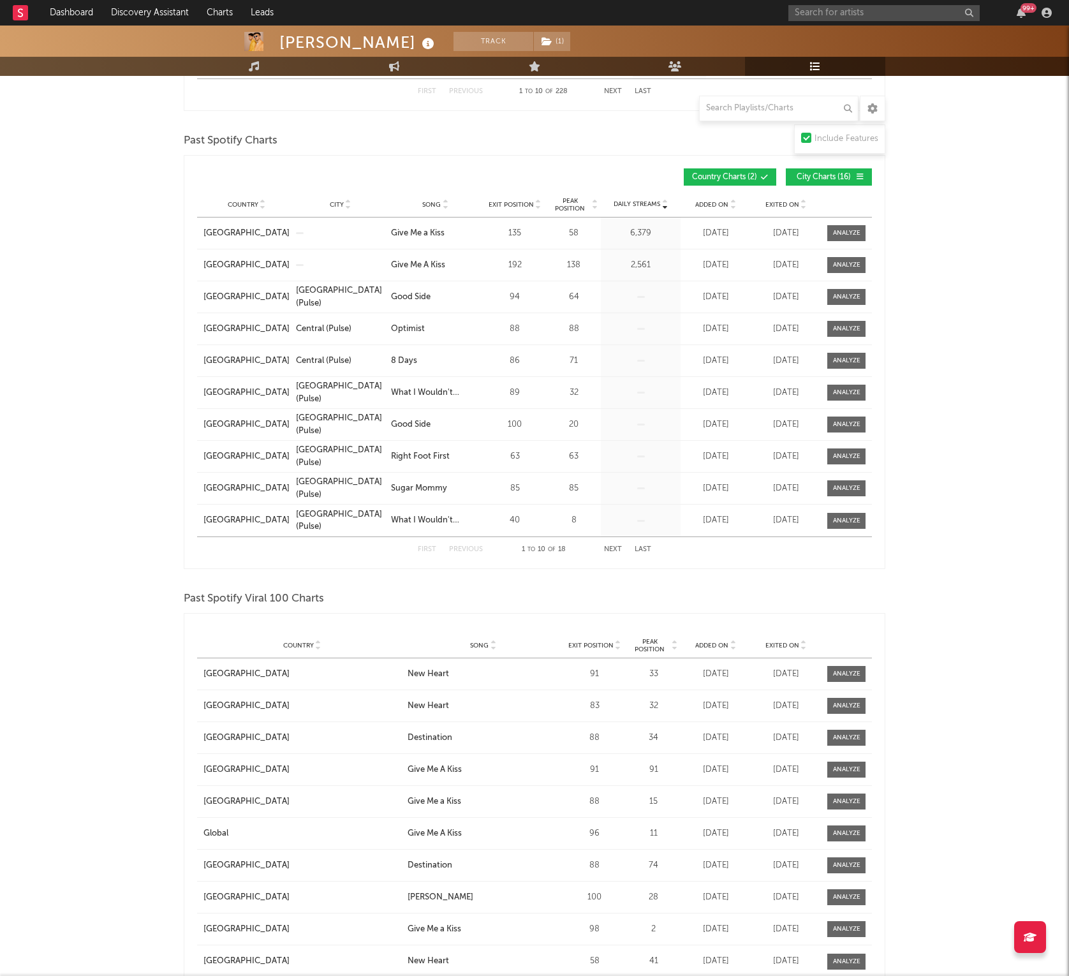
click at [720, 203] on span "Added On" at bounding box center [712, 205] width 33 height 8
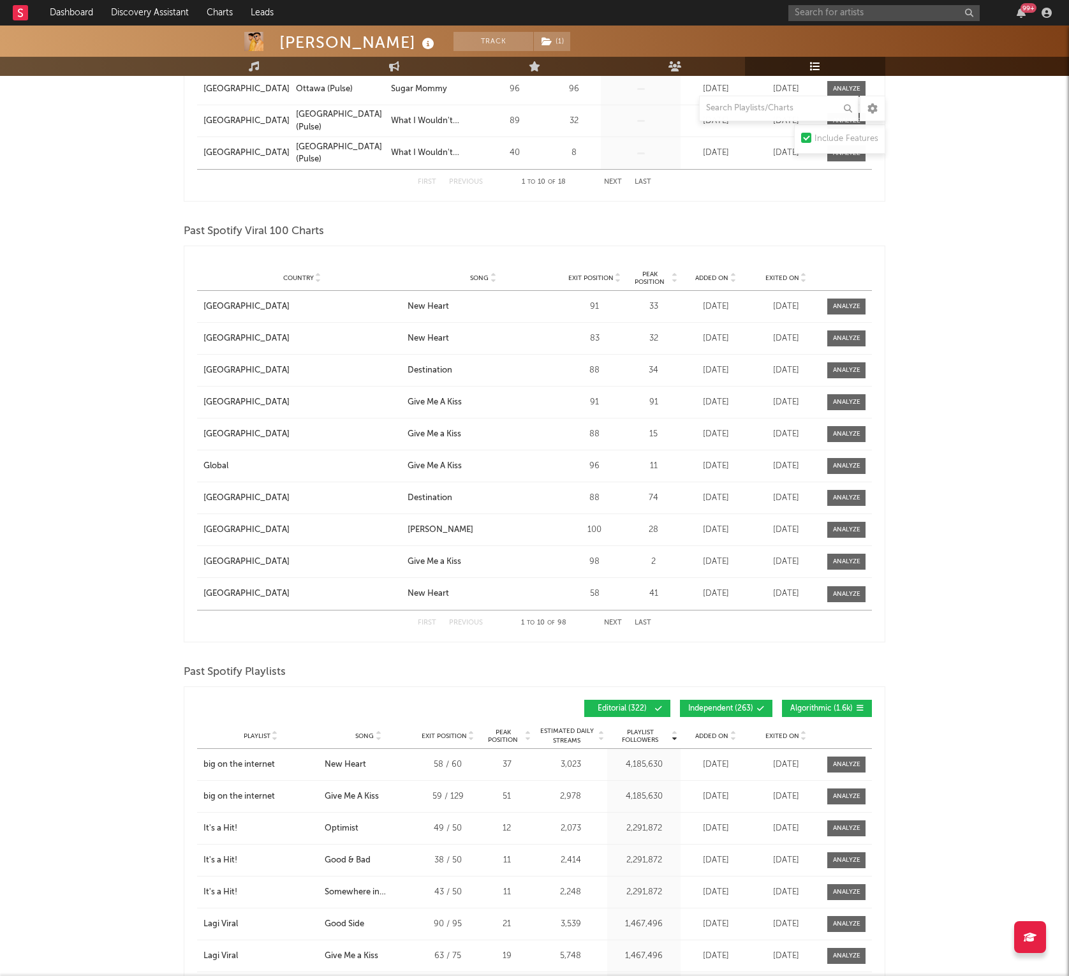
scroll to position [909, 0]
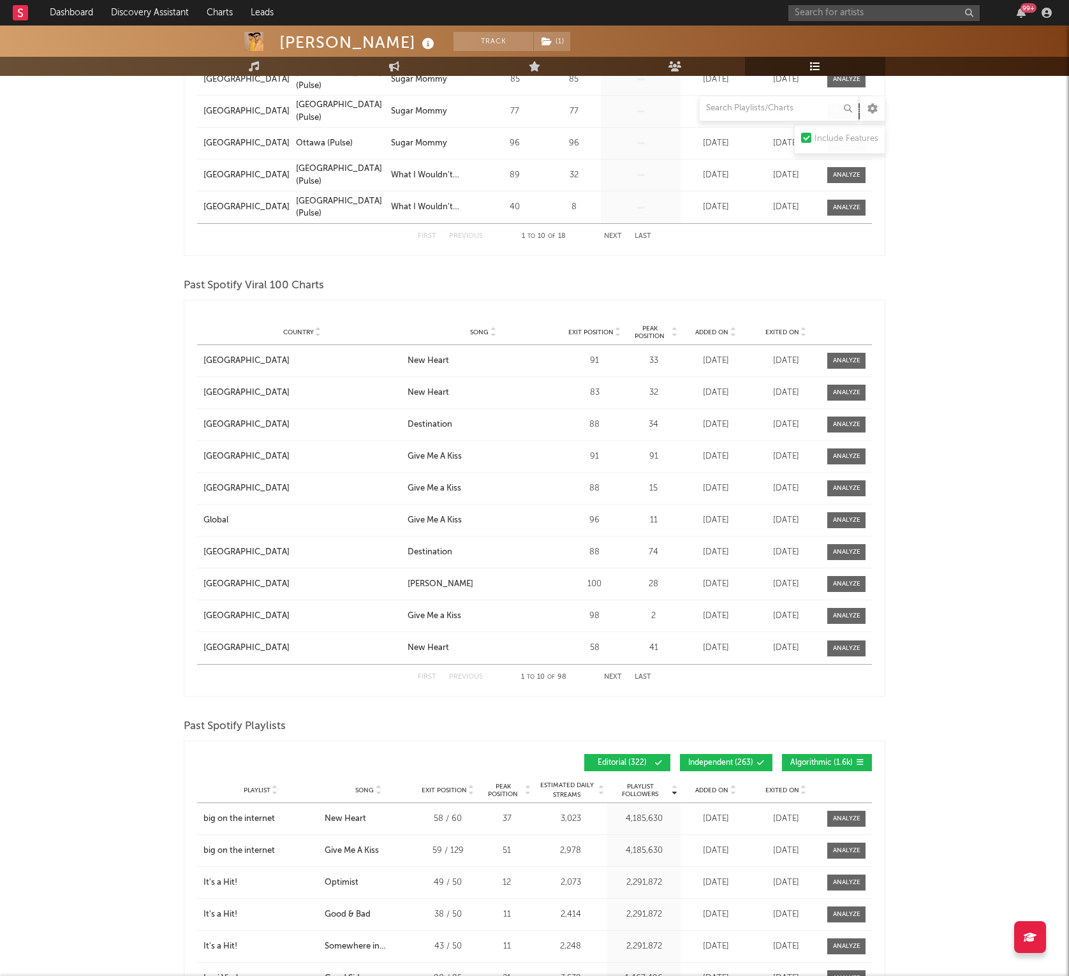
click at [685, 335] on div "Added On" at bounding box center [716, 332] width 64 height 10
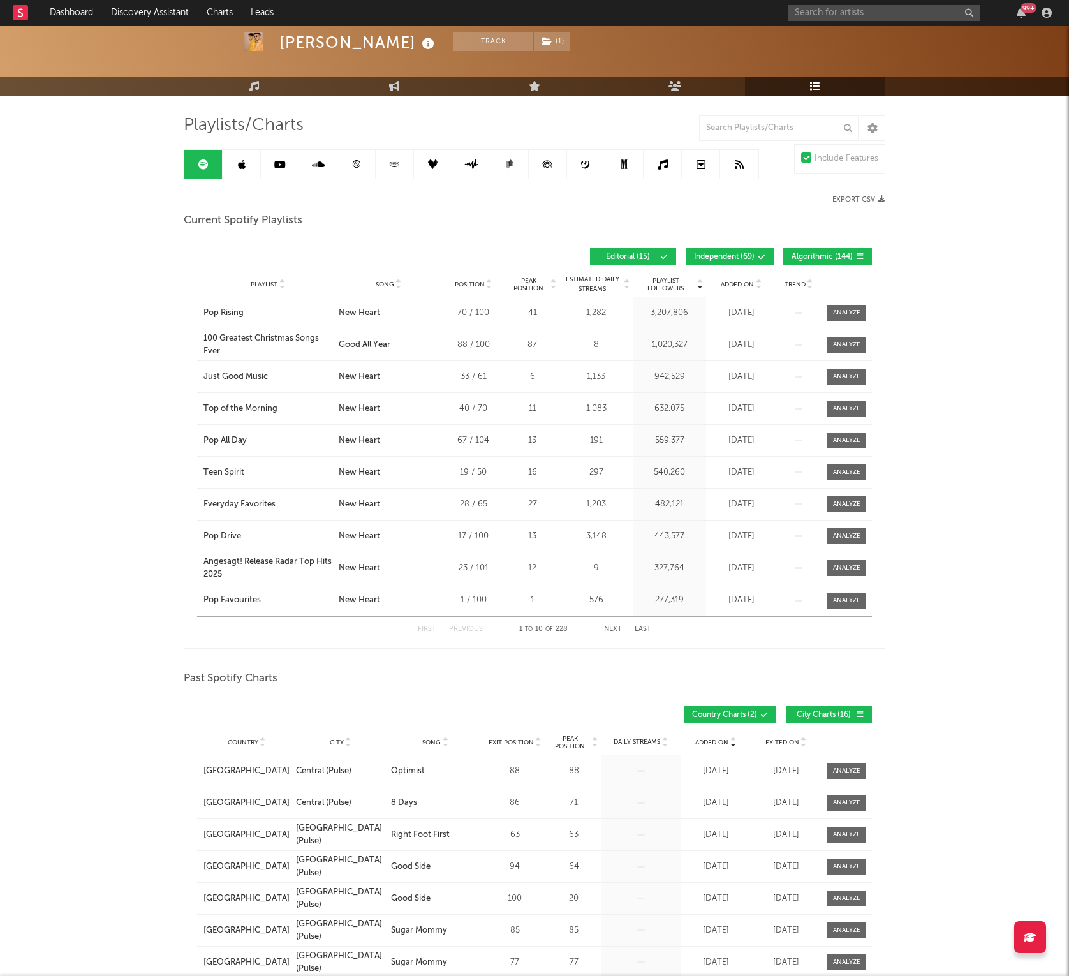
scroll to position [0, 0]
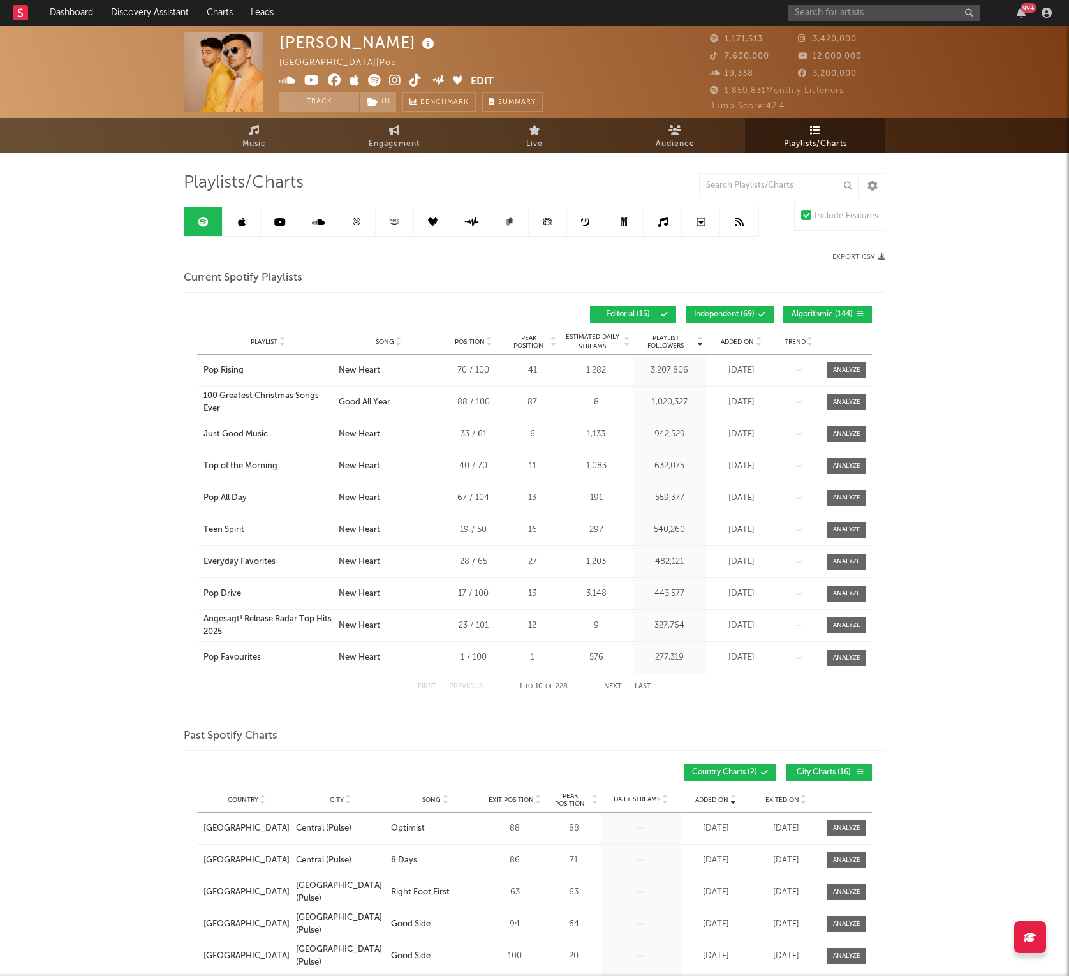
click at [322, 223] on icon at bounding box center [318, 222] width 13 height 10
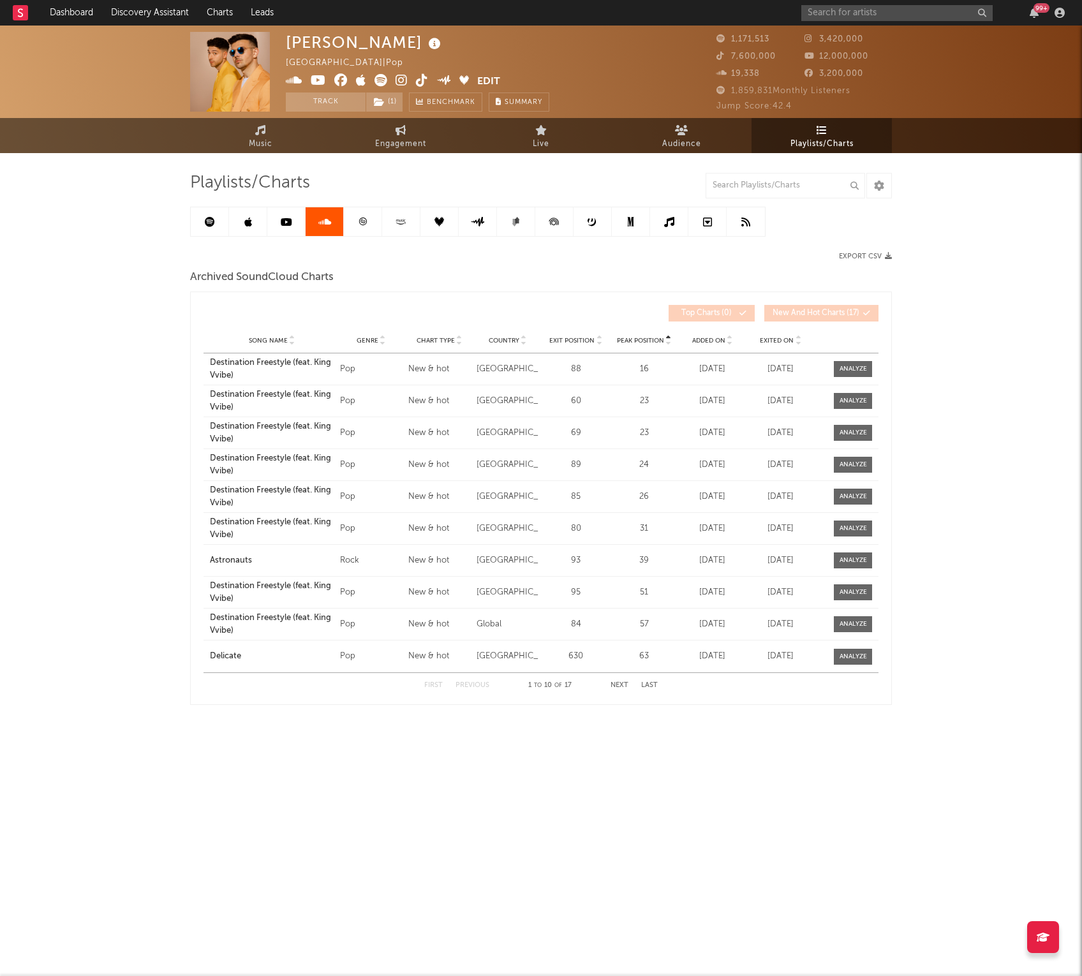
click at [347, 225] on link at bounding box center [363, 221] width 38 height 29
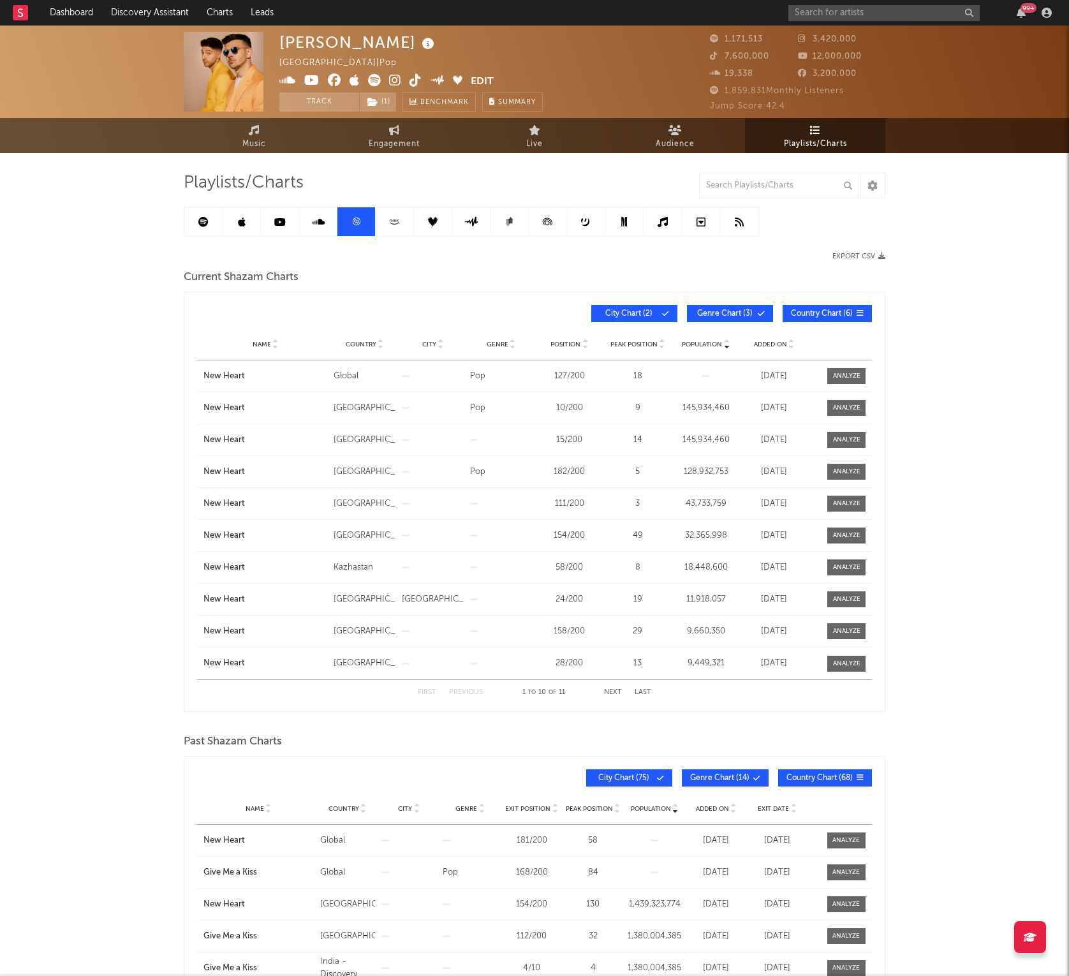
click at [394, 225] on icon at bounding box center [394, 222] width 15 height 10
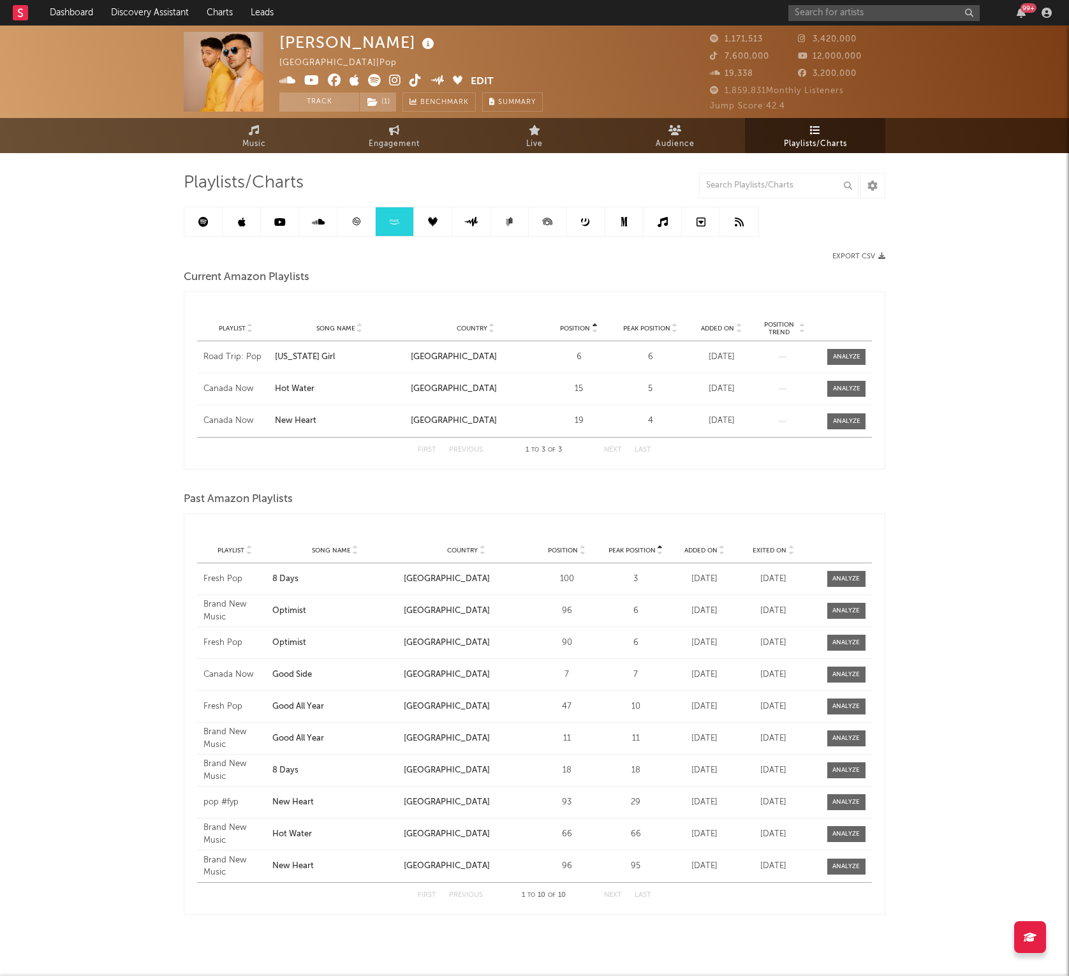
click at [415, 223] on link at bounding box center [433, 221] width 38 height 29
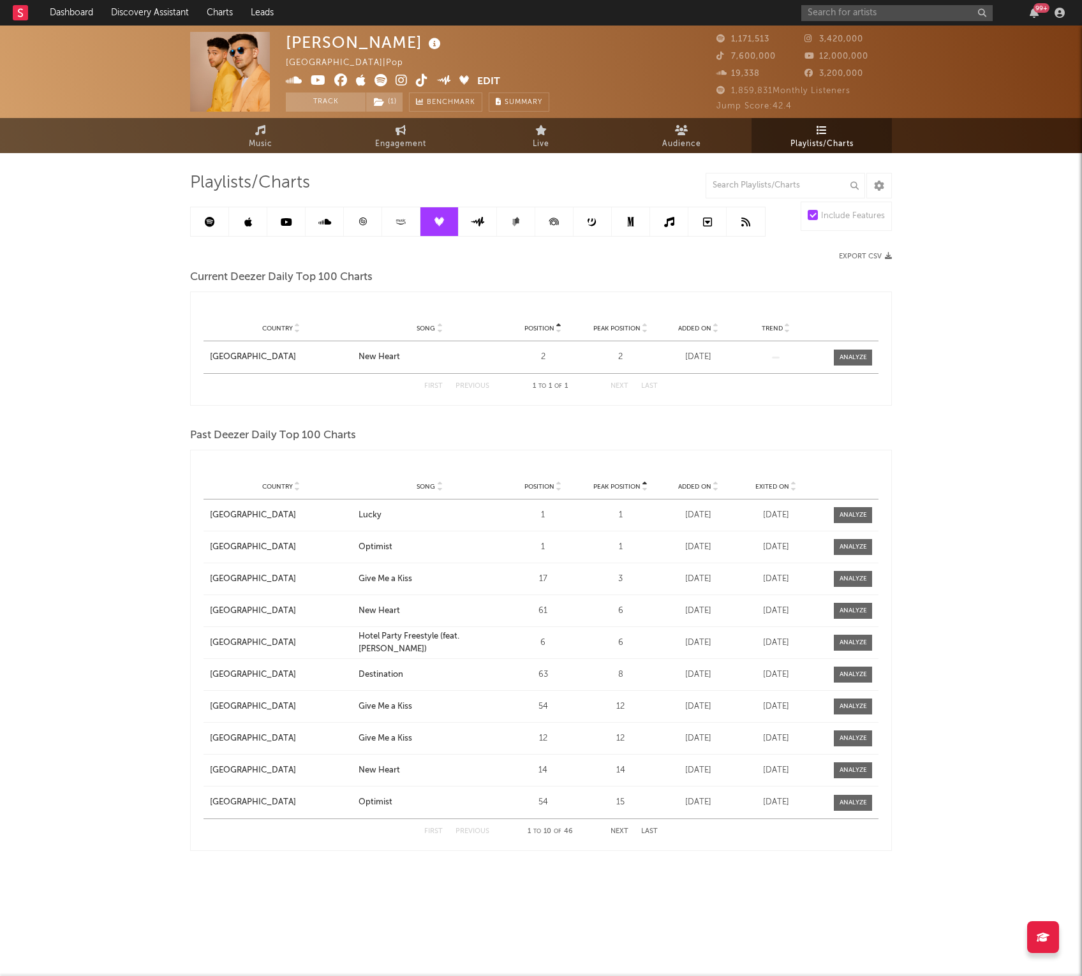
click at [483, 228] on link at bounding box center [478, 221] width 38 height 29
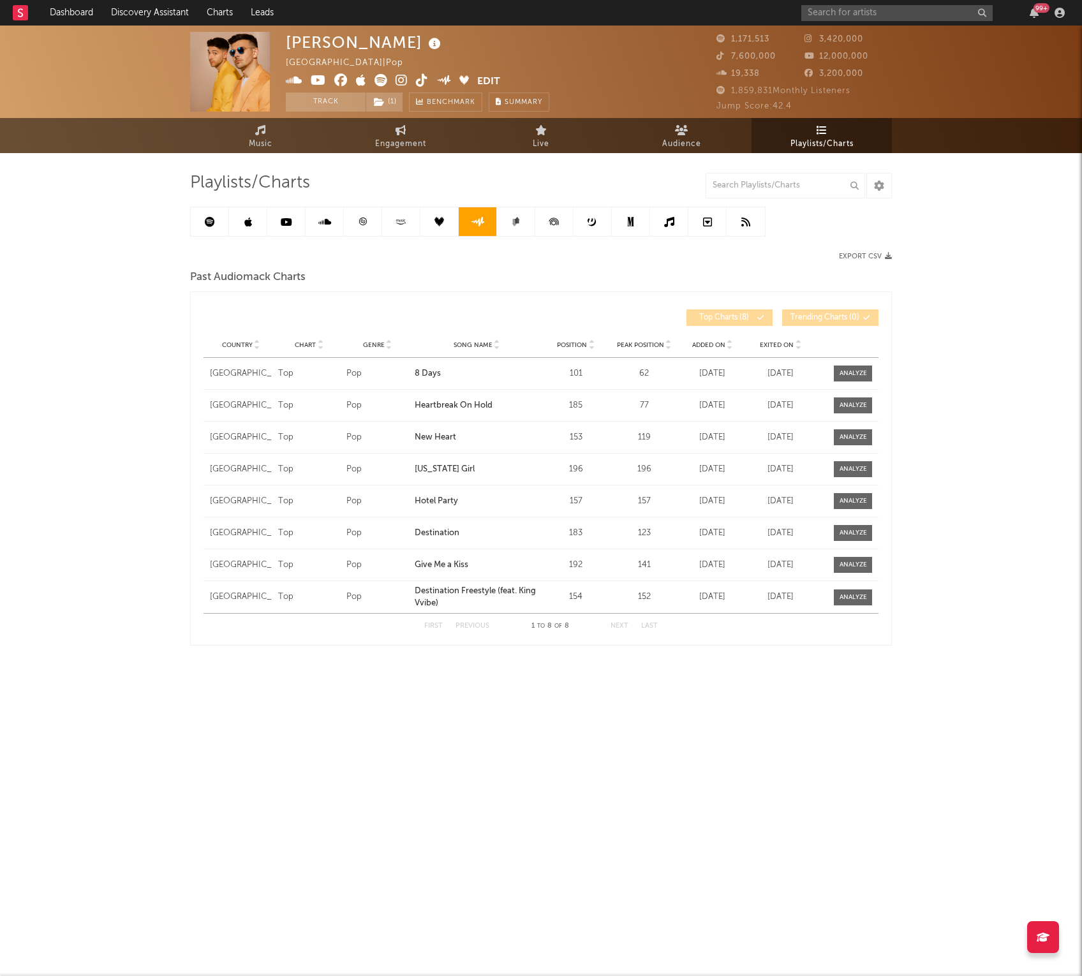
click at [516, 230] on link at bounding box center [516, 221] width 38 height 29
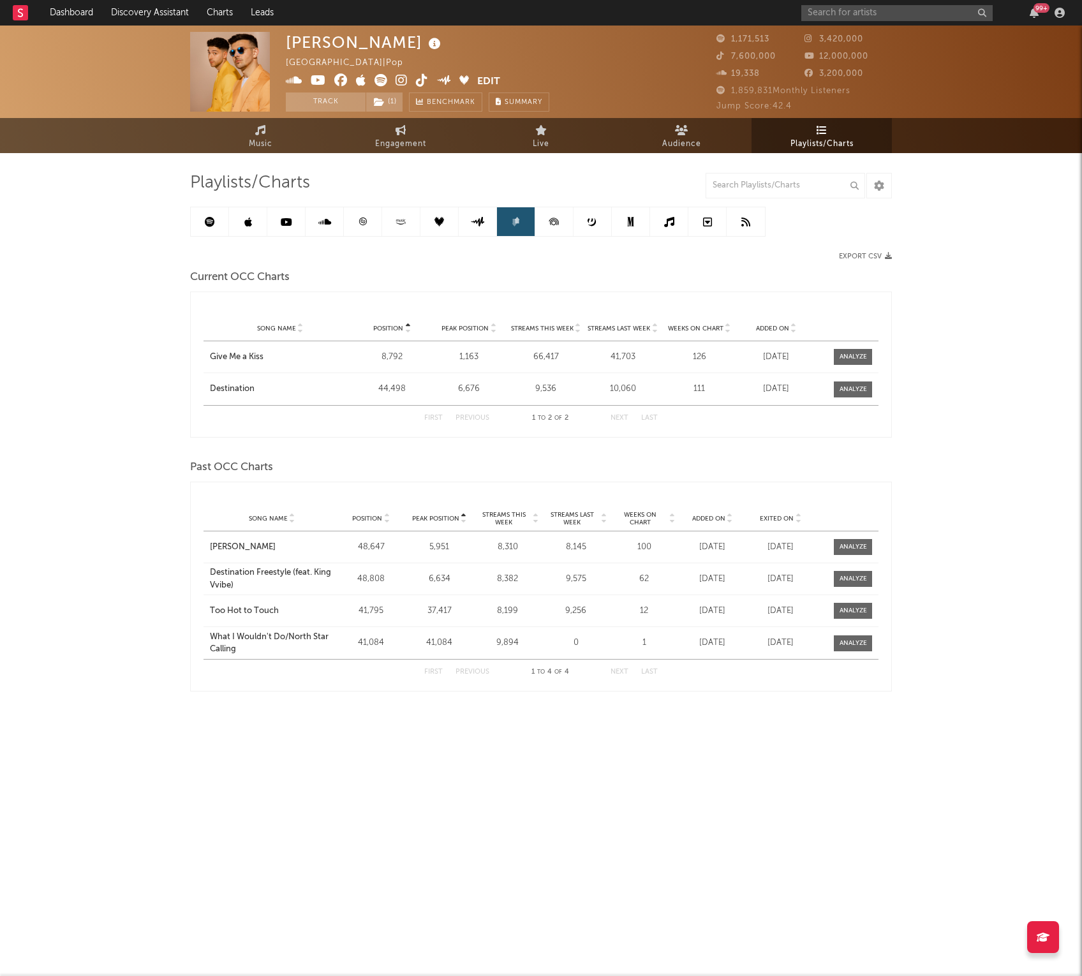
click at [564, 223] on icon at bounding box center [554, 221] width 29 height 29
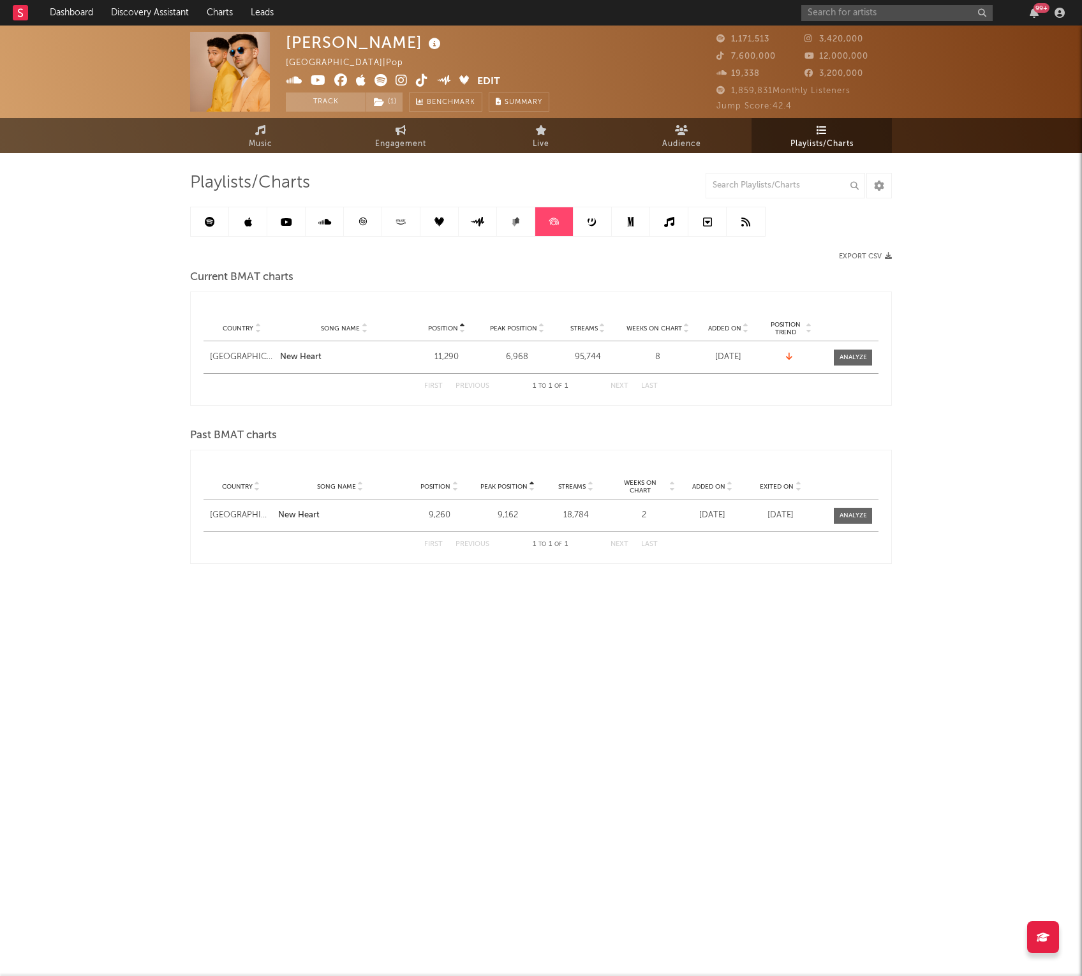
click at [584, 225] on link at bounding box center [593, 221] width 38 height 29
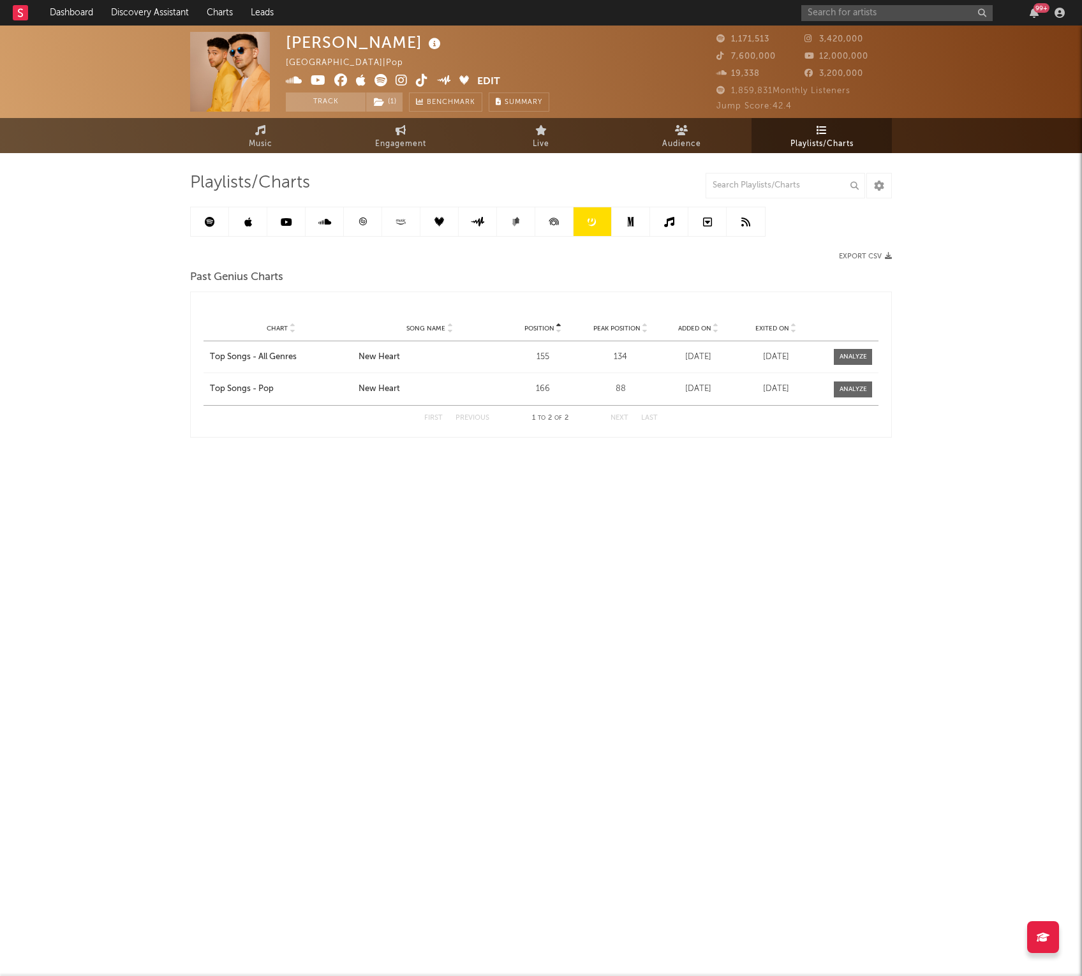
click at [633, 225] on icon at bounding box center [630, 222] width 6 height 10
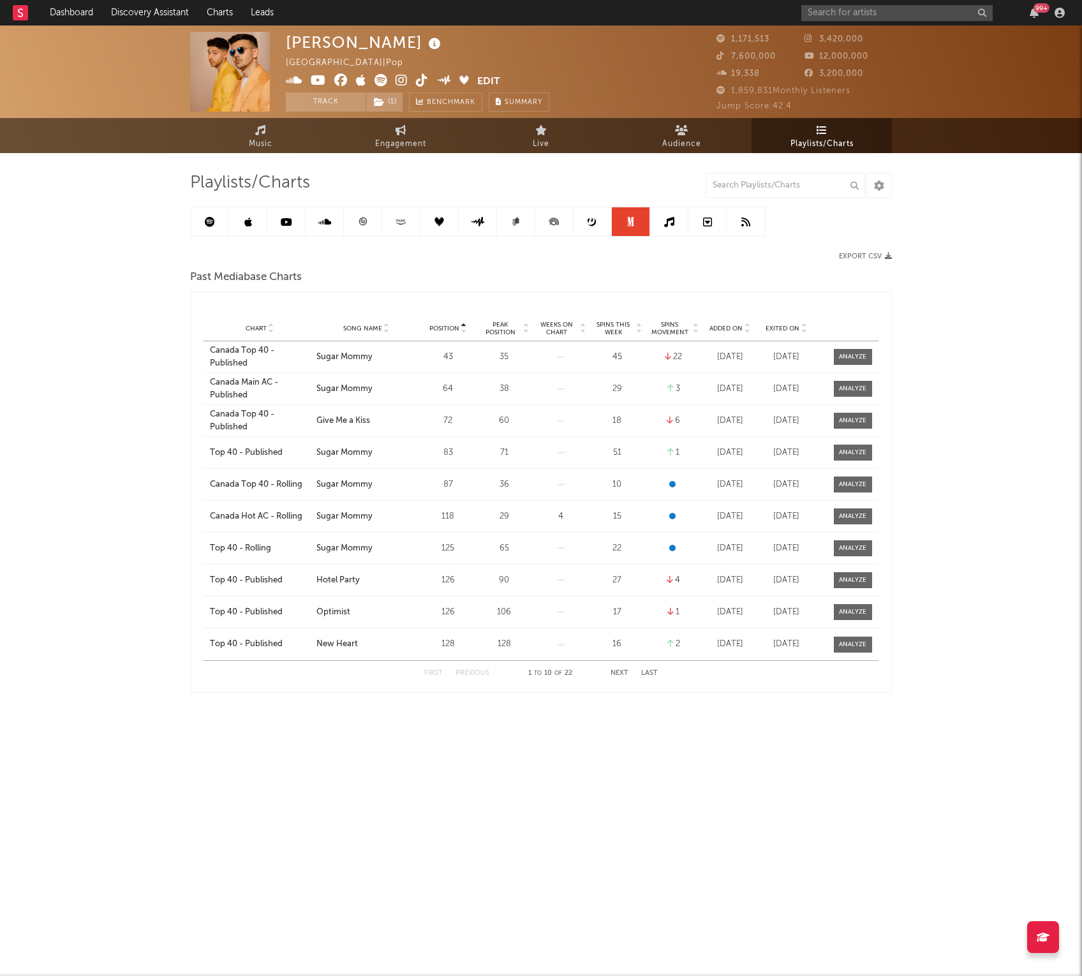
click at [660, 227] on link at bounding box center [669, 221] width 38 height 29
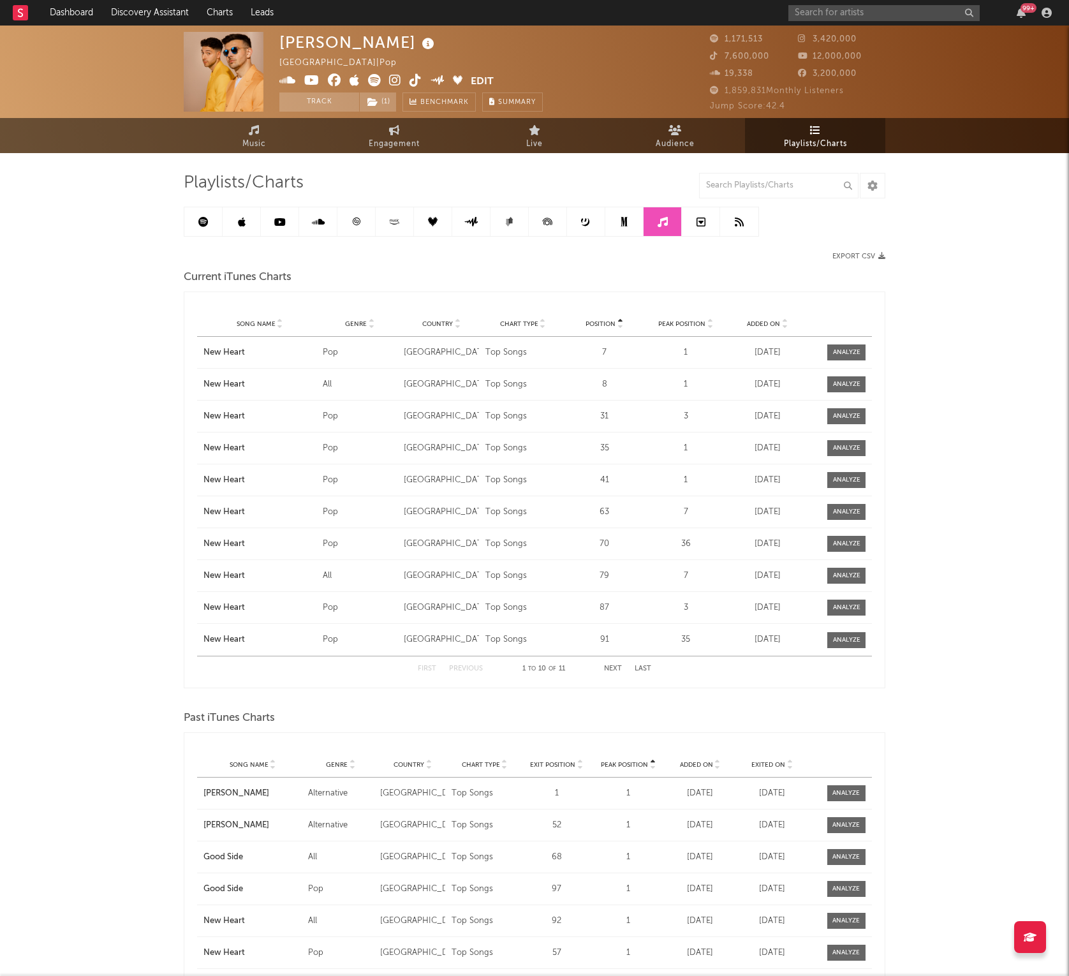
click at [704, 225] on icon at bounding box center [701, 222] width 9 height 10
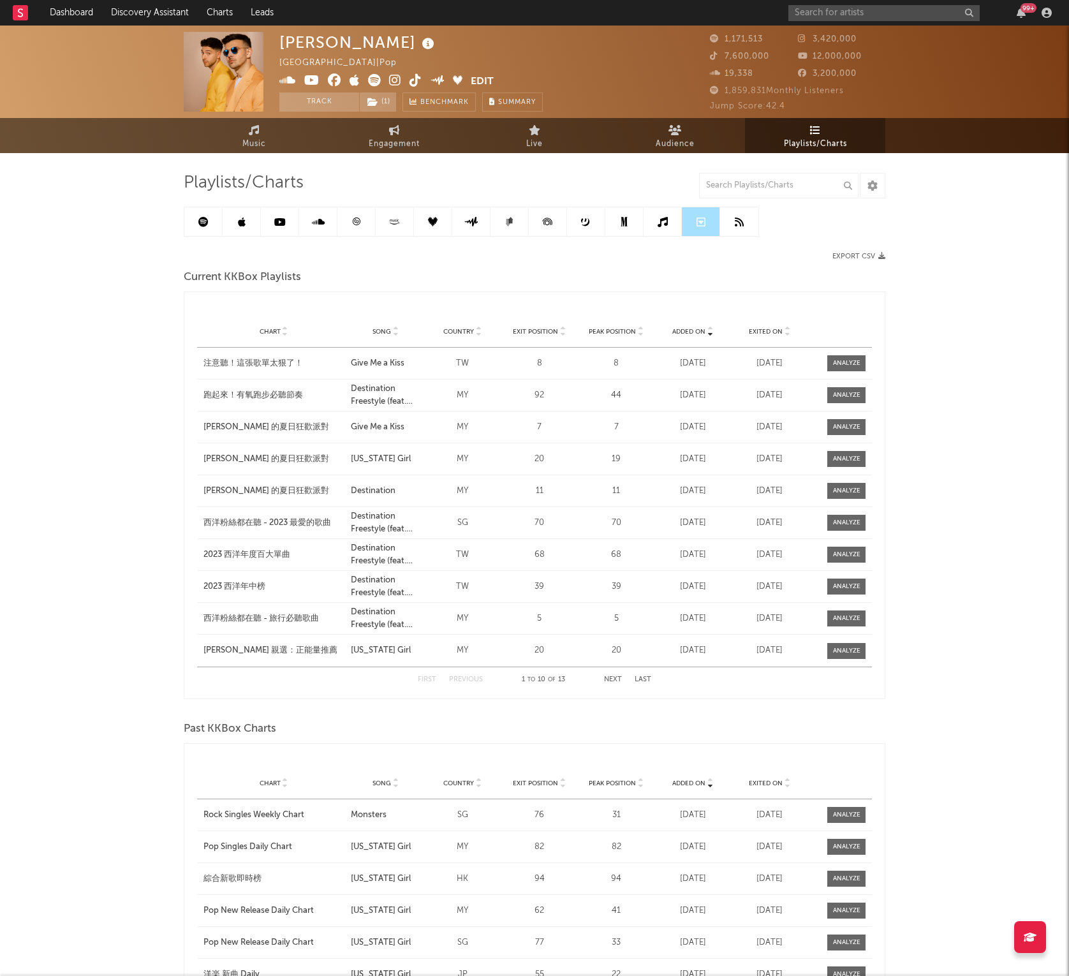
click at [731, 230] on link at bounding box center [739, 221] width 38 height 29
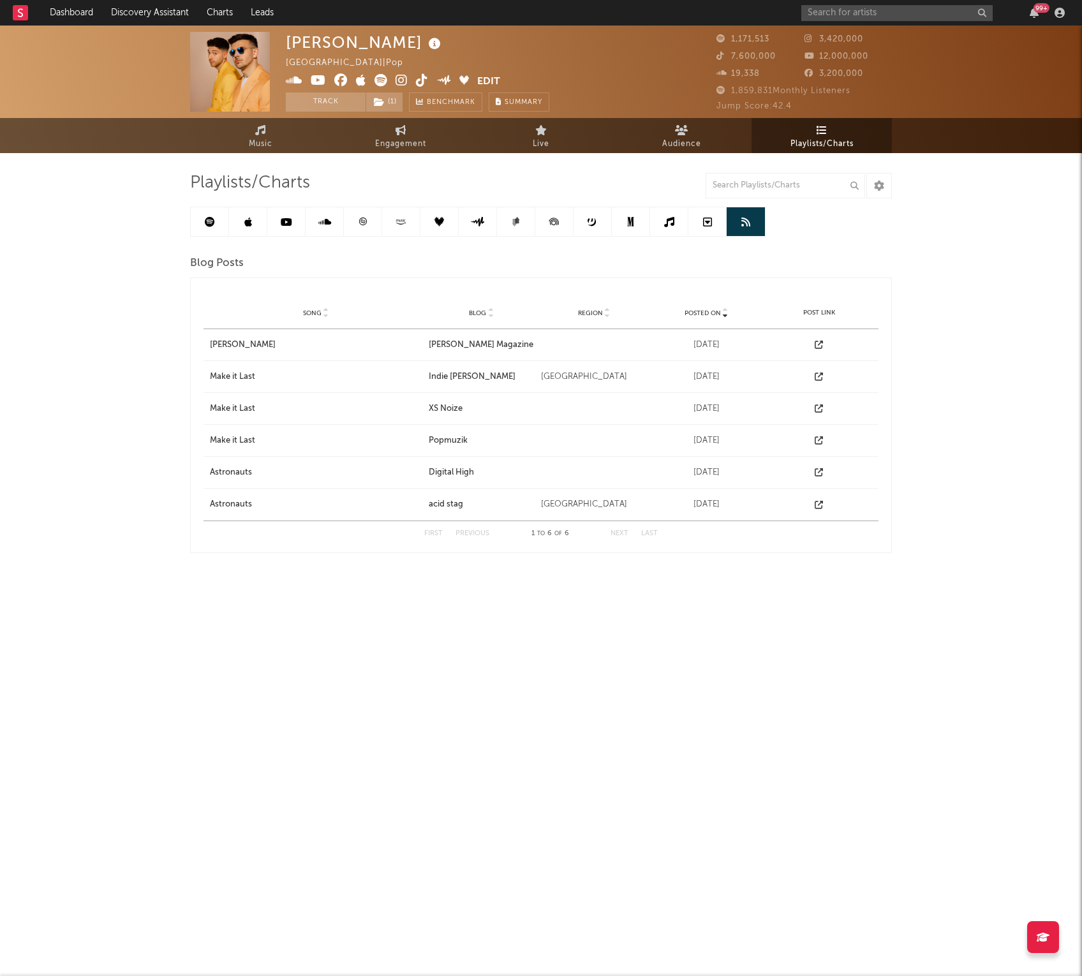
click at [241, 217] on link at bounding box center [248, 221] width 38 height 29
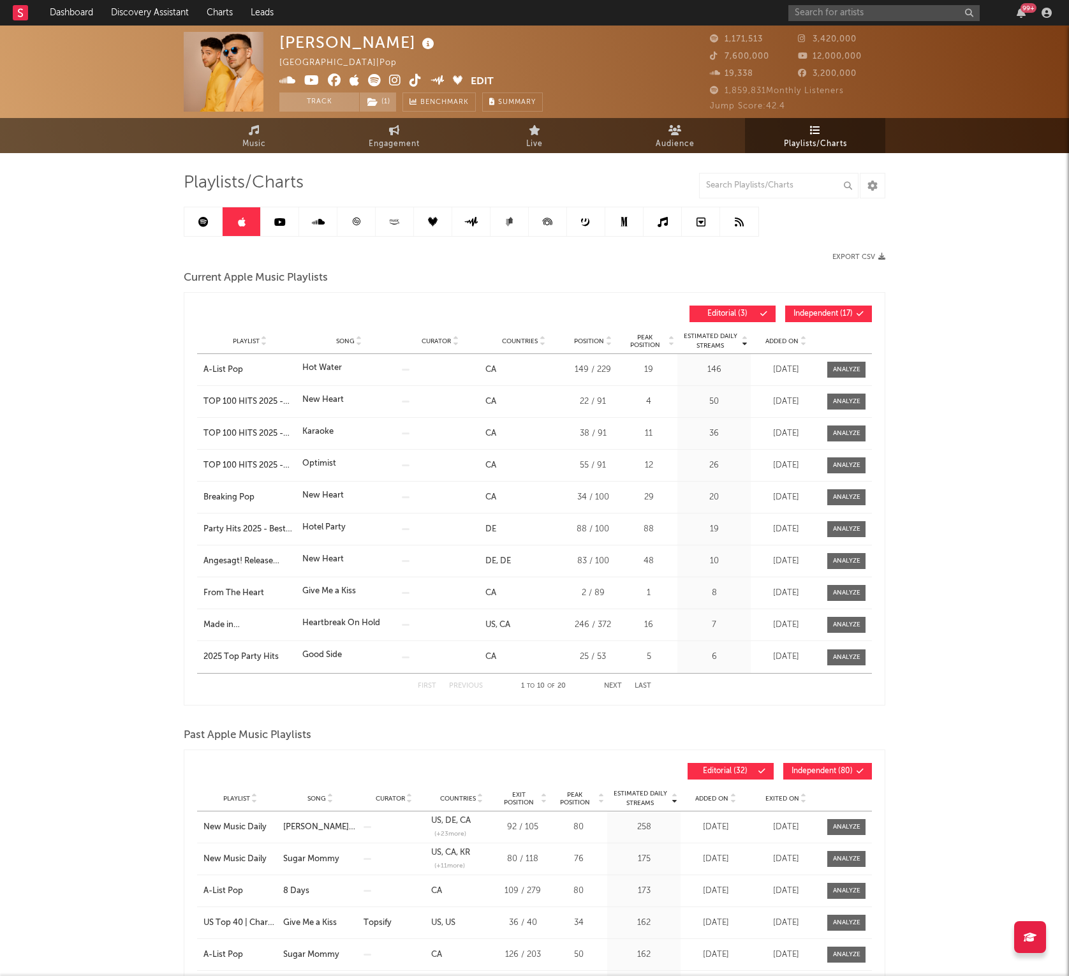
click at [738, 228] on link at bounding box center [739, 221] width 38 height 29
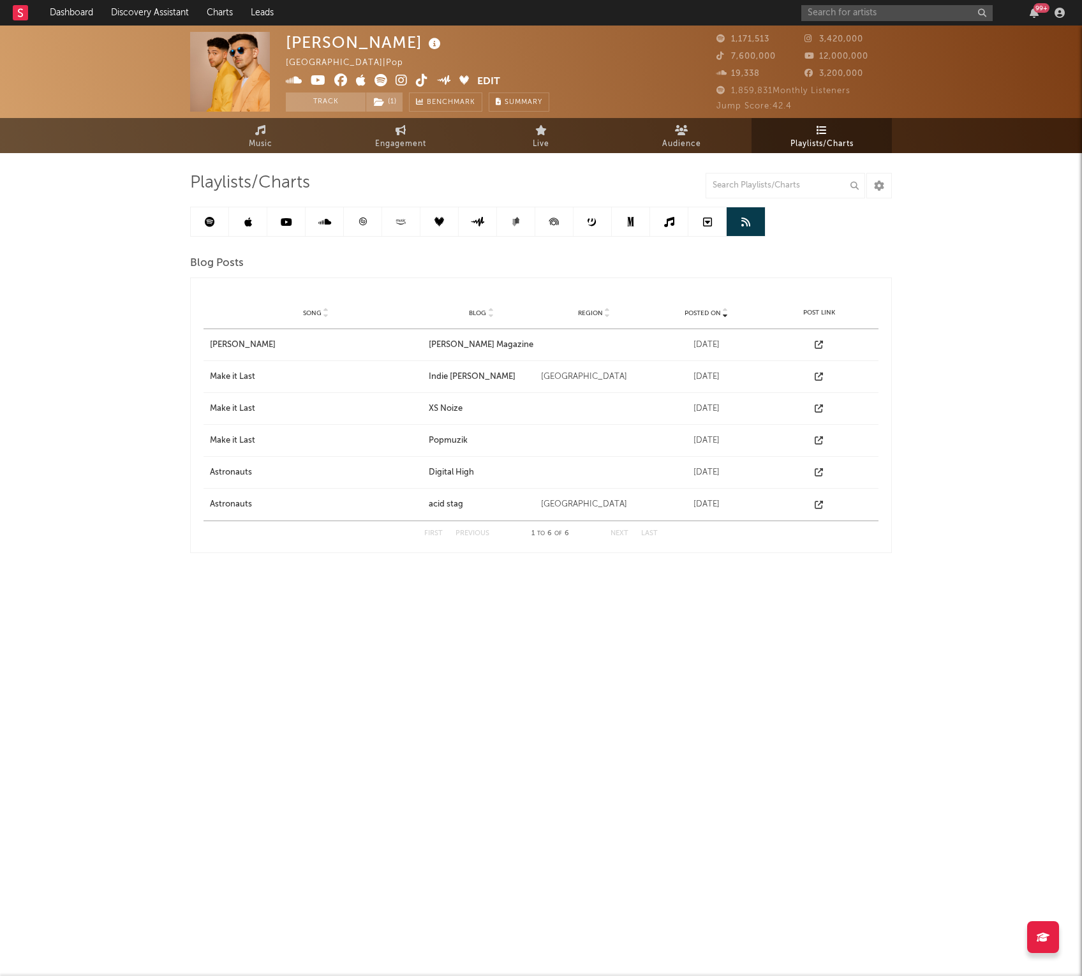
click at [309, 218] on link at bounding box center [325, 221] width 38 height 29
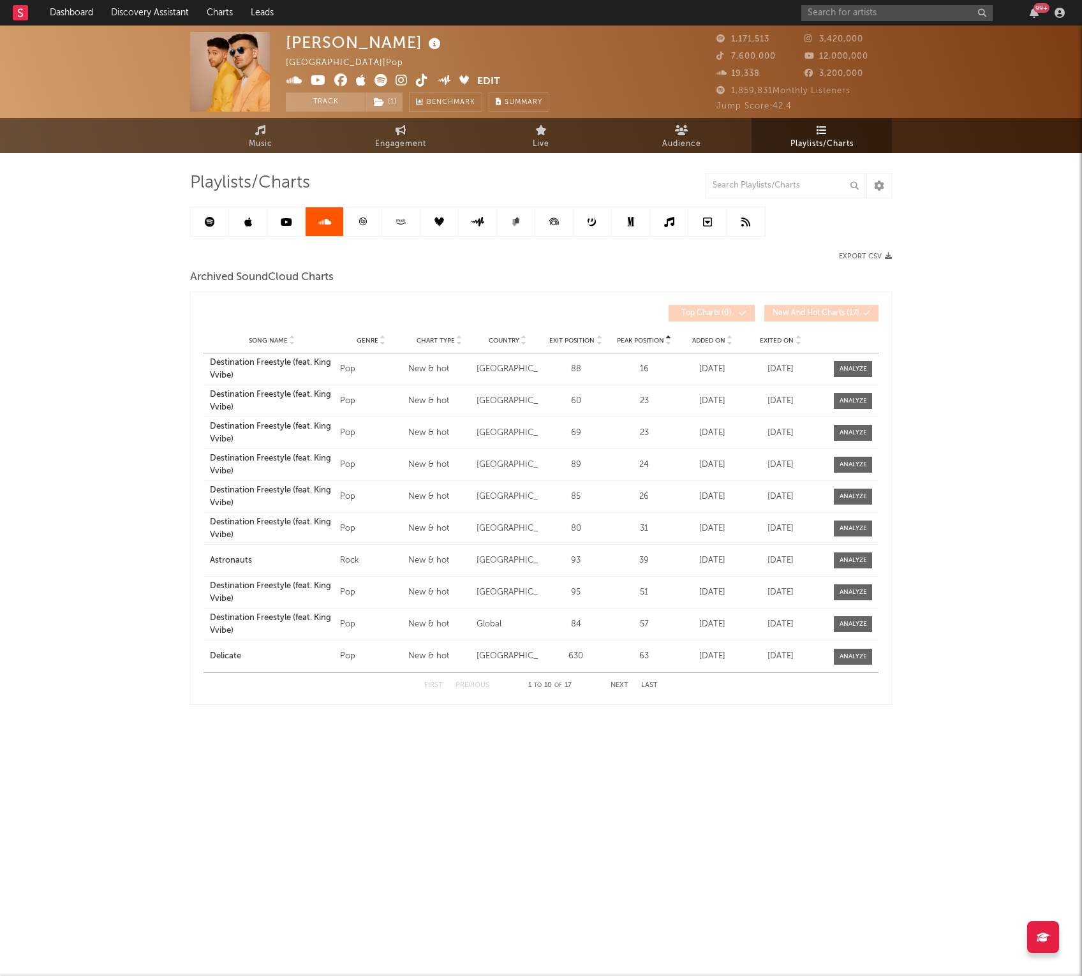
click at [244, 225] on icon at bounding box center [248, 222] width 8 height 10
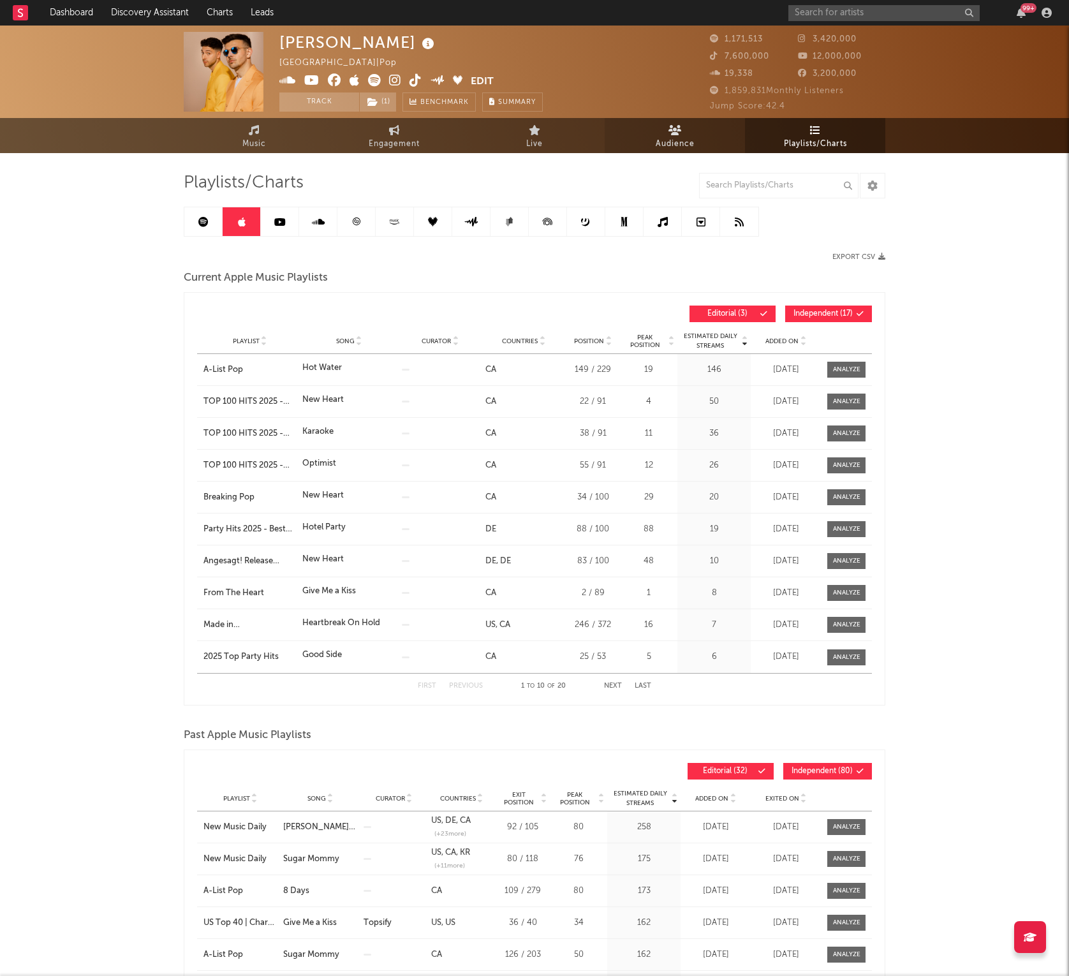
click at [662, 133] on link "Audience" at bounding box center [675, 135] width 140 height 35
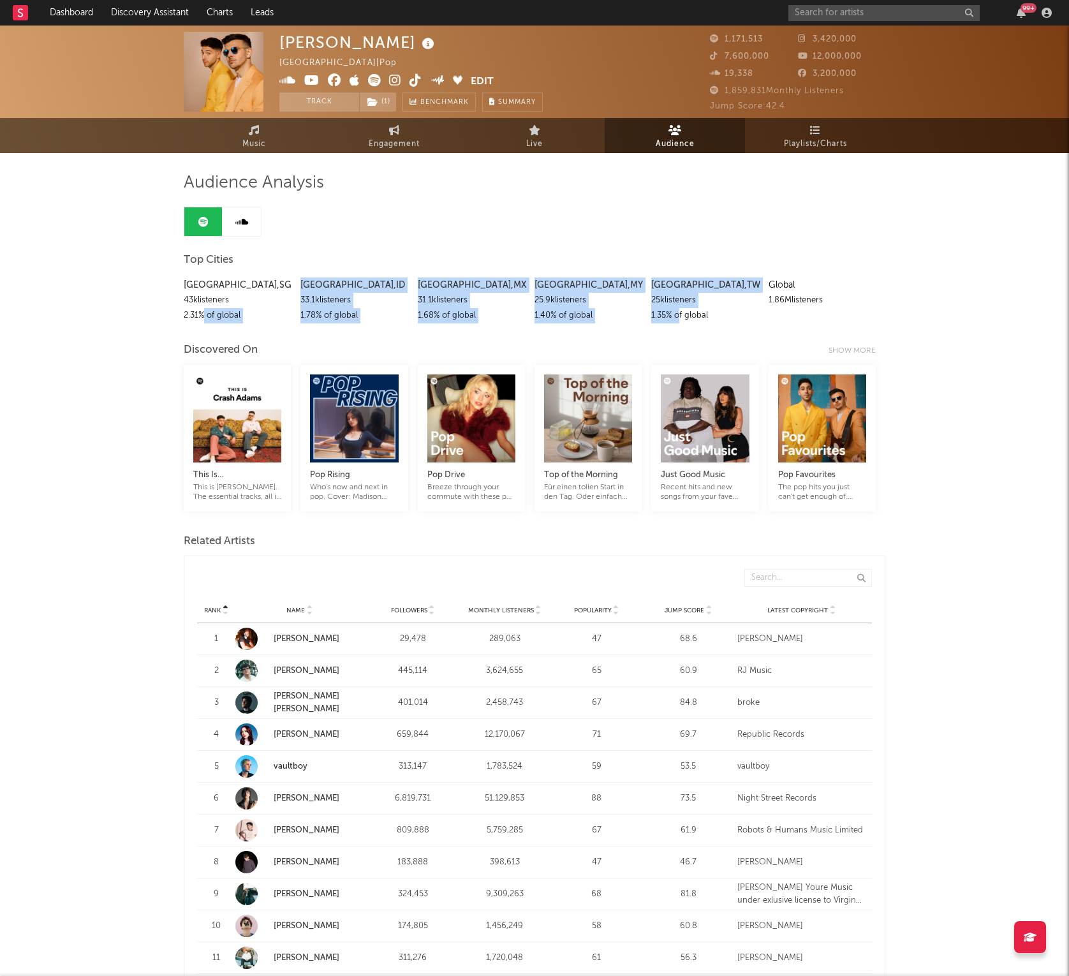
drag, startPoint x: 204, startPoint y: 322, endPoint x: 680, endPoint y: 320, distance: 476.0
click at [680, 320] on div "[GEOGRAPHIC_DATA] , [GEOGRAPHIC_DATA] 43k listeners 2.31 % of global [GEOGRAPHI…" at bounding box center [535, 297] width 702 height 52
click at [680, 320] on div "1.35 % of global" at bounding box center [704, 315] width 107 height 15
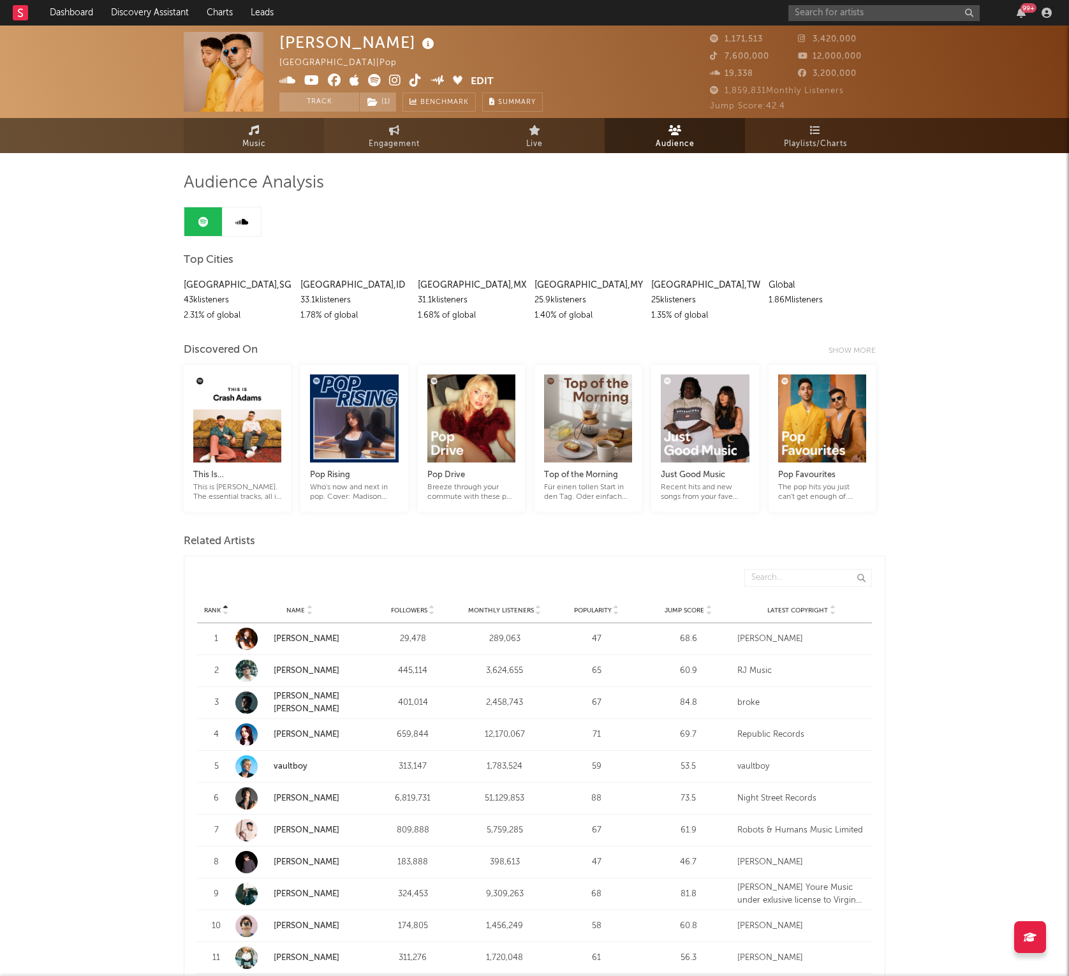
click at [268, 141] on link "Music" at bounding box center [254, 135] width 140 height 35
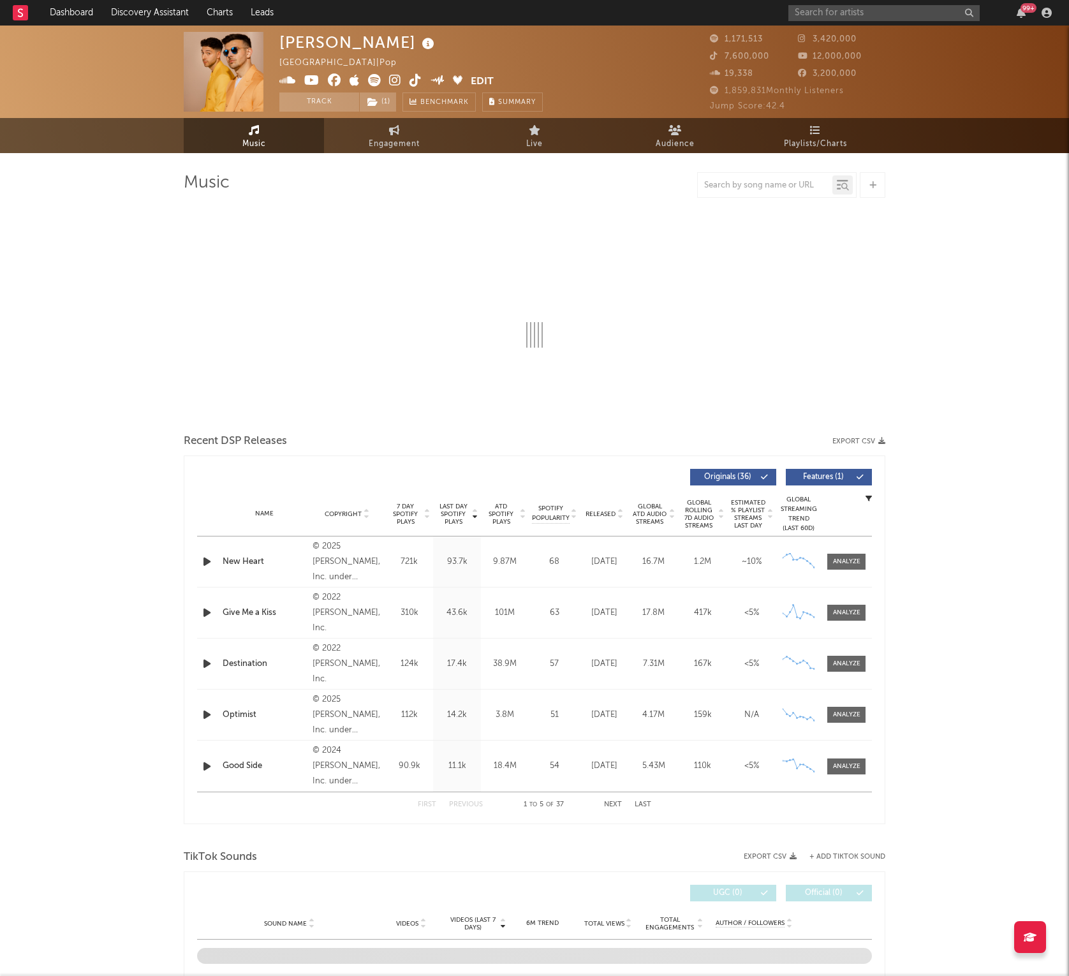
select select "6m"
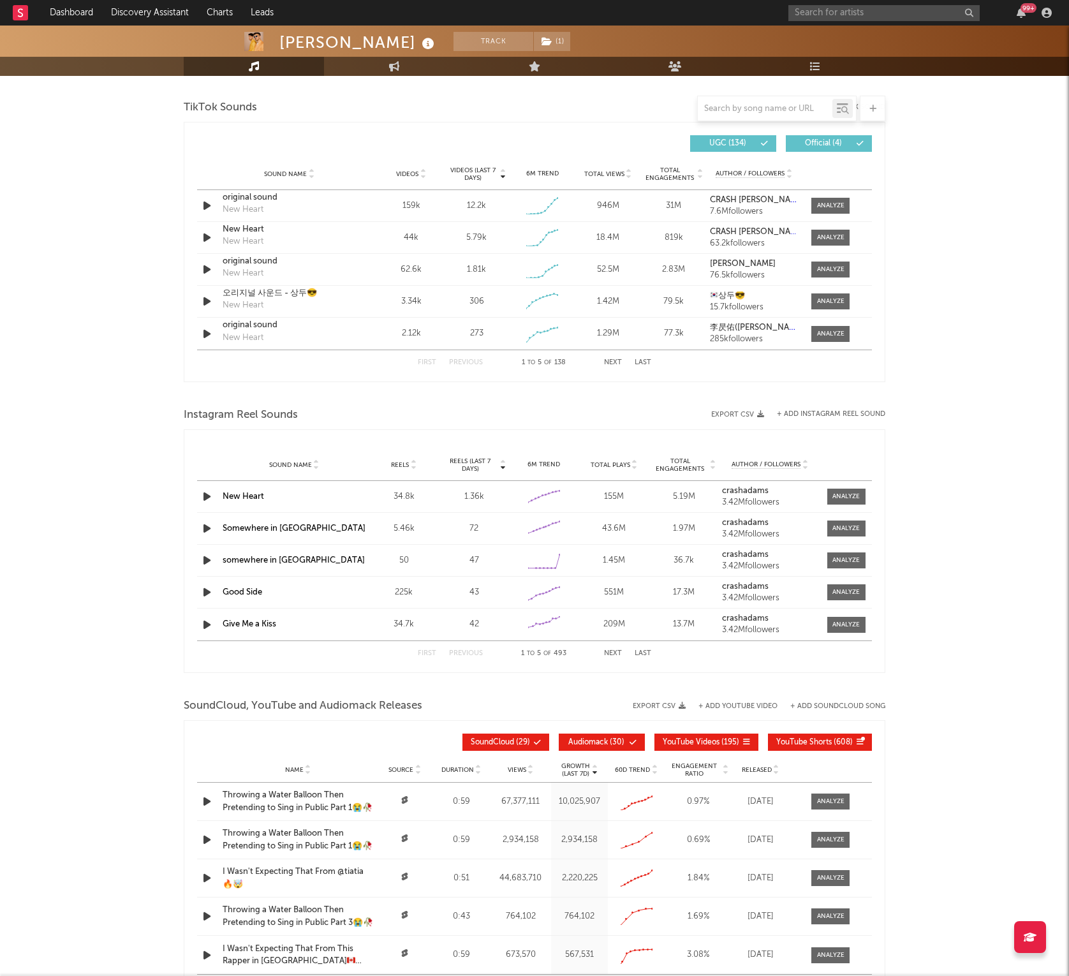
scroll to position [978, 0]
